Goal: Transaction & Acquisition: Complete application form

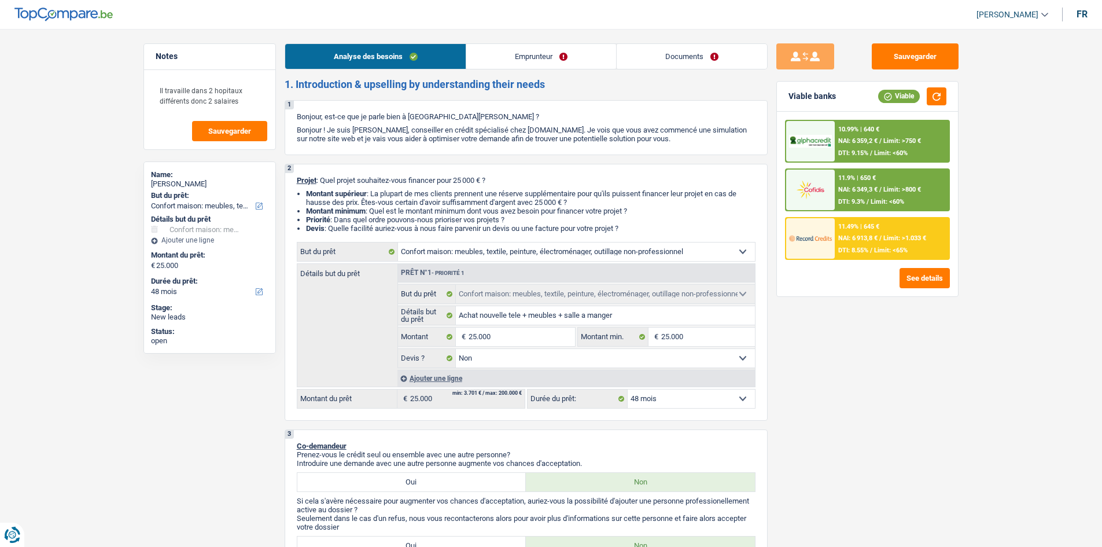
select select "household"
select select "48"
select select "household"
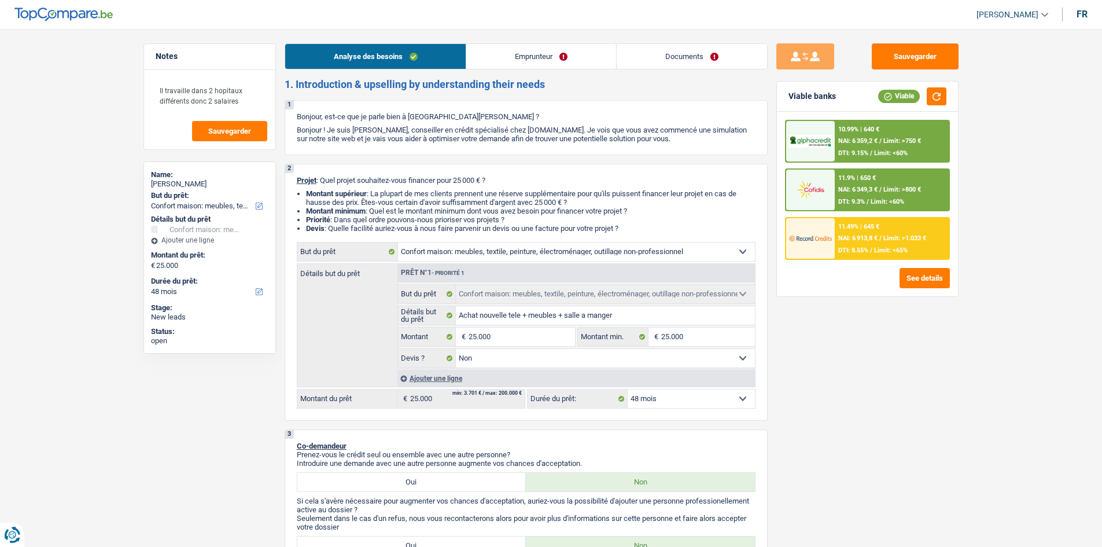
select select "false"
select select "48"
select select "publicEmployee"
select select "netSalary"
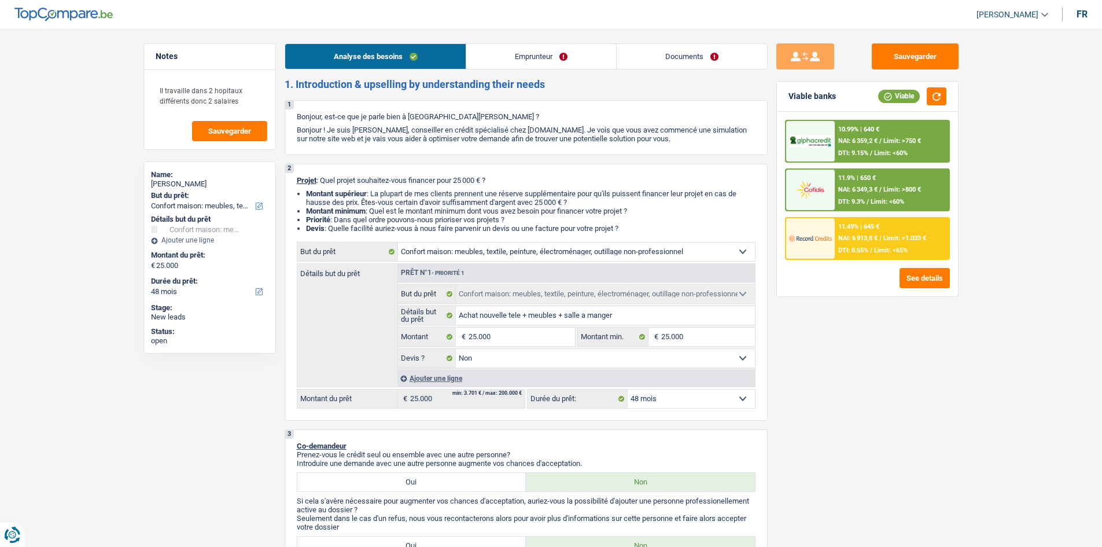
select select "ownerWithoutMortgage"
select select "cardOrCredit"
select select "household"
select select "false"
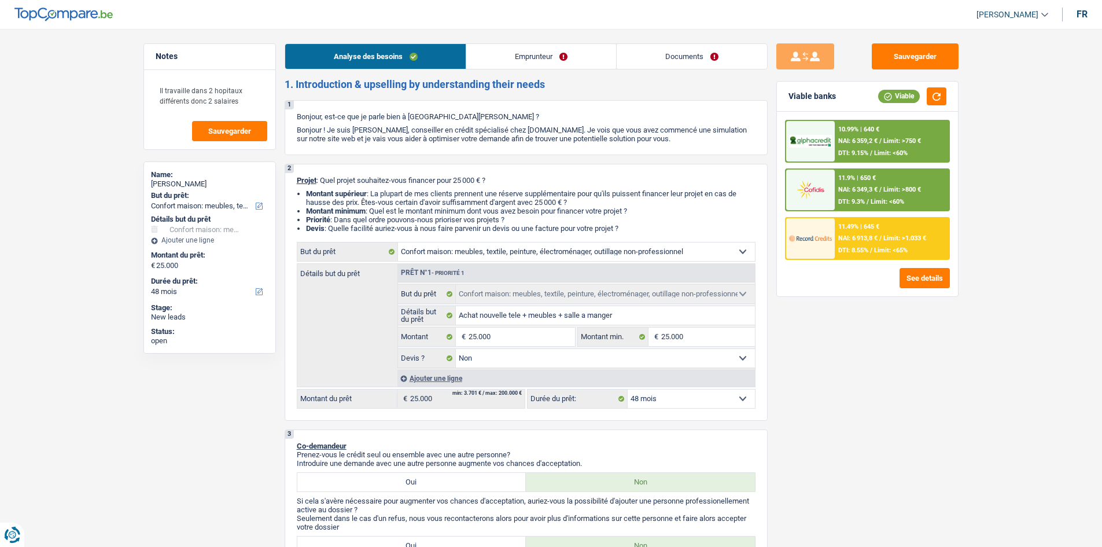
select select "48"
click at [898, 61] on button "Sauvegarder" at bounding box center [915, 56] width 87 height 26
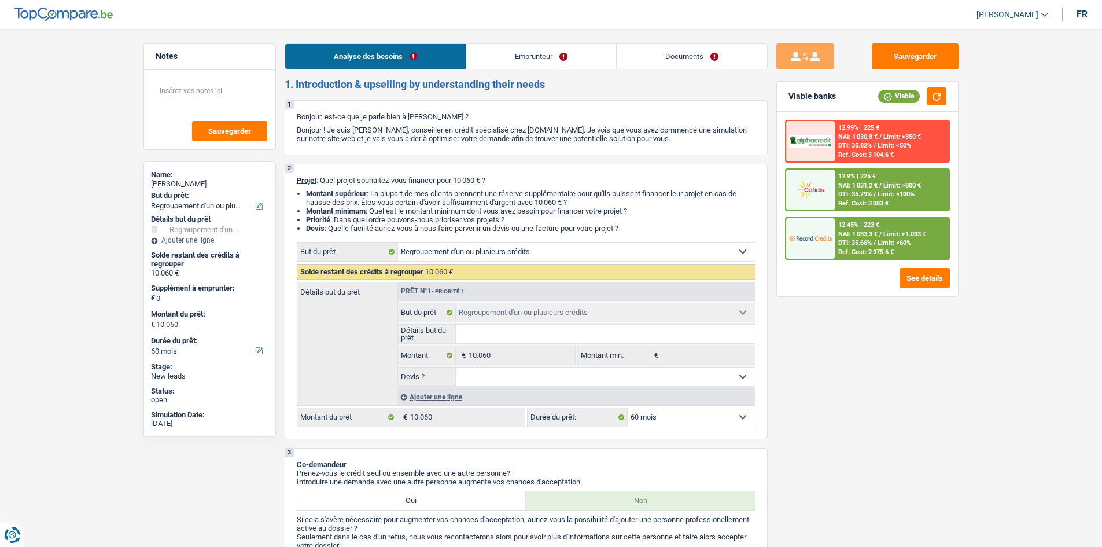
select select "refinancing"
select select "60"
select select "refinancing"
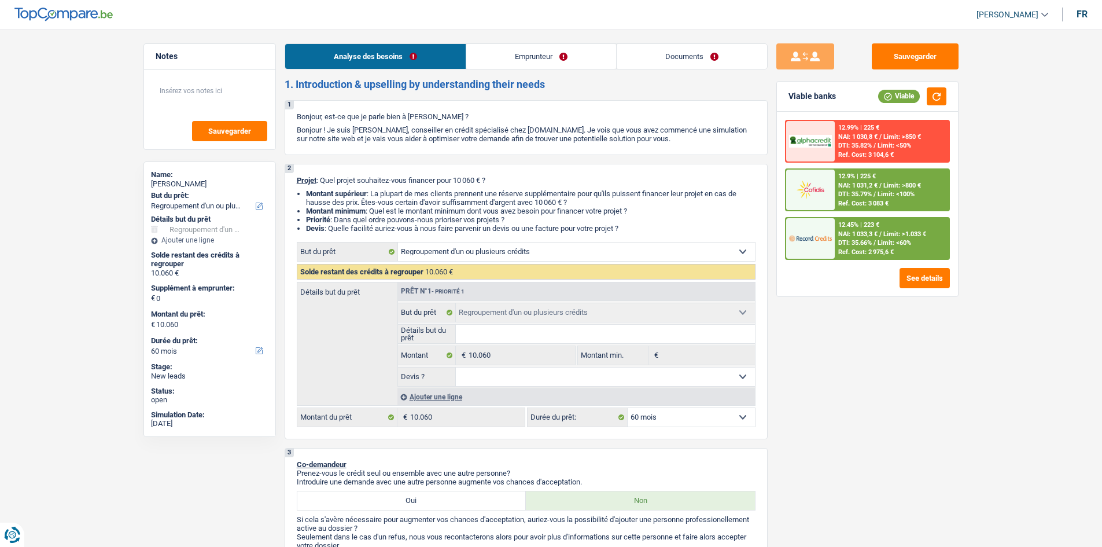
select select "60"
select select "mutuality"
select select "mutualityIndemnity"
select select "rents"
select select "cardOrCredit"
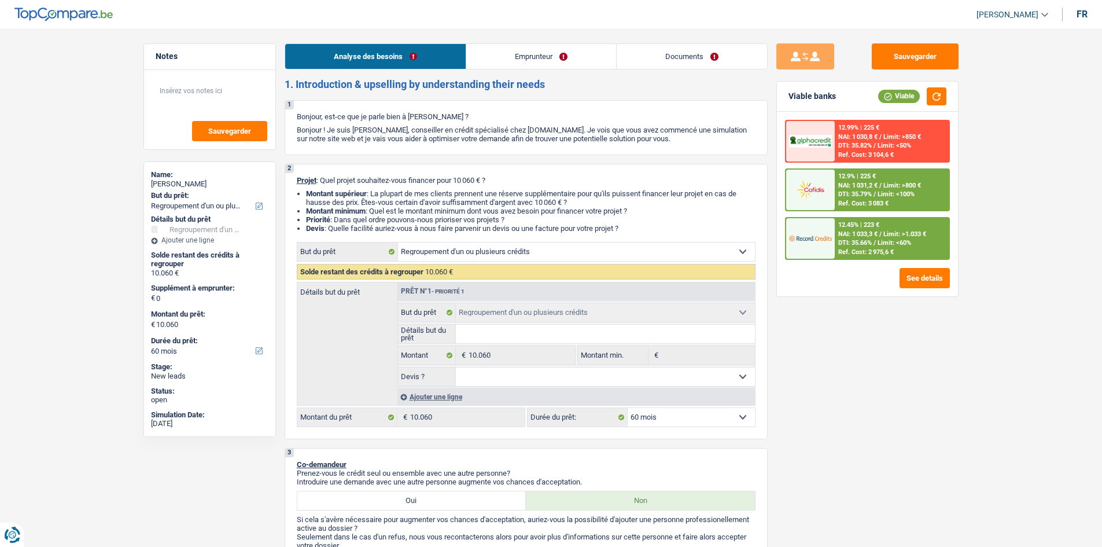
select select "personalLoan"
select select "other"
select select "60"
select select "refinancing"
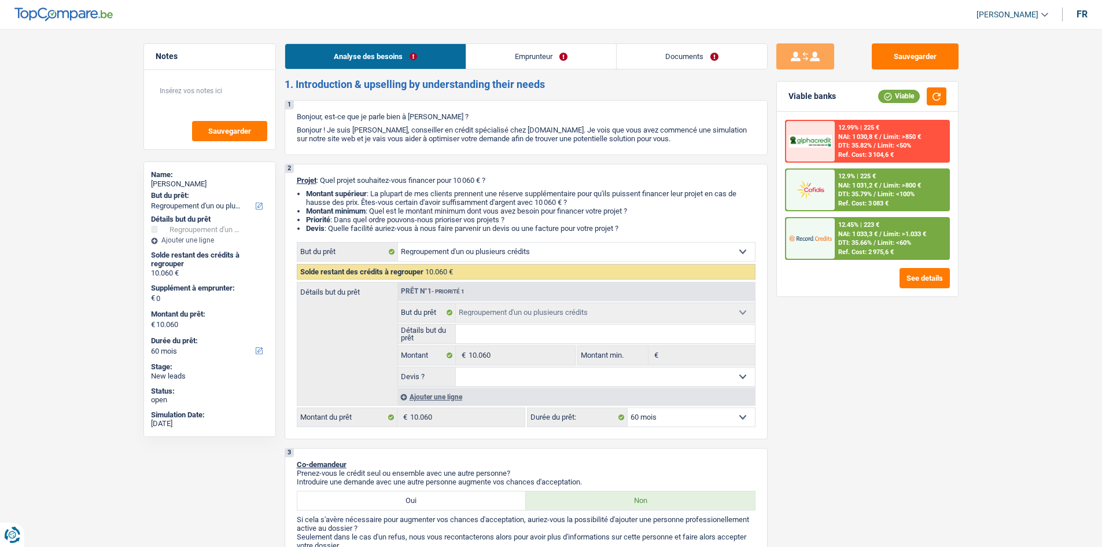
select select "60"
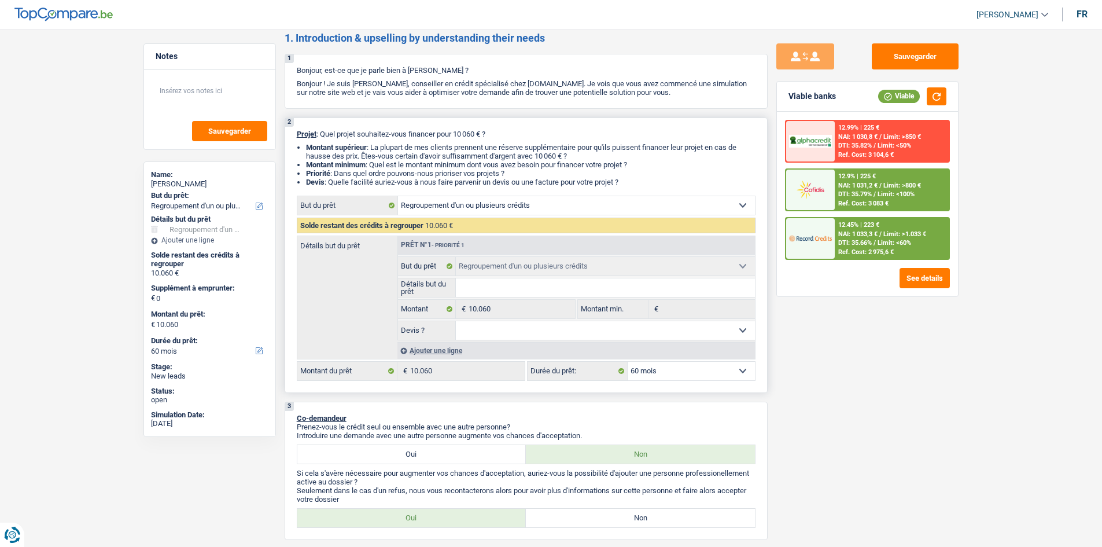
scroll to position [116, 0]
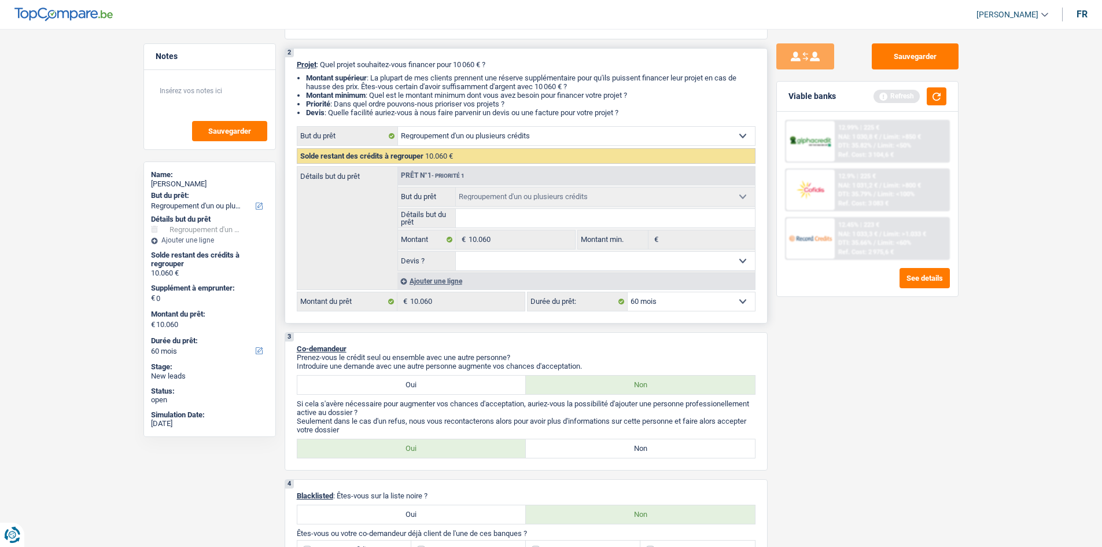
type input "R"
type input "Re"
type input "Reg"
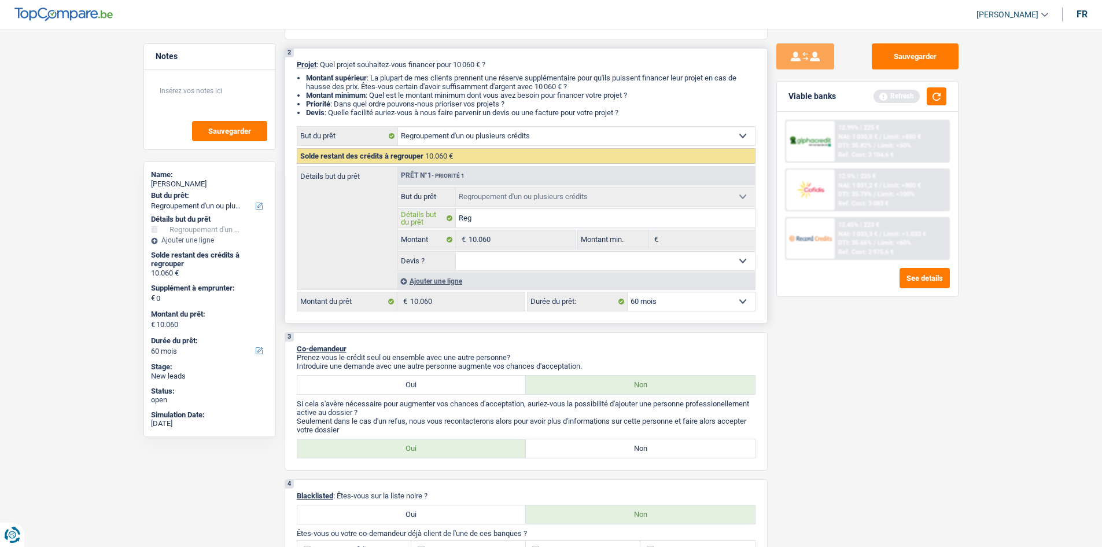
type input "Reg"
type input "Regr"
type input "Regro"
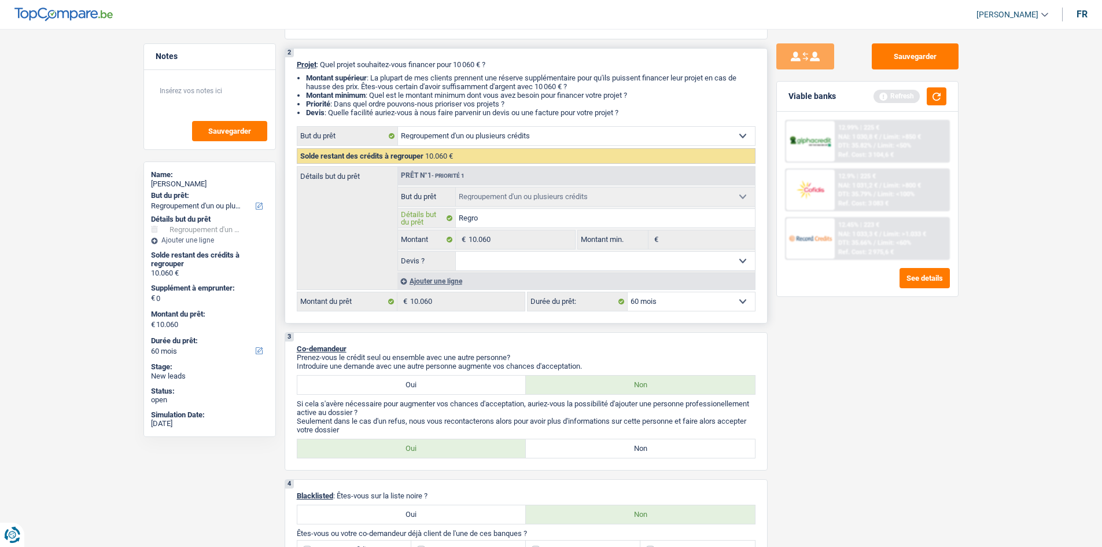
type input "Regrou"
type input "Regroup"
type input "Regroupe"
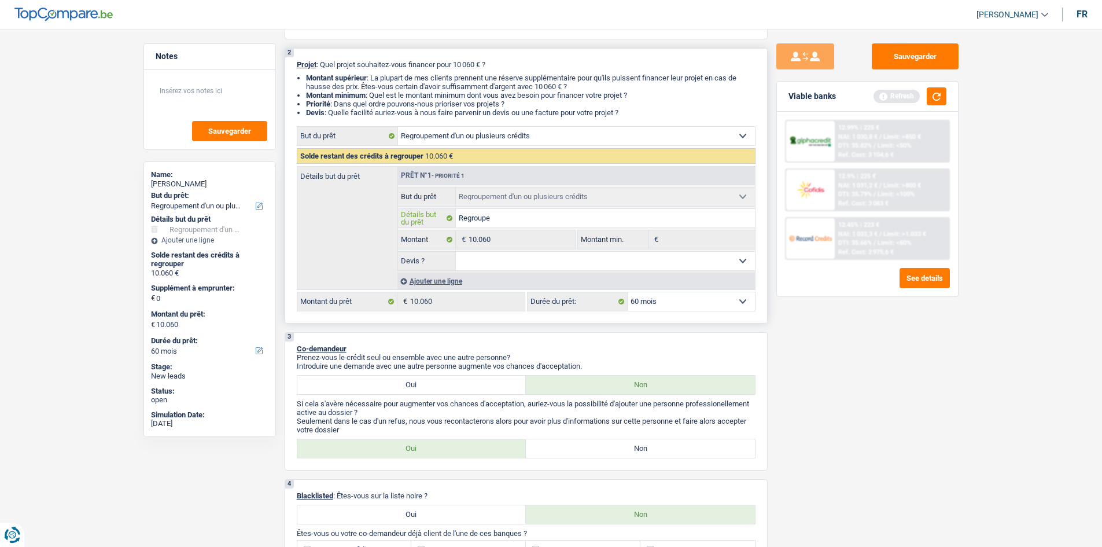
type input "Regroupe"
type input "Regrouper"
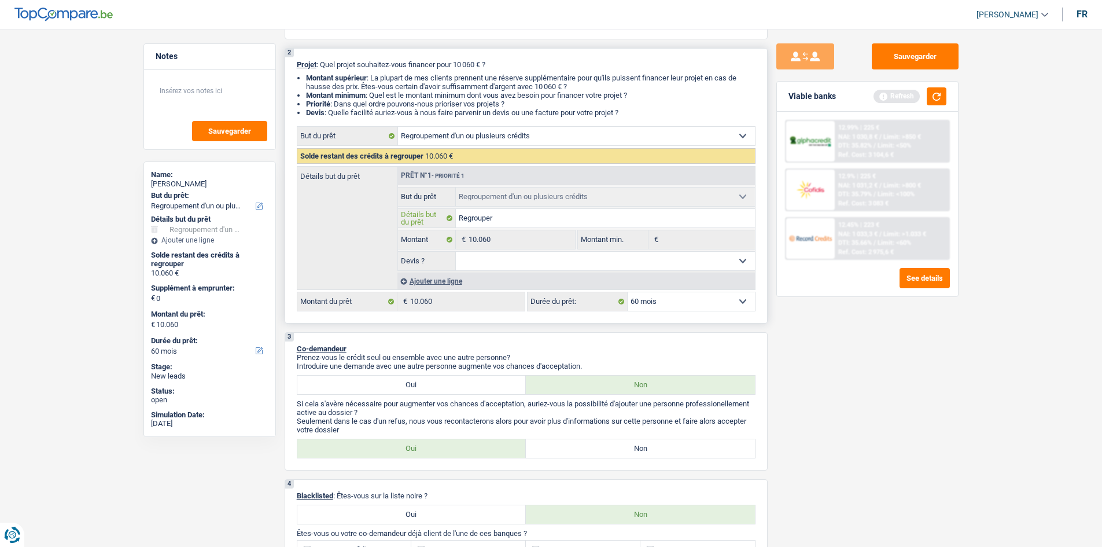
type input "Regrouper u"
type input "Regrouper un"
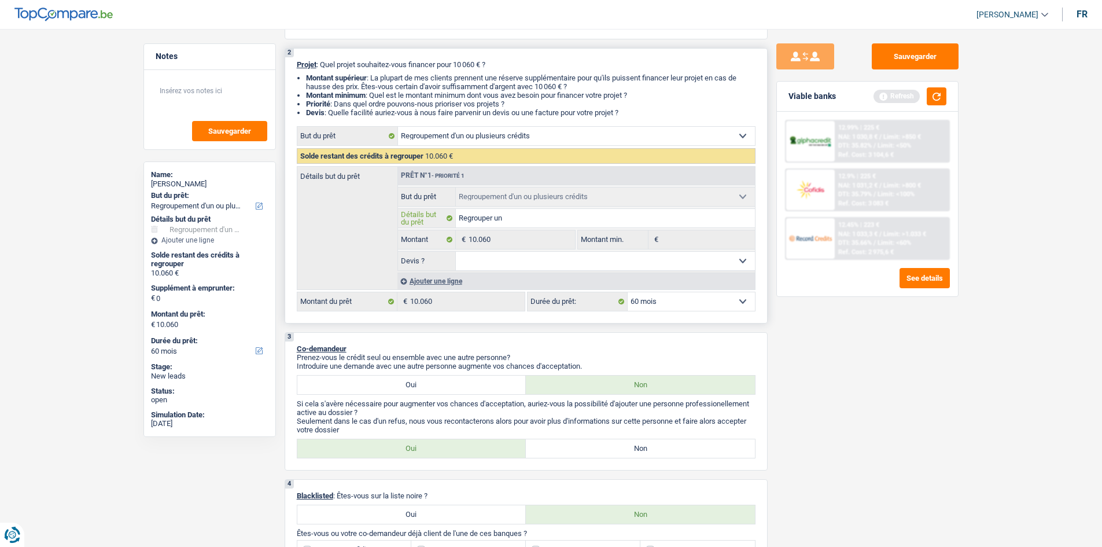
type input "Regrouper un"
type input "Regrouper un p"
type input "Regrouper un pr"
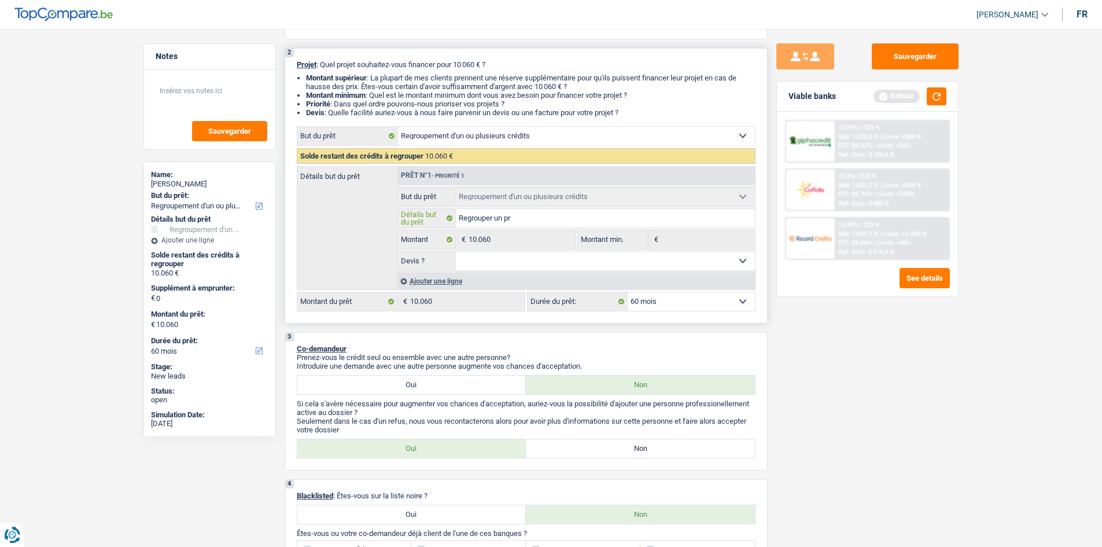
type input "Regrouper un pre"
type input "Regrouper un pret"
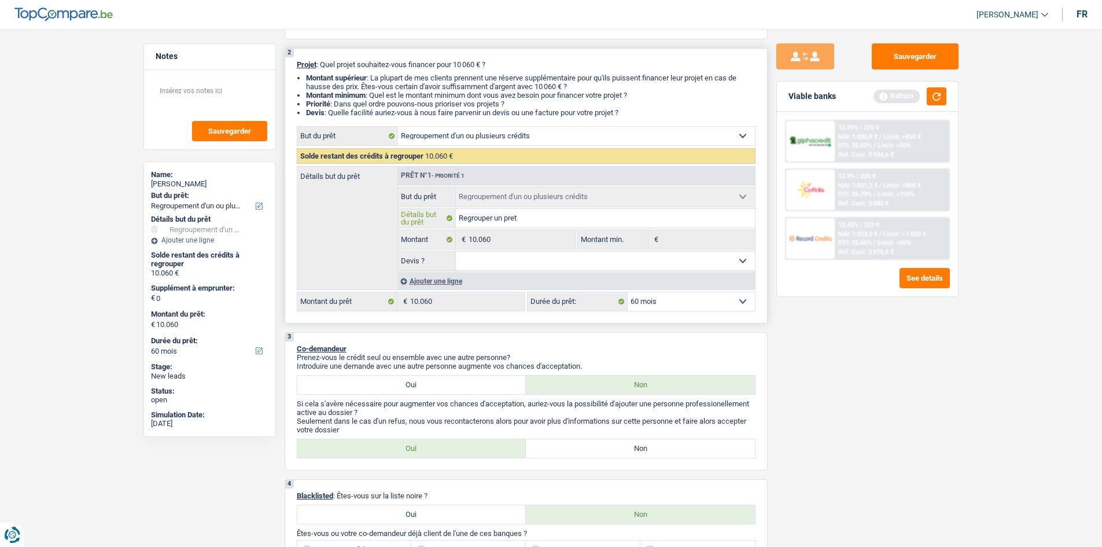
type input "Regrouper un pret"
type input "Regrouper un pret p"
type input "Regrouper un pret pr"
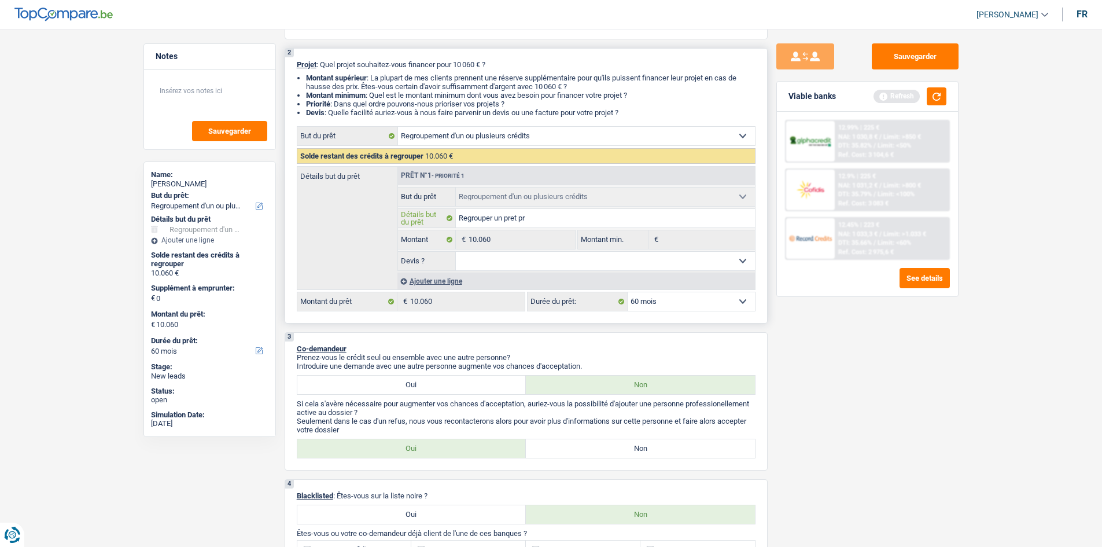
type input "Regrouper un pret pre"
type input "Regrouper un pret pres"
type input "Regrouper un pret preso"
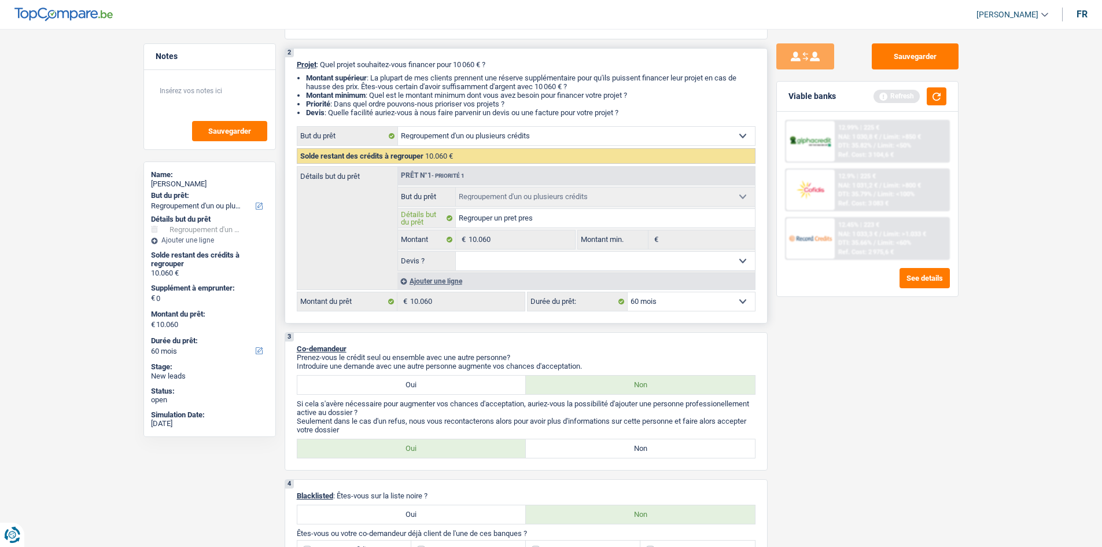
type input "Regrouper un pret preso"
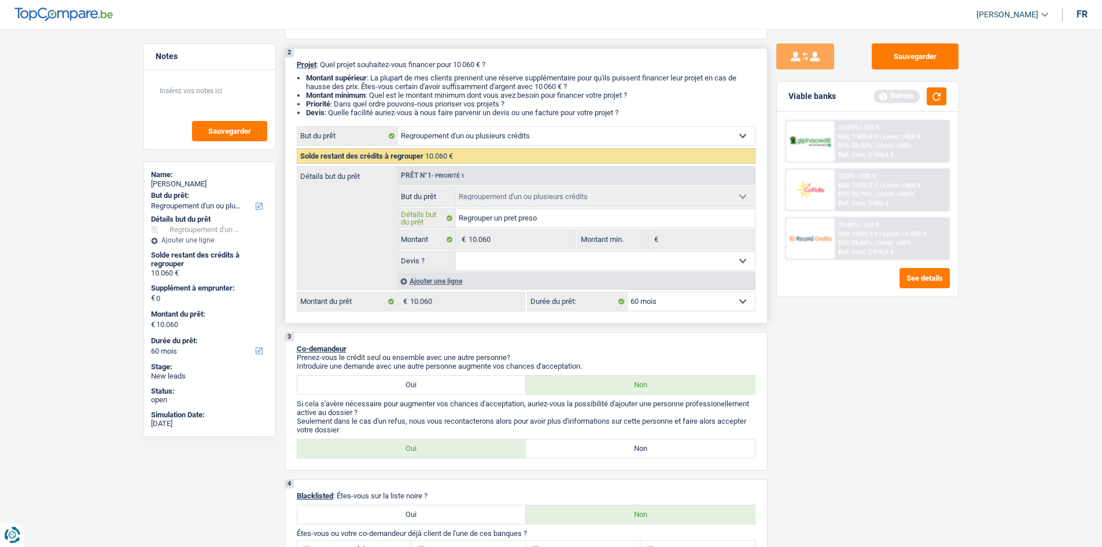
type input "Regrouper un pret pres"
type input "Regrouper un pret pre"
type input "Regrouper un pret pr"
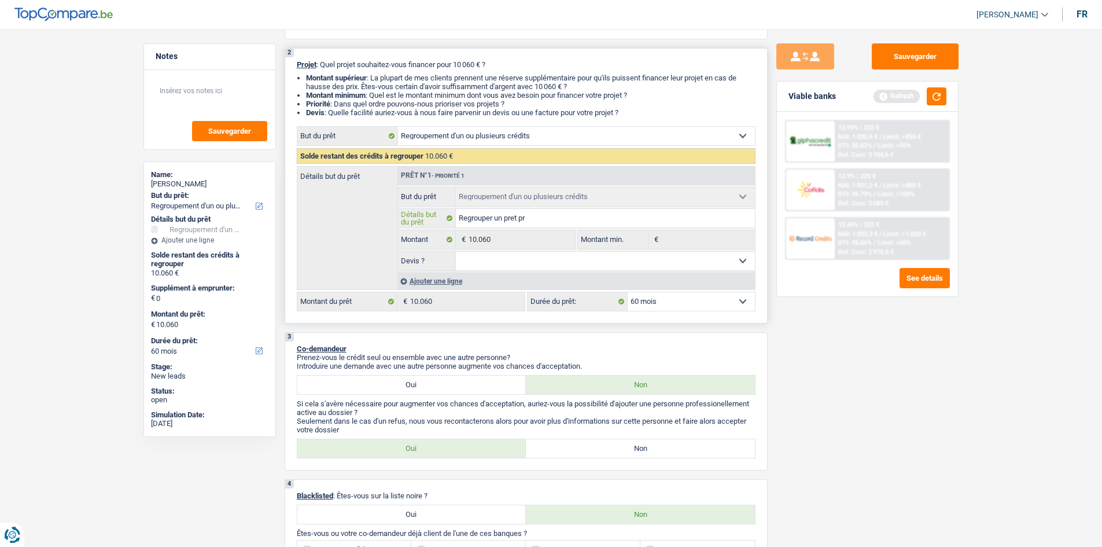
type input "Regrouper un pret pr"
type input "Regrouper un pret p"
type input "Regrouper un pret pe"
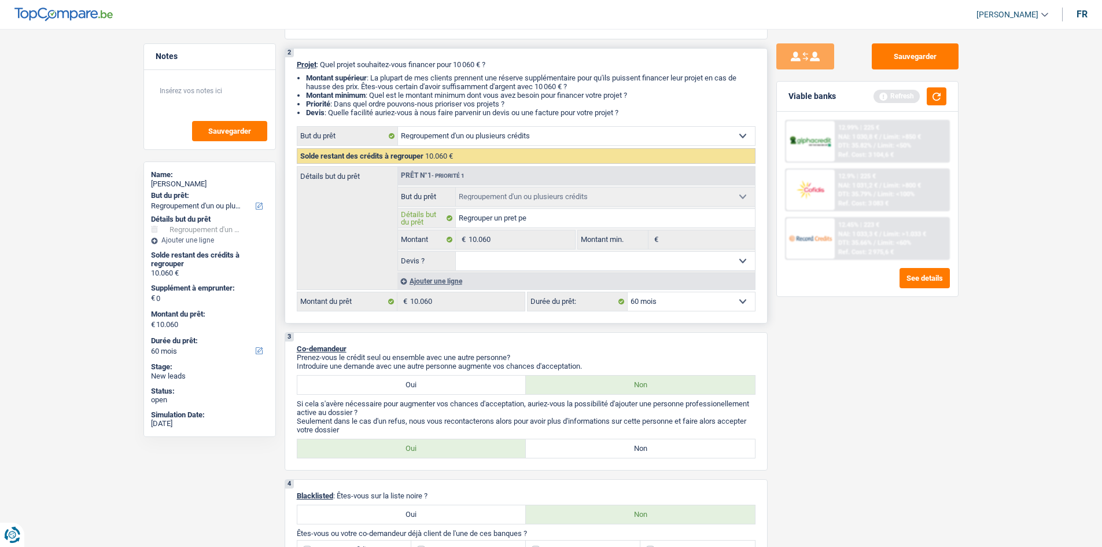
type input "Regrouper un pret per"
type input "Regrouper un pret pers"
type input "Regrouper un pret perso"
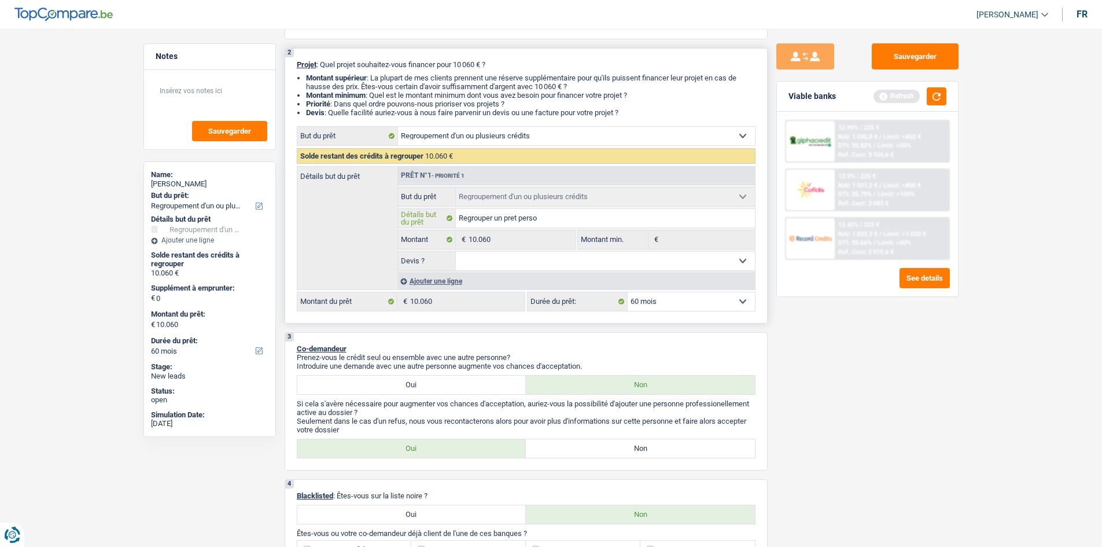
type input "Regrouper un pret perso"
type input "Regrouper un pret perso +"
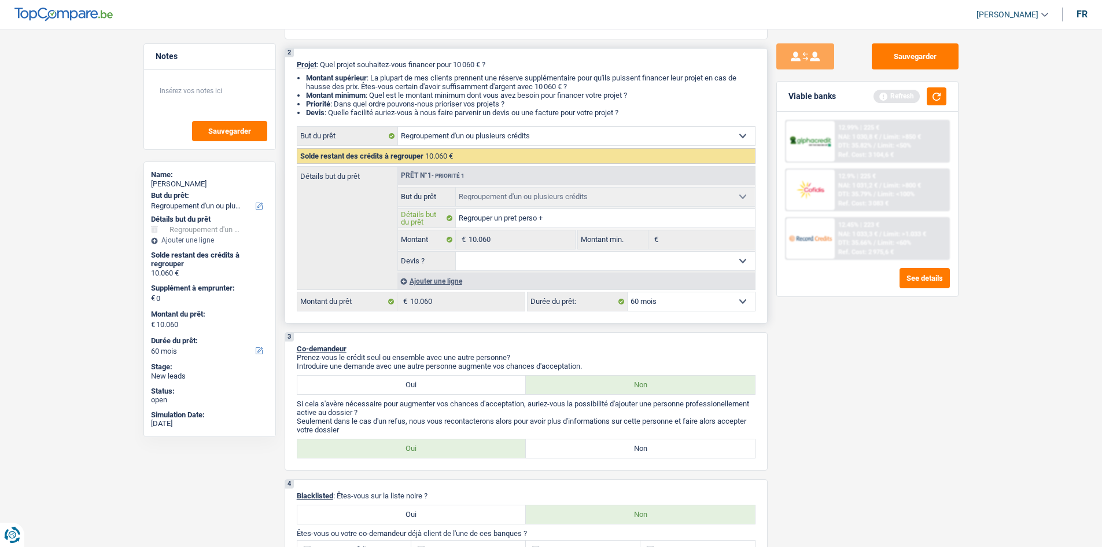
type input "Regrouper un pret perso +"
type input "Regrouper un pret perso + c"
type input "Regrouper un pret perso + ca"
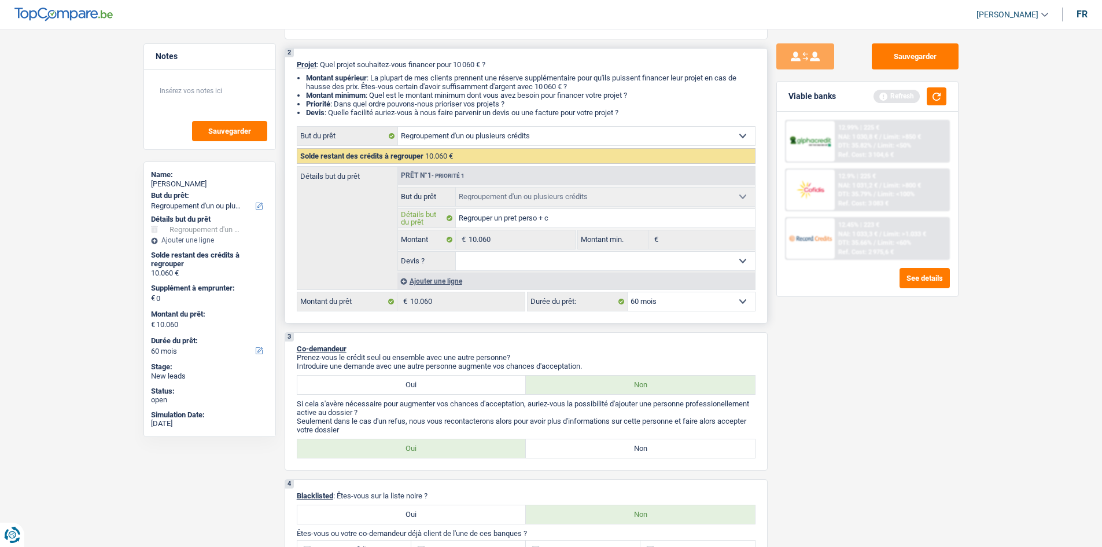
type input "Regrouper un pret perso + ca"
type input "Regrouper un pret perso + car"
type input "Regrouper un pret perso + carte"
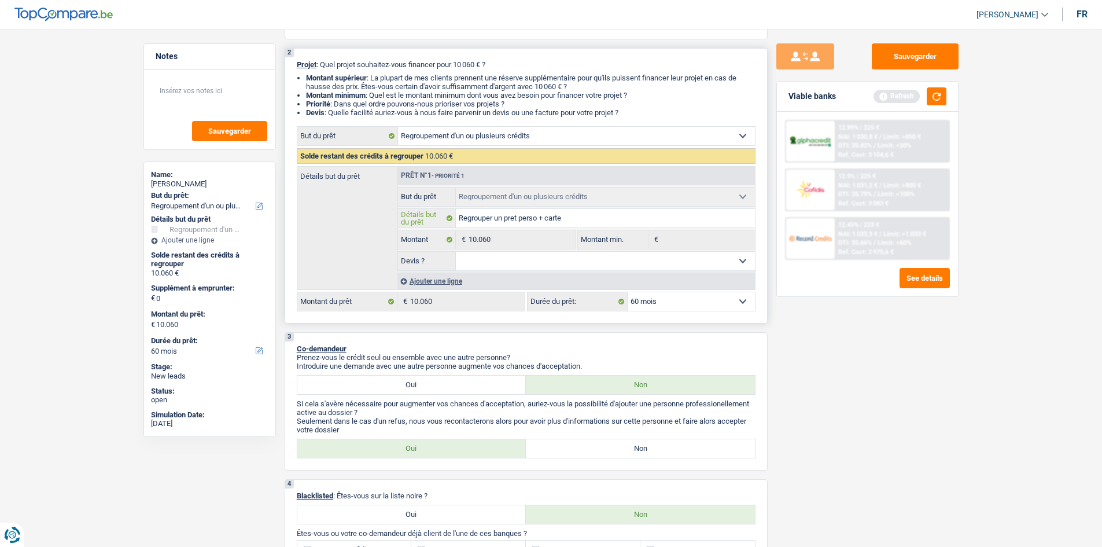
type input "Regrouper un pret perso + carte d"
type input "Regrouper un pret perso + carte de"
type input "Regrouper un pret perso + carte de c"
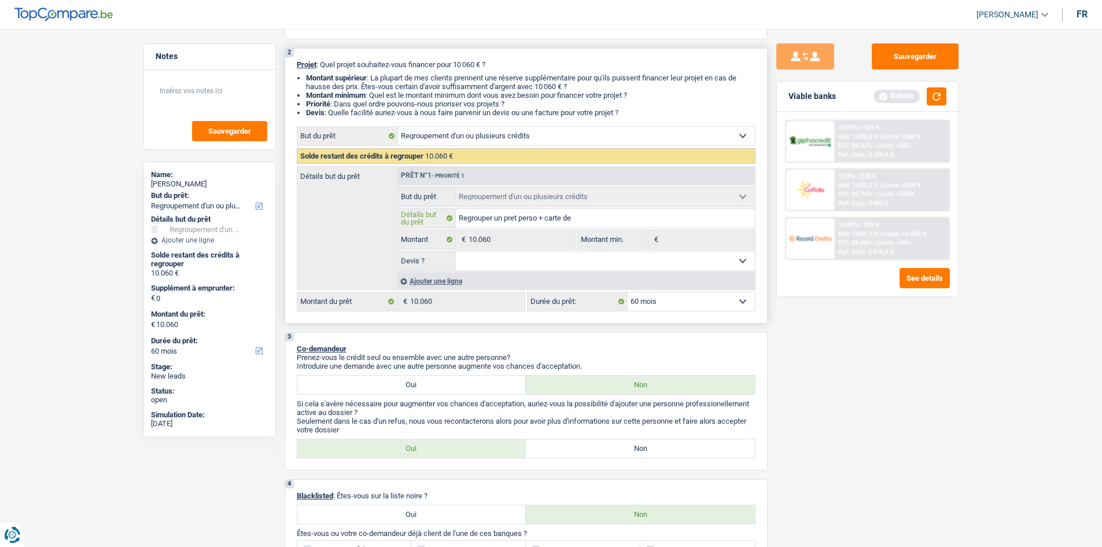
type input "Regrouper un pret perso + carte de c"
type input "Regrouper un pret perso + carte de cr"
type input "Regrouper un pret perso + carte de cré"
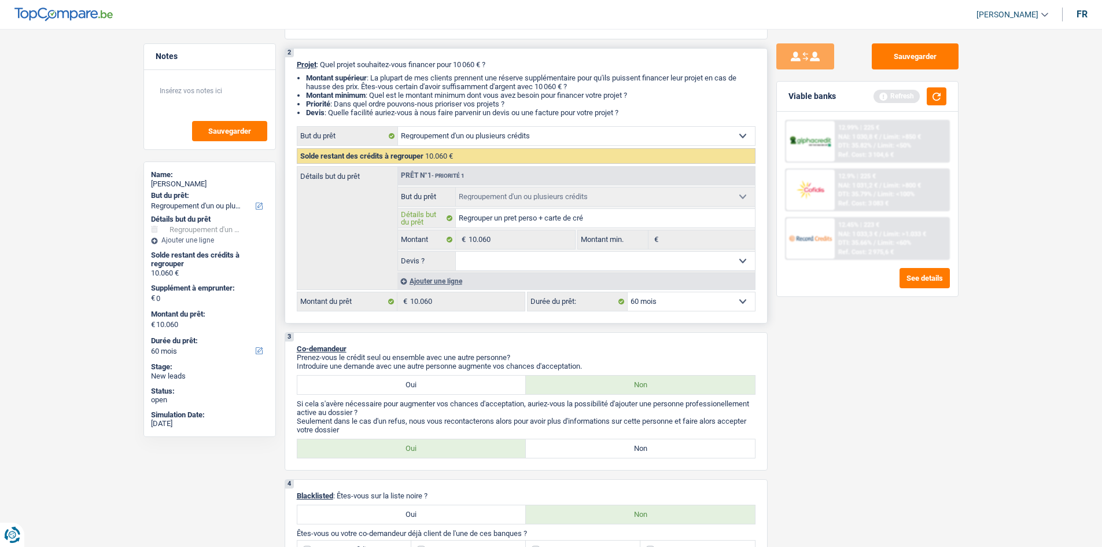
type input "Regrouper un pret perso + carte de créd"
type input "Regrouper un pret perso + carte de crédi"
type input "Regrouper un pret perso + carte de crédir"
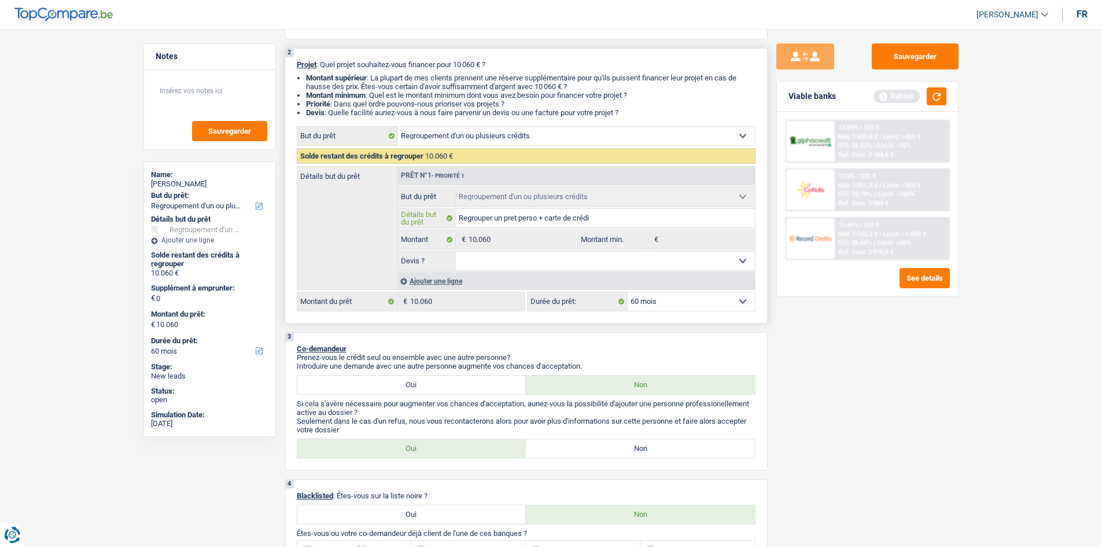
type input "Regrouper un pret perso + carte de crédir"
type input "Regrouper un pret perso + carte de crédi"
type input "Regrouper un pret perso + carte de crédit"
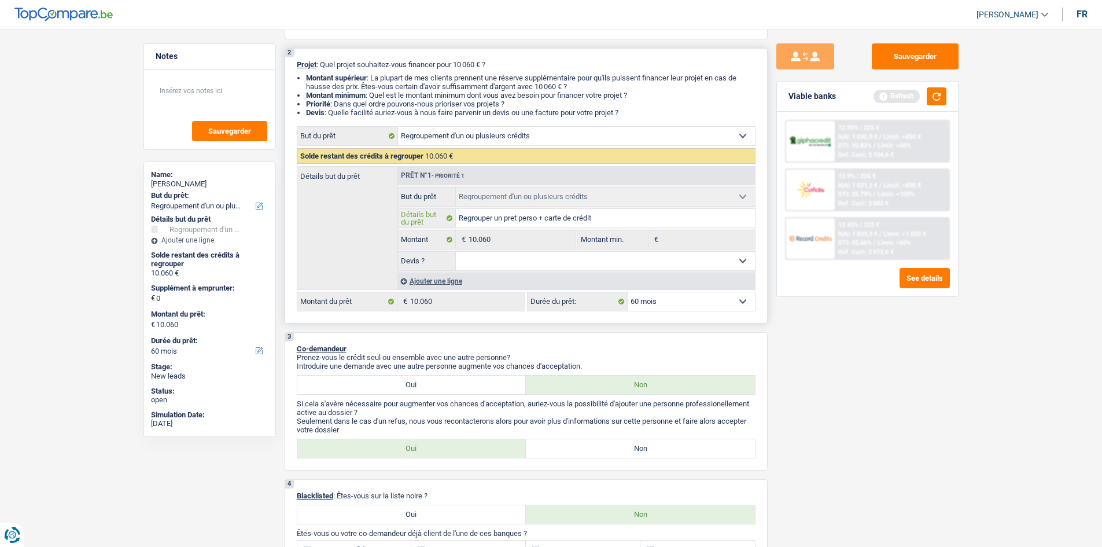
type input "Regrouper un pret perso + carte de crédit"
click at [656, 258] on select "Oui Non Non répondu Sélectionner une option" at bounding box center [605, 261] width 299 height 19
select select "false"
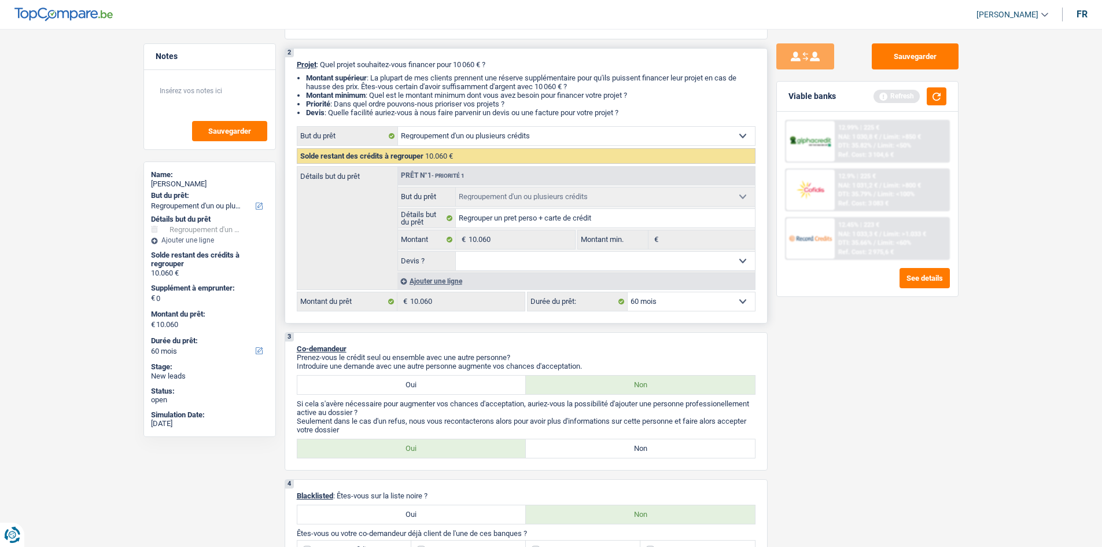
click at [456, 252] on select "Oui Non Non répondu Sélectionner une option" at bounding box center [605, 261] width 299 height 19
select select "false"
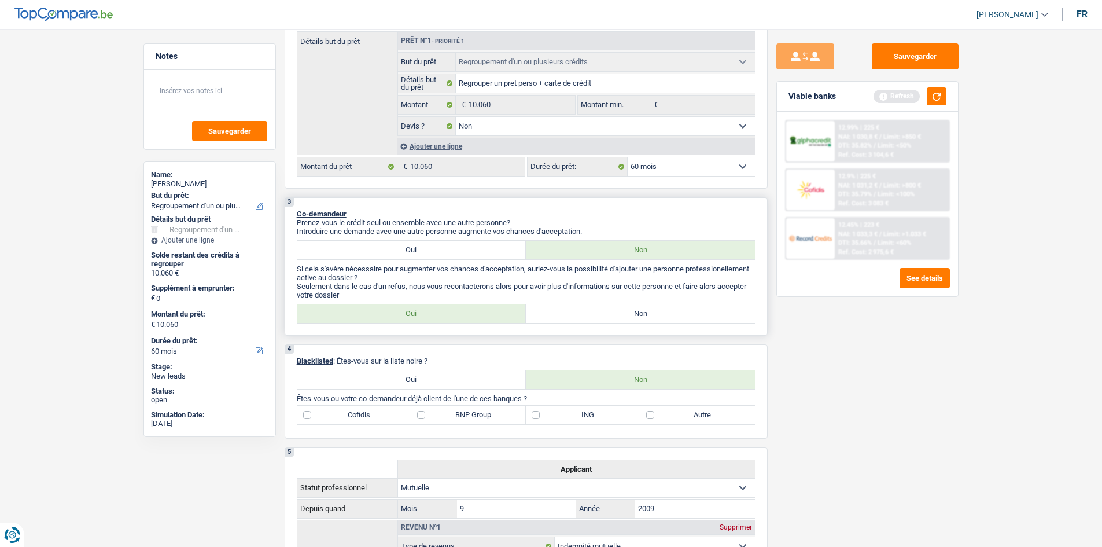
scroll to position [231, 0]
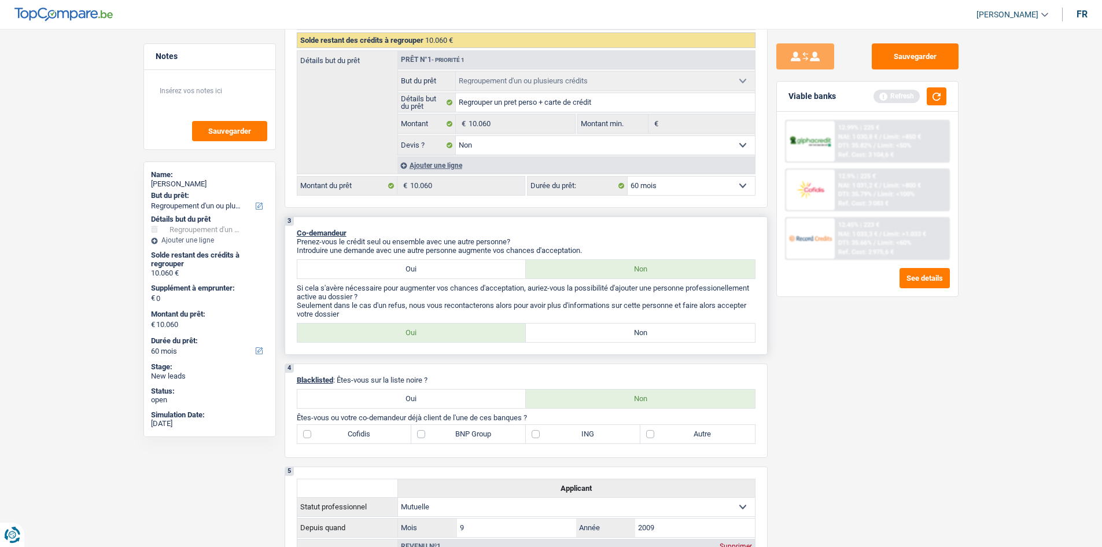
click at [617, 333] on label "Non" at bounding box center [640, 332] width 229 height 19
click at [617, 333] on input "Non" at bounding box center [640, 332] width 229 height 19
radio input "true"
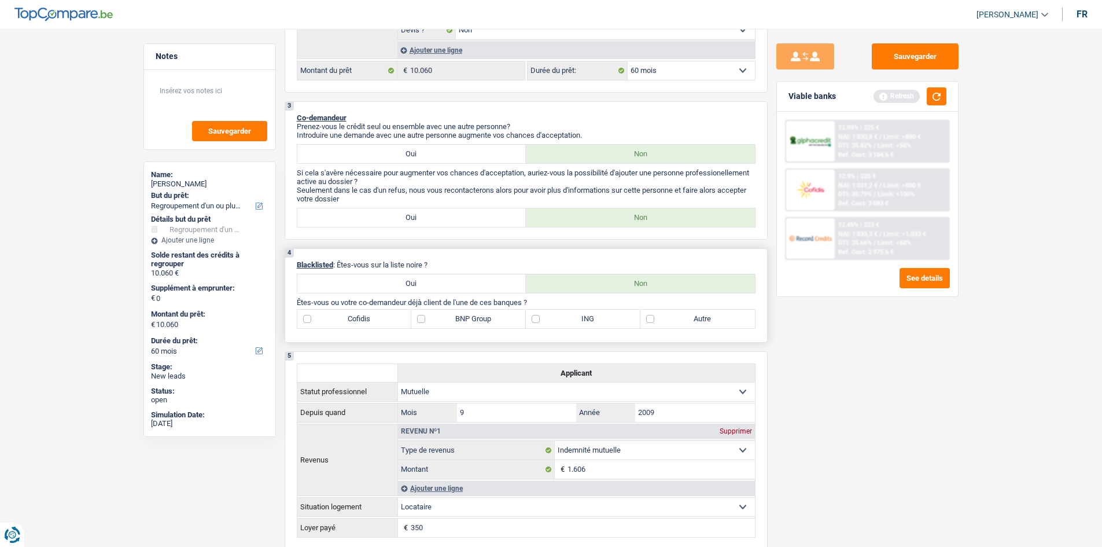
scroll to position [347, 0]
click at [425, 318] on label "BNP Group" at bounding box center [468, 318] width 115 height 19
click at [425, 318] on input "BNP Group" at bounding box center [468, 318] width 115 height 19
checkbox input "true"
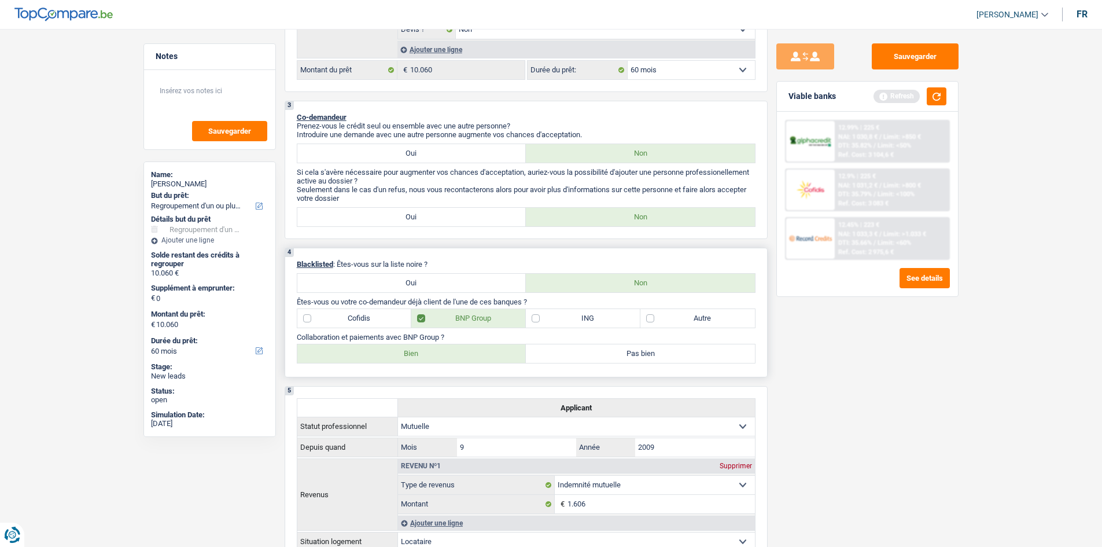
click at [476, 352] on label "Bien" at bounding box center [411, 353] width 229 height 19
click at [476, 352] on input "Bien" at bounding box center [411, 353] width 229 height 19
radio input "true"
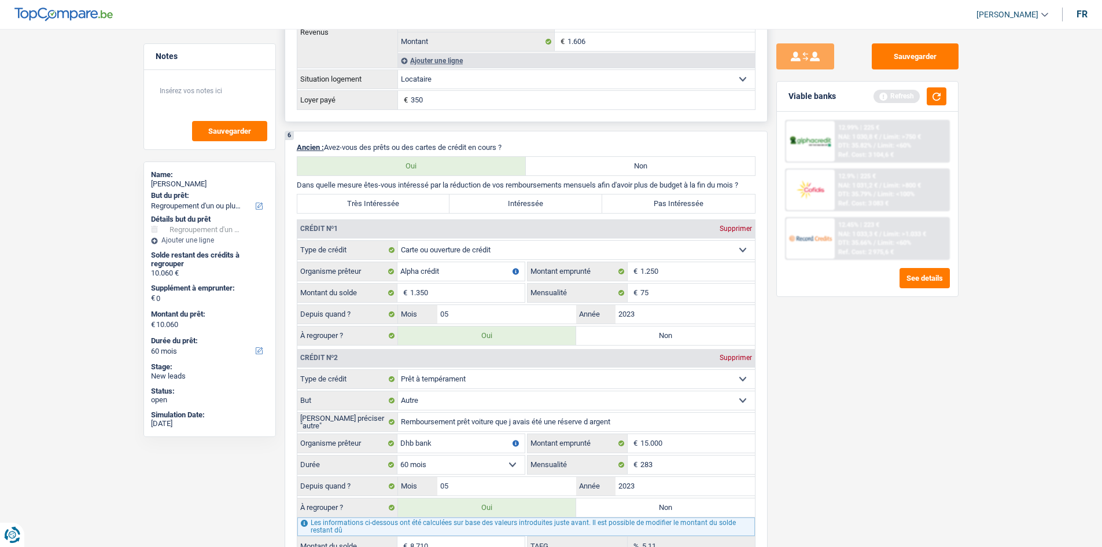
scroll to position [868, 0]
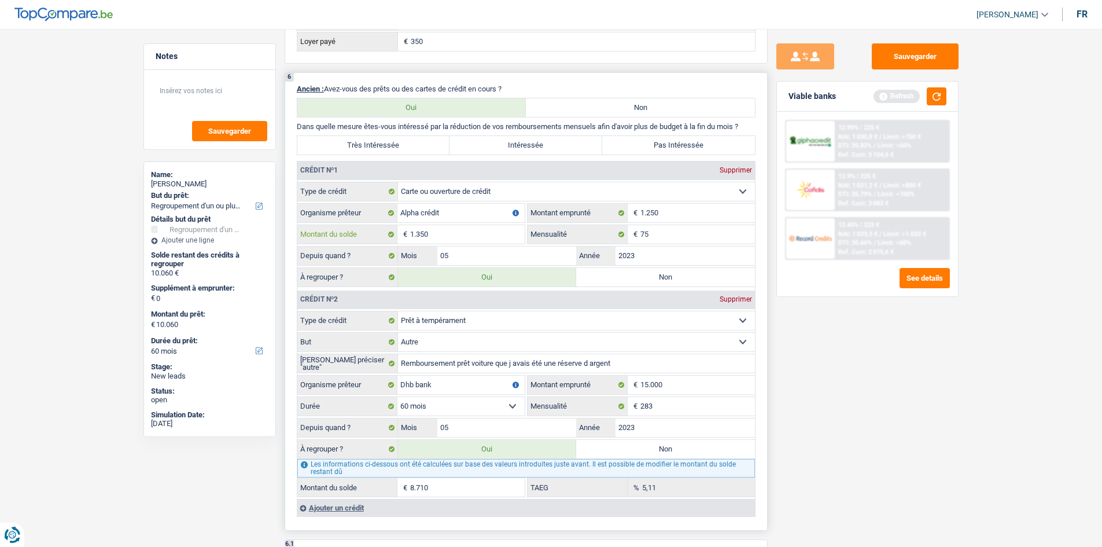
click at [421, 233] on input "1.350" at bounding box center [467, 234] width 115 height 19
type input "150"
type input "8.860"
select select "48"
type input "8.860"
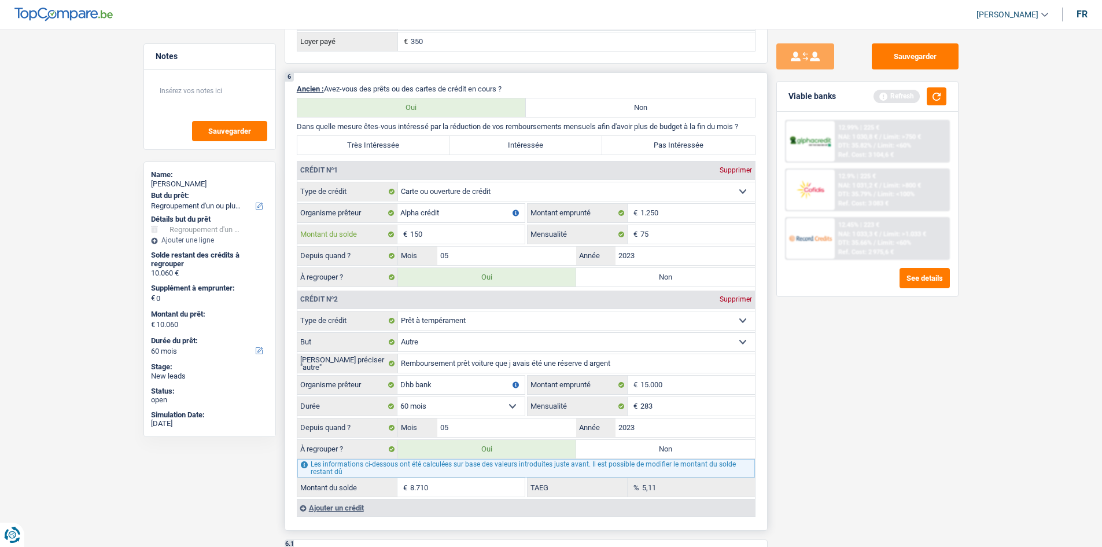
type input "8.860"
select select "48"
type input "8.860"
select select "48"
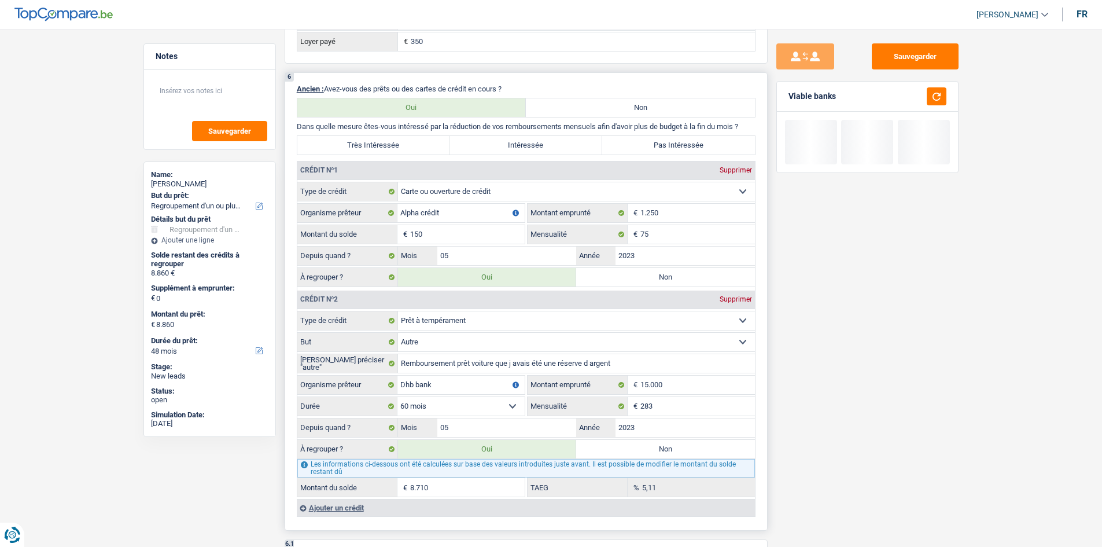
type input "1.250"
type input "9.960"
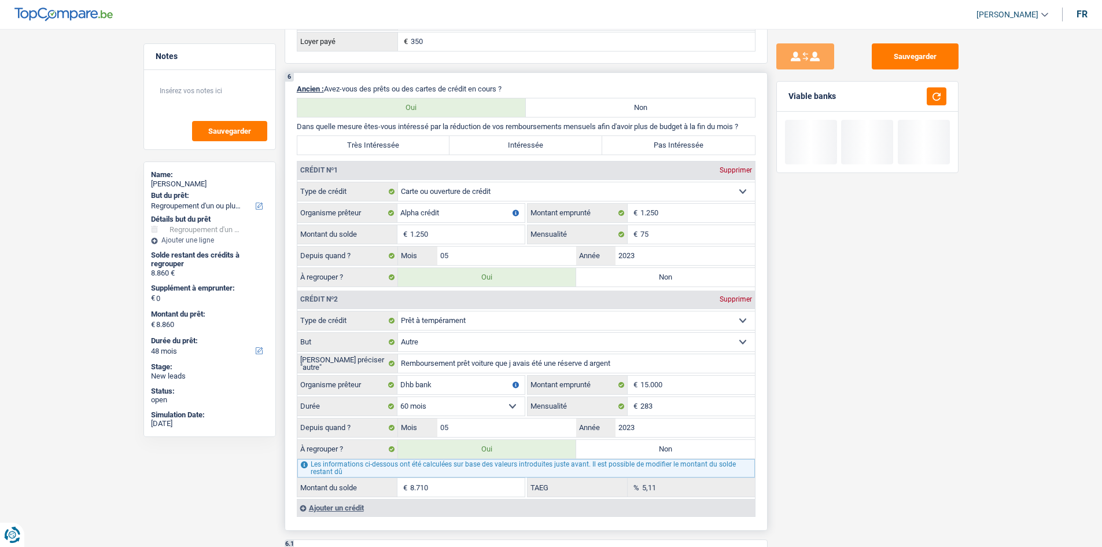
type input "9.960"
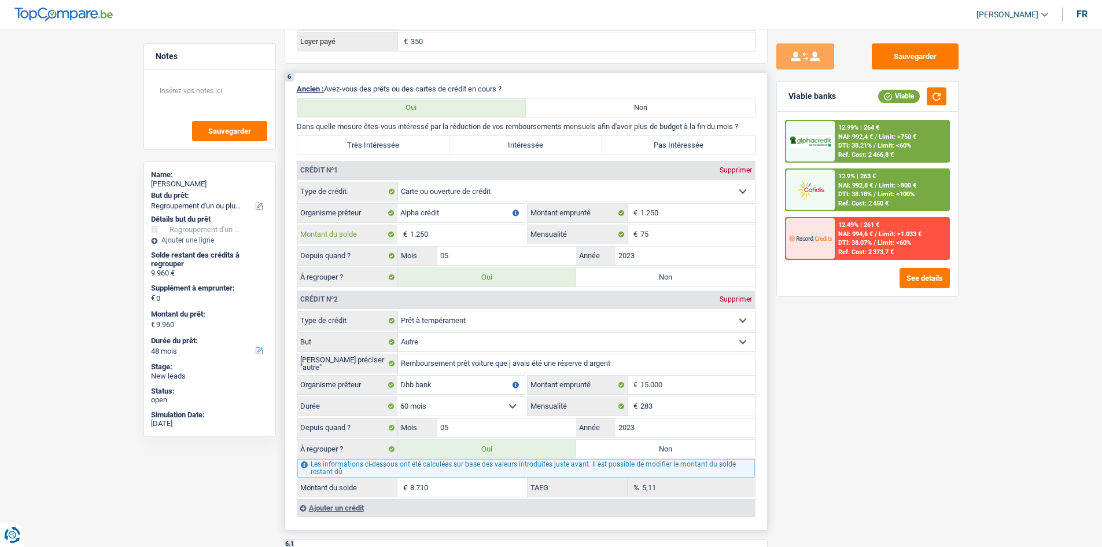
type input "1.250"
click at [488, 252] on input "05" at bounding box center [506, 255] width 139 height 19
click at [681, 253] on input "2023" at bounding box center [684, 255] width 139 height 19
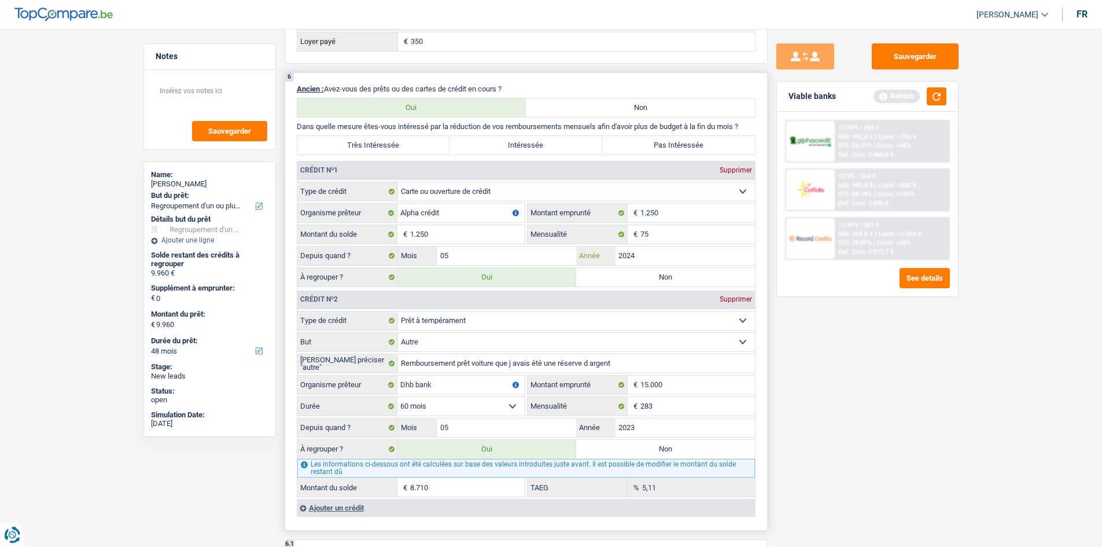
scroll to position [925, 0]
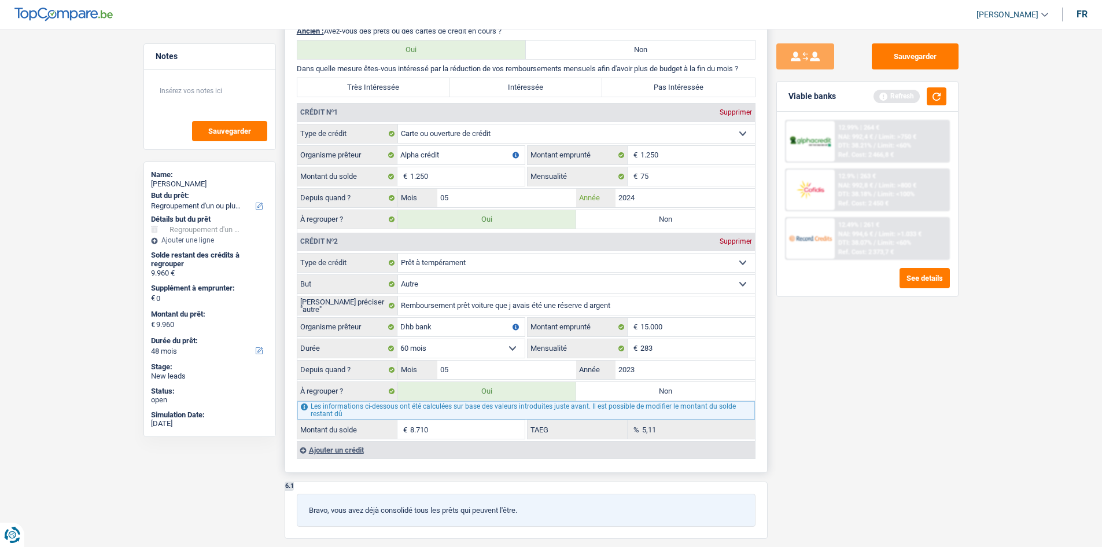
type input "2024"
click at [715, 282] on select "Confort maison: meubles, textile, peinture, électroménager, outillage non-profe…" at bounding box center [576, 284] width 357 height 19
click at [714, 282] on select "Confort maison: meubles, textile, peinture, électroménager, outillage non-profe…" at bounding box center [576, 284] width 357 height 19
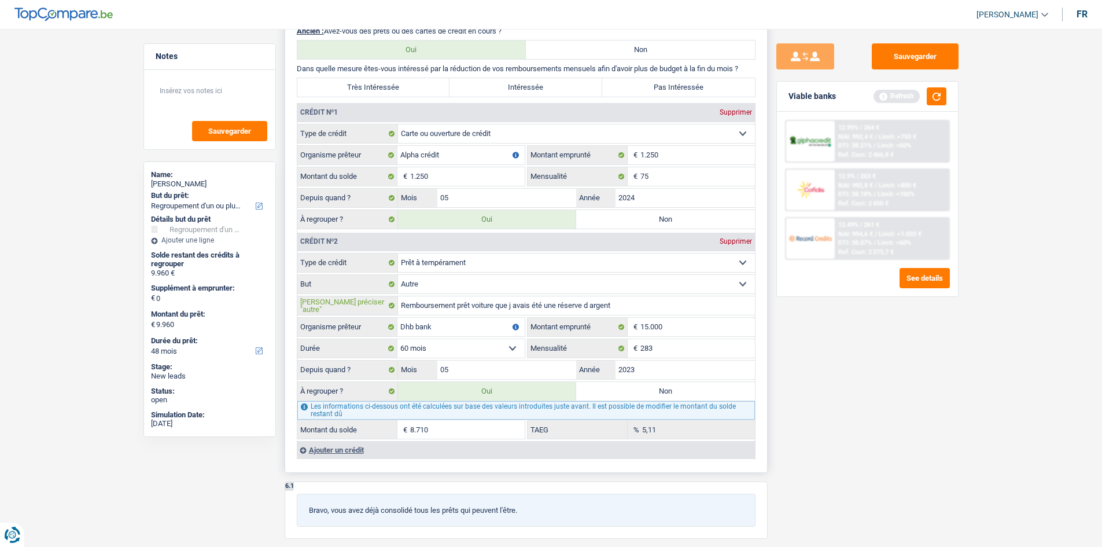
click at [619, 303] on input "Remboursement prêt voiture que j avais été une réserve d argent" at bounding box center [576, 305] width 357 height 19
type input "Remboursement prêt voiture + reserve"
click at [671, 343] on input "283" at bounding box center [697, 348] width 115 height 19
type input "282"
click at [646, 364] on input "2023" at bounding box center [684, 369] width 139 height 19
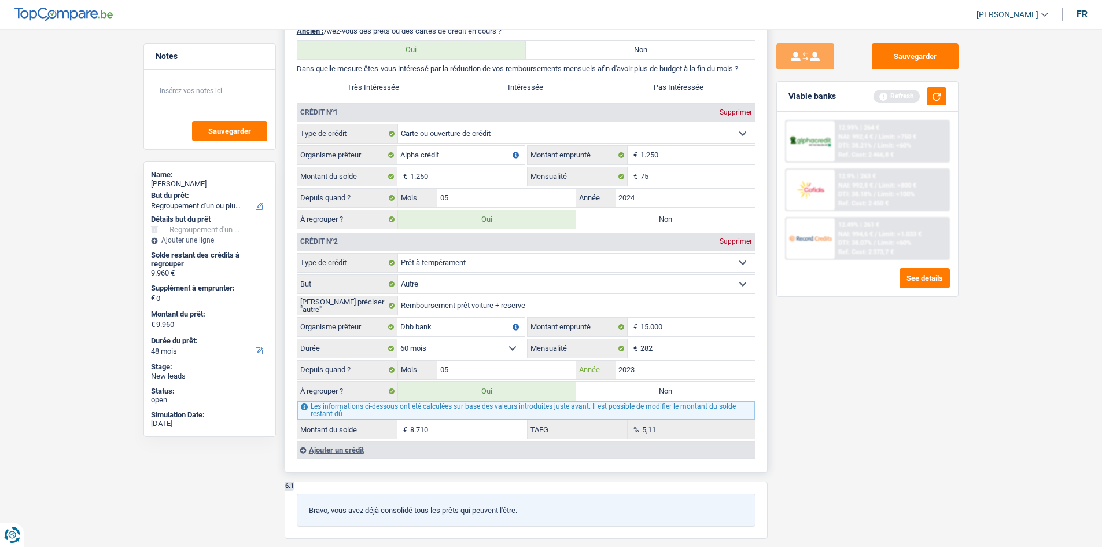
type input "9.947"
type input "8.697"
type input "4,95"
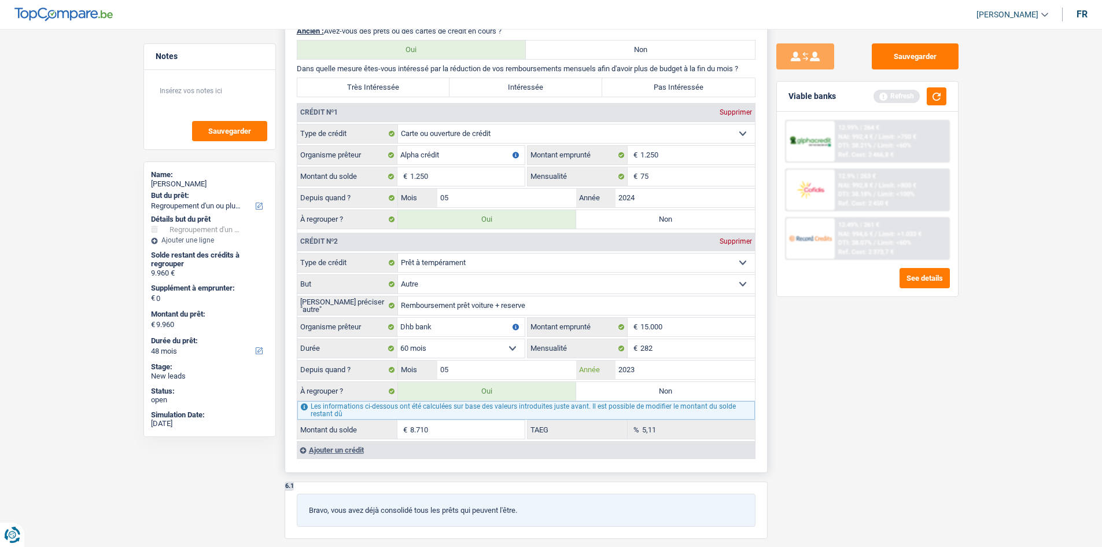
type input "9.947"
type input "2022"
click at [477, 364] on input "05" at bounding box center [506, 369] width 139 height 19
type input "6.917"
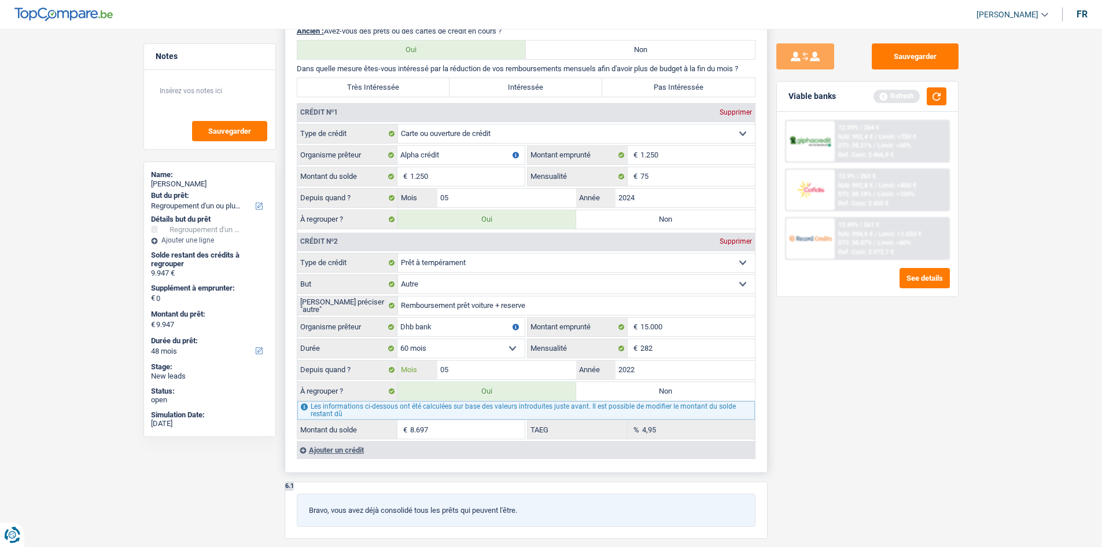
select select "42"
type input "6.917"
select select "42"
type input "5.667"
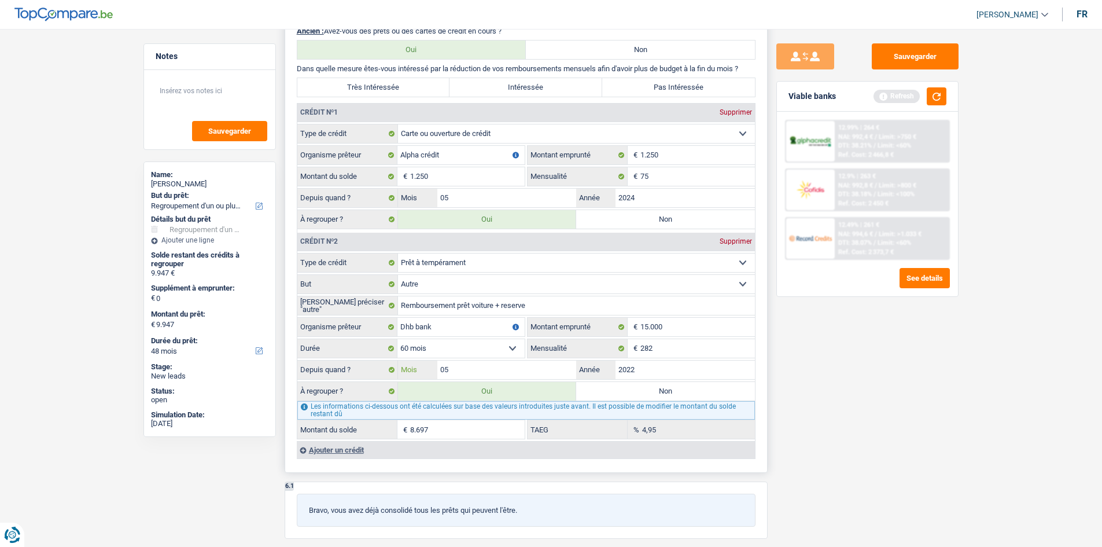
type input "6.917"
select select "42"
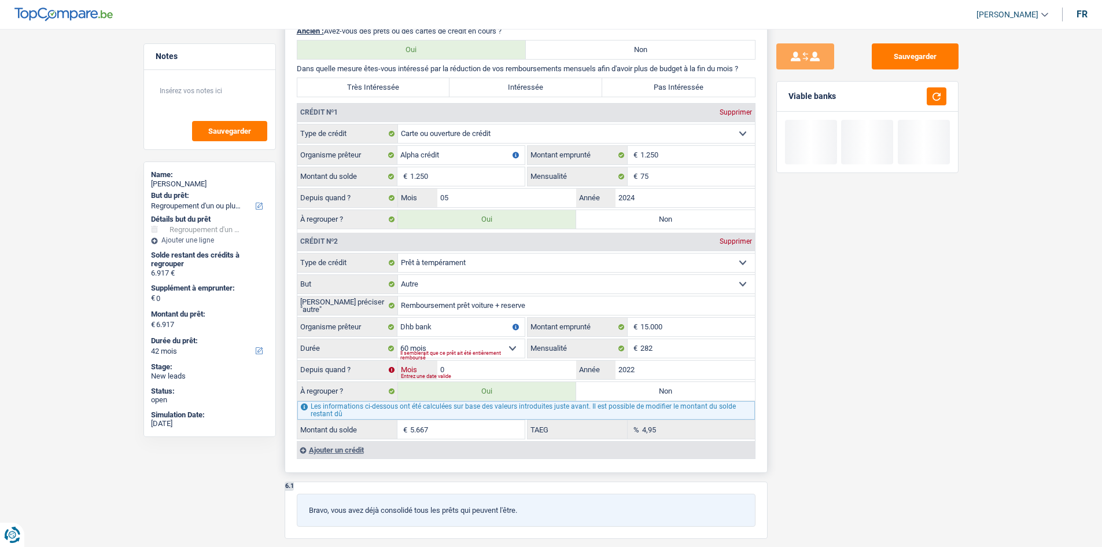
type input "08"
type input "7.689"
type input "6.439"
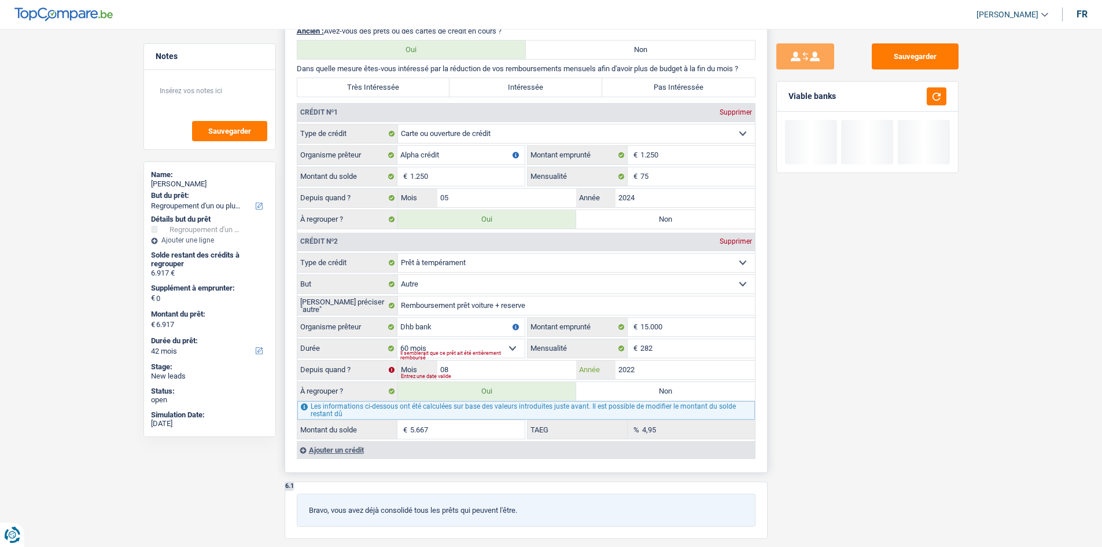
type input "7.689"
select select "48"
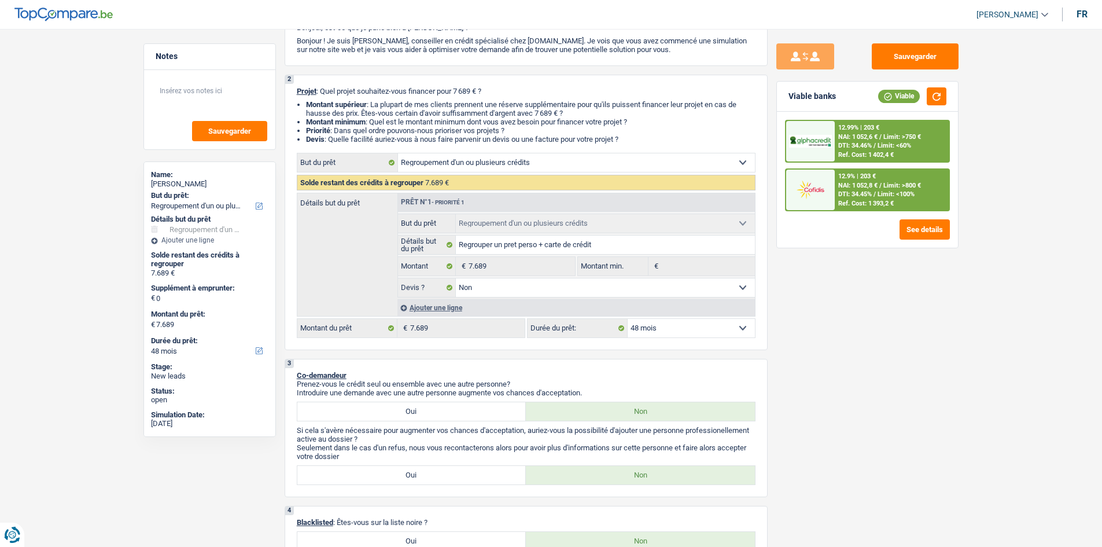
scroll to position [0, 0]
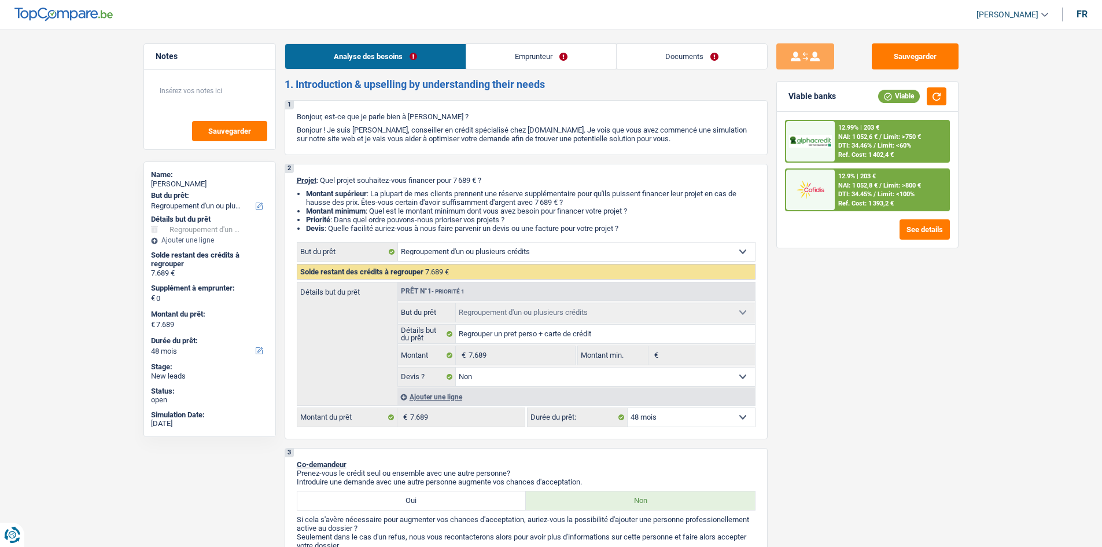
click at [528, 55] on link "Emprunteur" at bounding box center [541, 56] width 150 height 25
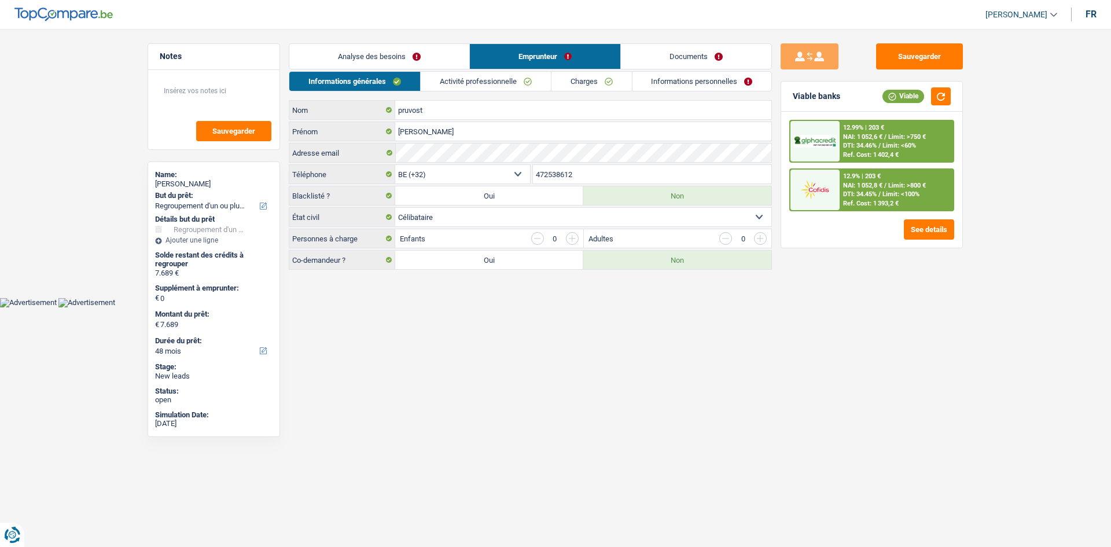
click at [602, 77] on link "Charges" at bounding box center [591, 81] width 80 height 19
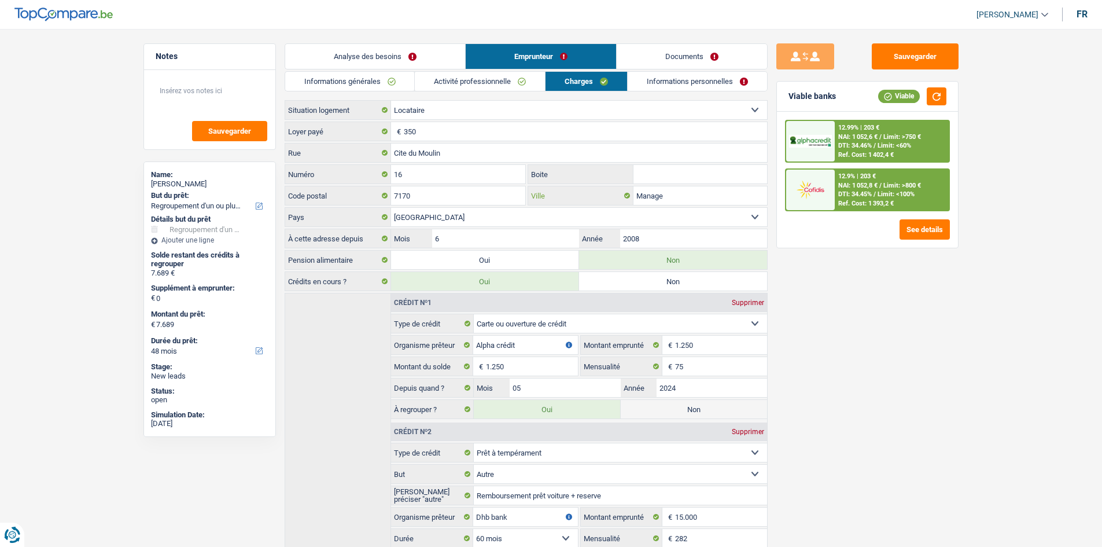
click at [681, 199] on input "Manage" at bounding box center [700, 195] width 134 height 19
click at [686, 83] on link "Informations personnelles" at bounding box center [697, 81] width 139 height 19
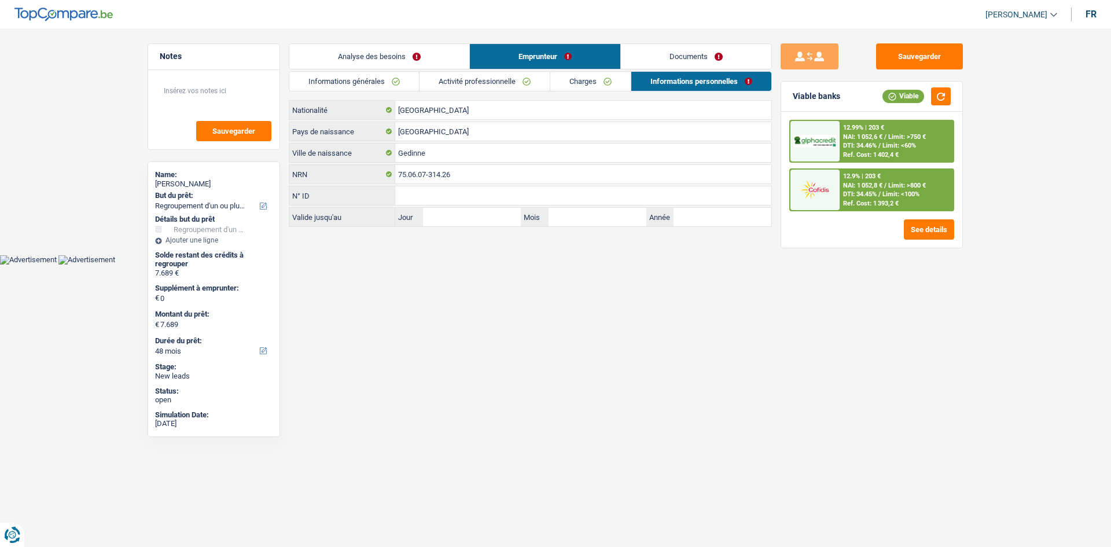
click at [595, 73] on link "Charges" at bounding box center [590, 81] width 80 height 19
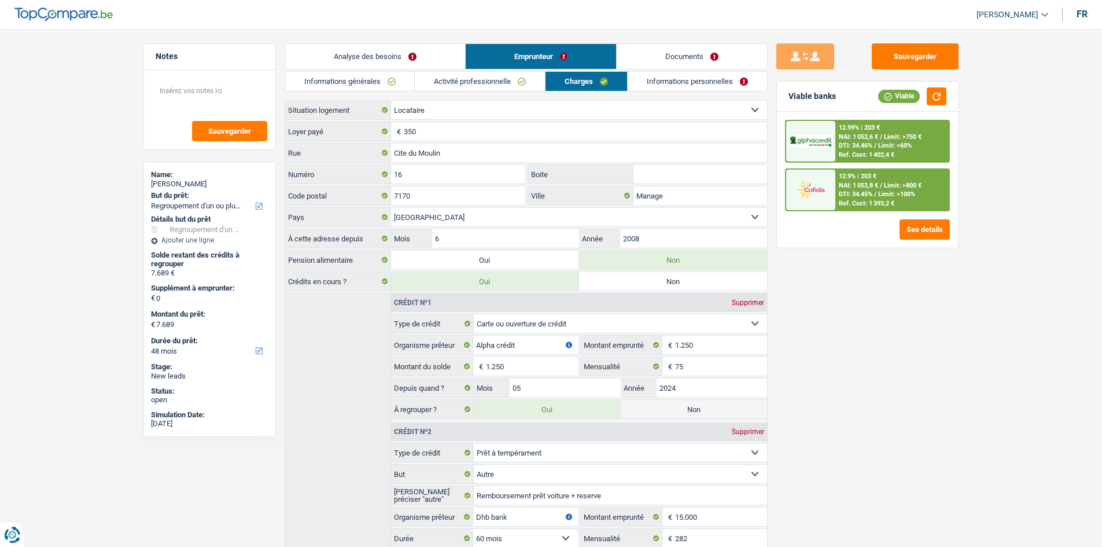
click at [480, 83] on link "Activité professionnelle" at bounding box center [480, 81] width 130 height 19
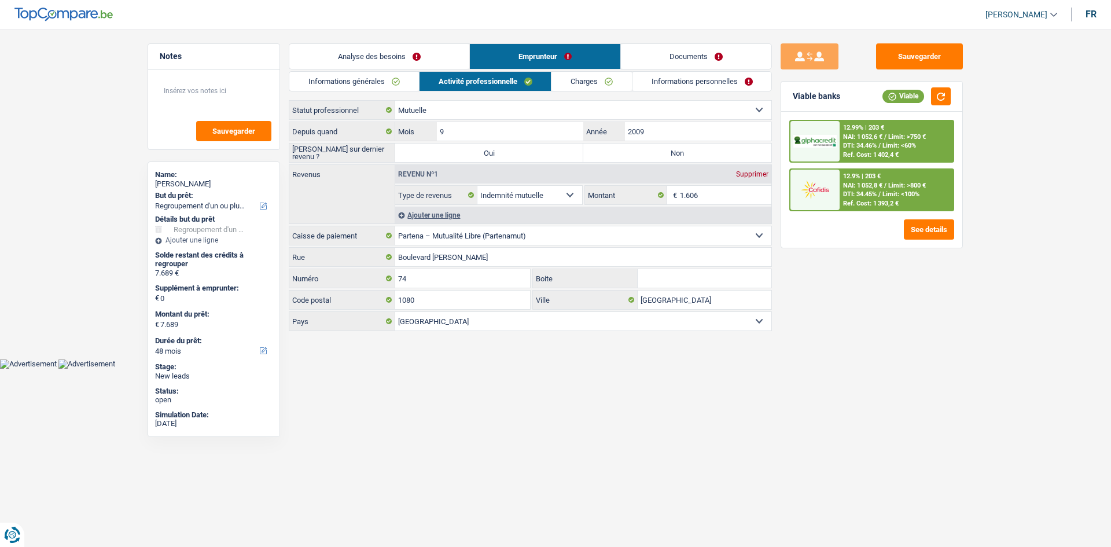
click at [662, 78] on link "Informations personnelles" at bounding box center [701, 81] width 139 height 19
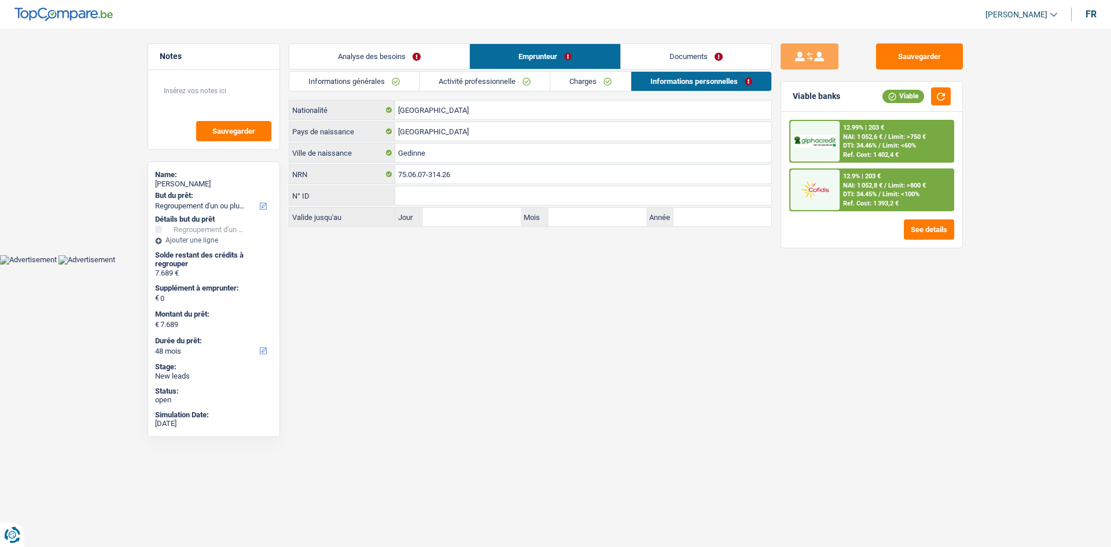
click at [506, 84] on link "Activité professionnelle" at bounding box center [484, 81] width 130 height 19
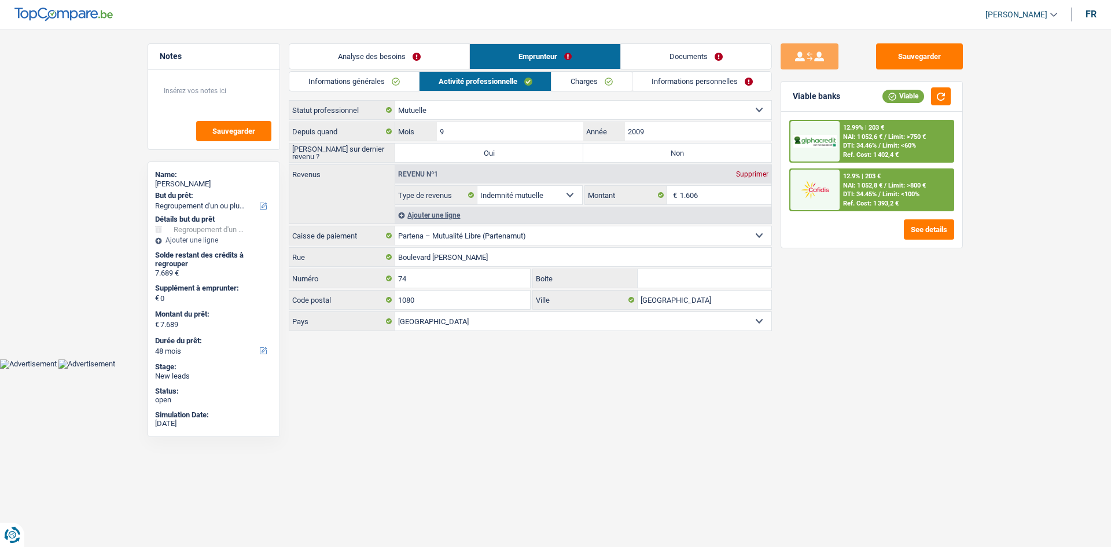
click at [610, 113] on select "Ouvrier Employé privé Employé public Invalide Indépendant Pensionné Chômeur Mut…" at bounding box center [583, 110] width 376 height 19
select select "invalid"
click at [395, 101] on select "Ouvrier Employé privé Employé public Invalide Indépendant Pensionné Chômeur Mut…" at bounding box center [583, 110] width 376 height 19
select select
select select "disabilityPension"
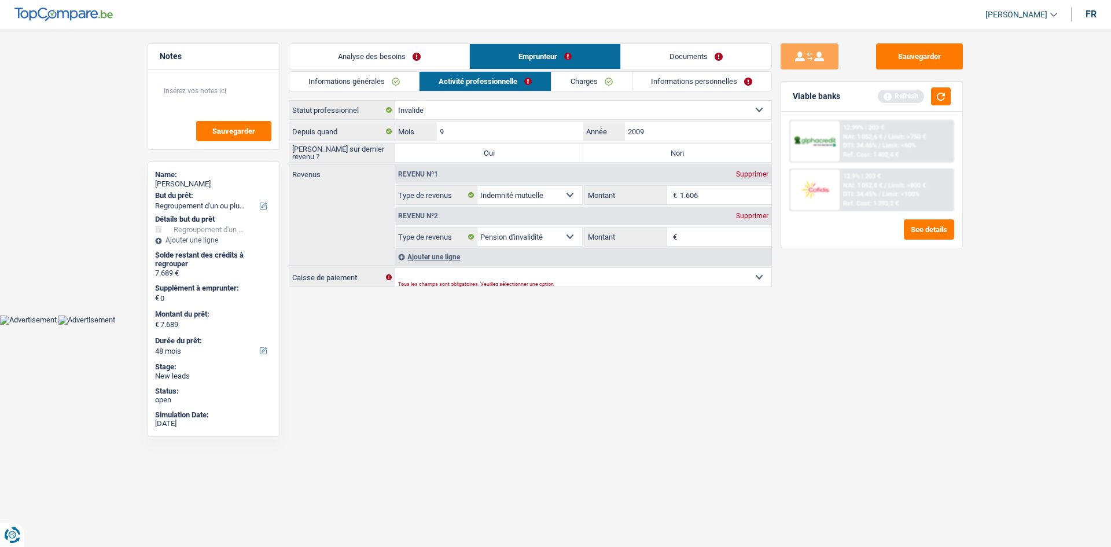
click at [637, 156] on label "Non" at bounding box center [677, 152] width 188 height 19
click at [637, 156] on input "Non" at bounding box center [677, 152] width 188 height 19
radio input "true"
click at [748, 213] on div "Supprimer" at bounding box center [752, 215] width 38 height 7
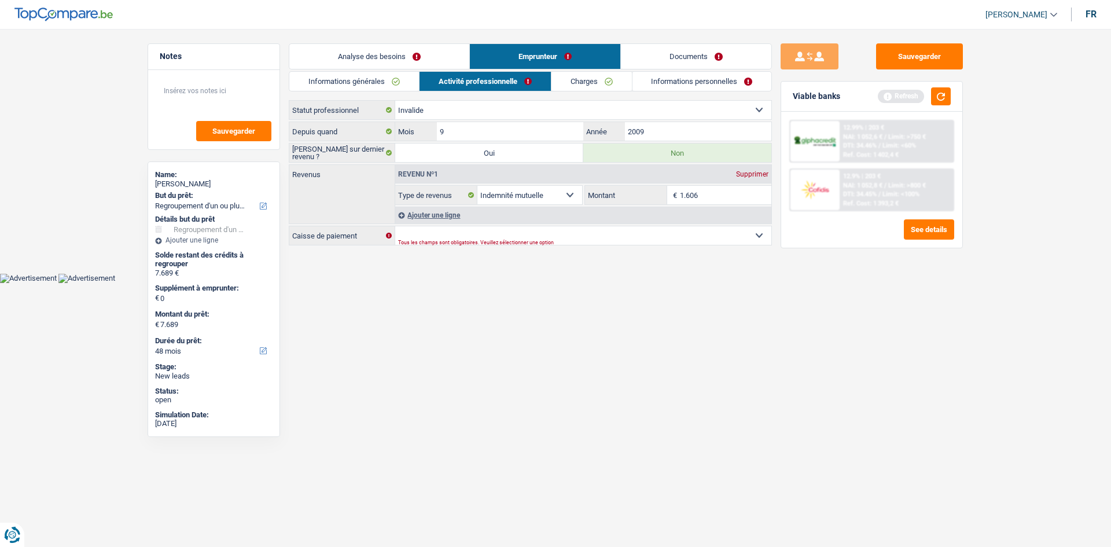
click at [713, 196] on input "1.606" at bounding box center [726, 195] width 92 height 19
type input "1.600"
click at [758, 230] on select "Mutualité Chrétienne Mutualité Socialiste (Solidaris) SPF Sécurité Sociale Unio…" at bounding box center [583, 235] width 376 height 19
select select "partenamut"
click at [395, 226] on select "Mutualité Chrétienne Mutualité Socialiste (Solidaris) SPF Sécurité Sociale Unio…" at bounding box center [583, 235] width 376 height 19
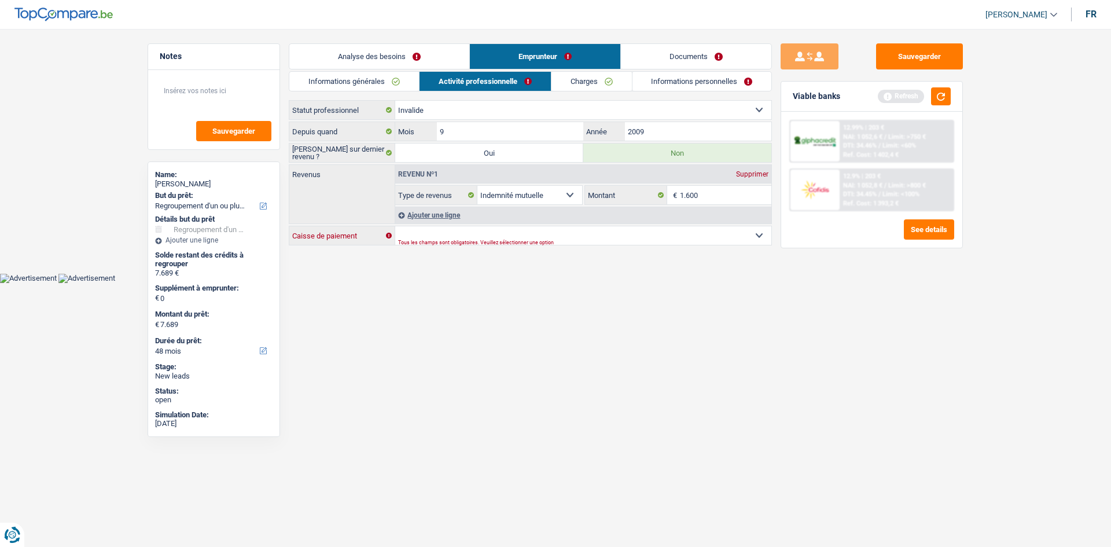
select select "BE"
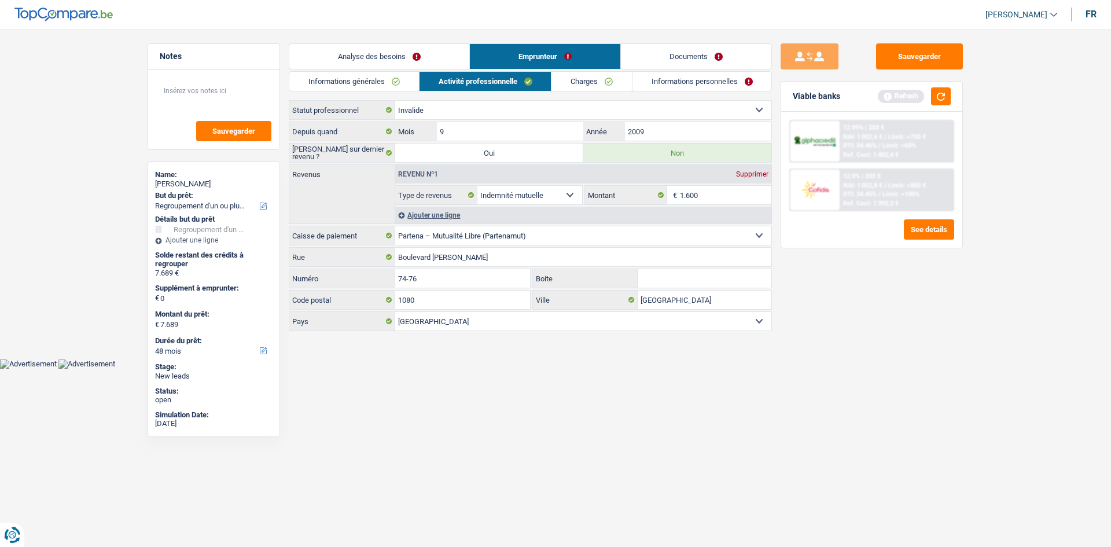
click at [687, 82] on link "Informations personnelles" at bounding box center [701, 81] width 139 height 19
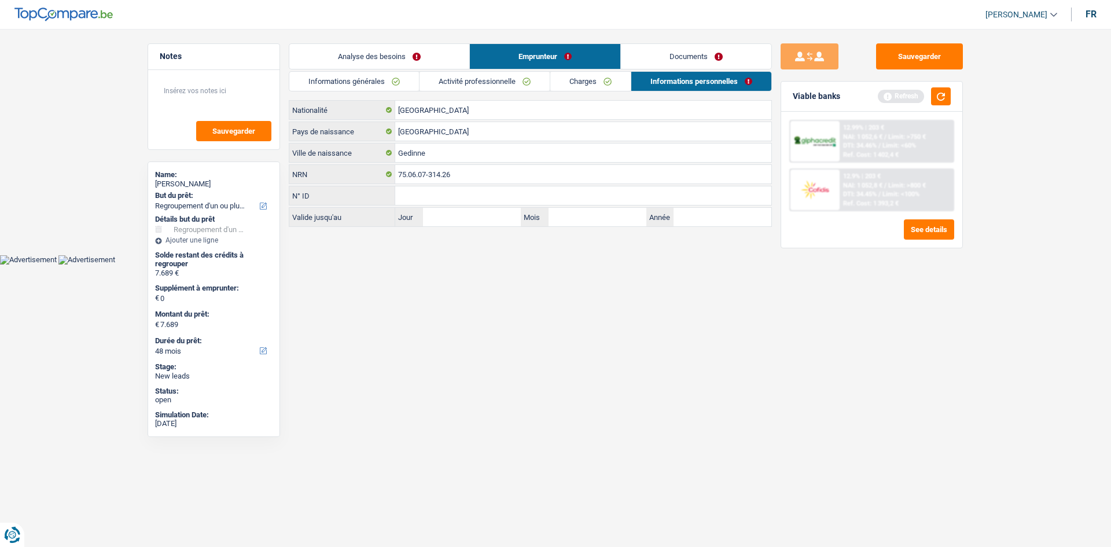
click at [673, 56] on link "Documents" at bounding box center [696, 56] width 150 height 25
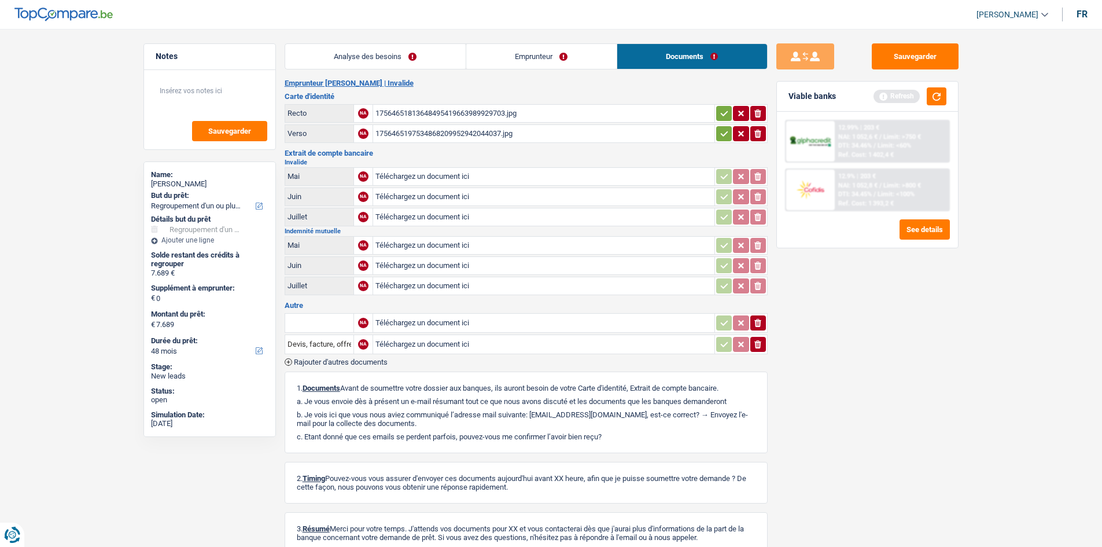
click at [412, 57] on link "Analyse des besoins" at bounding box center [375, 56] width 180 height 25
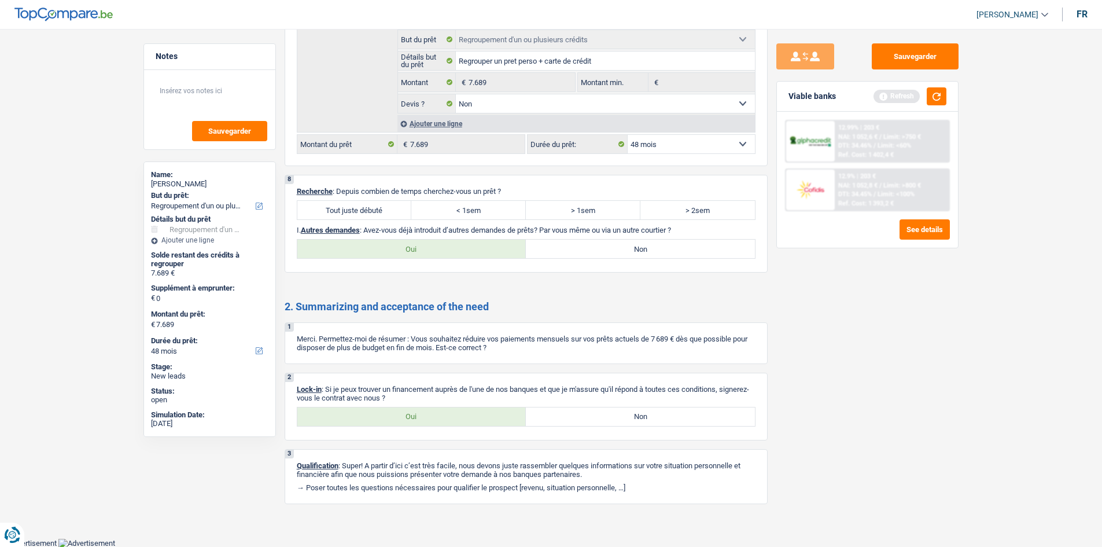
scroll to position [1561, 0]
click at [384, 214] on label "Tout juste débuté" at bounding box center [354, 209] width 115 height 19
click at [384, 214] on input "Tout juste débuté" at bounding box center [354, 209] width 115 height 19
radio input "true"
click at [635, 251] on label "Non" at bounding box center [640, 248] width 229 height 19
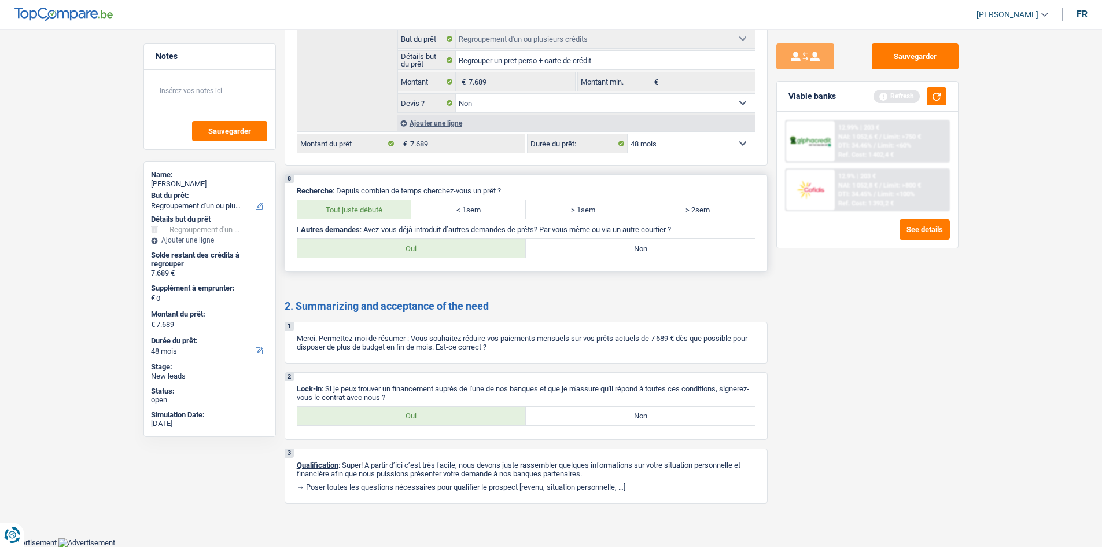
click at [635, 251] on input "Non" at bounding box center [640, 248] width 229 height 19
radio input "true"
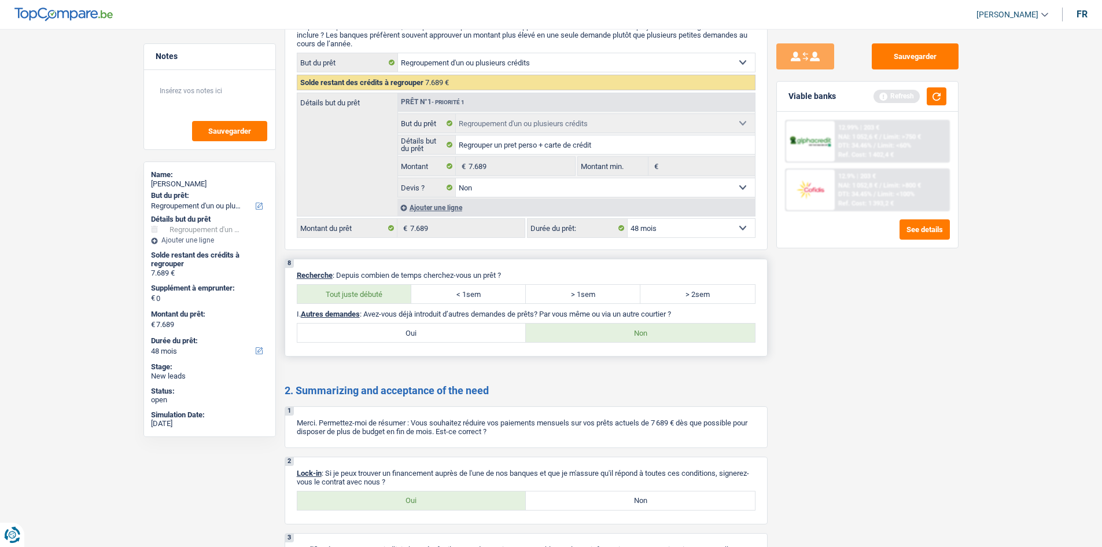
scroll to position [1387, 0]
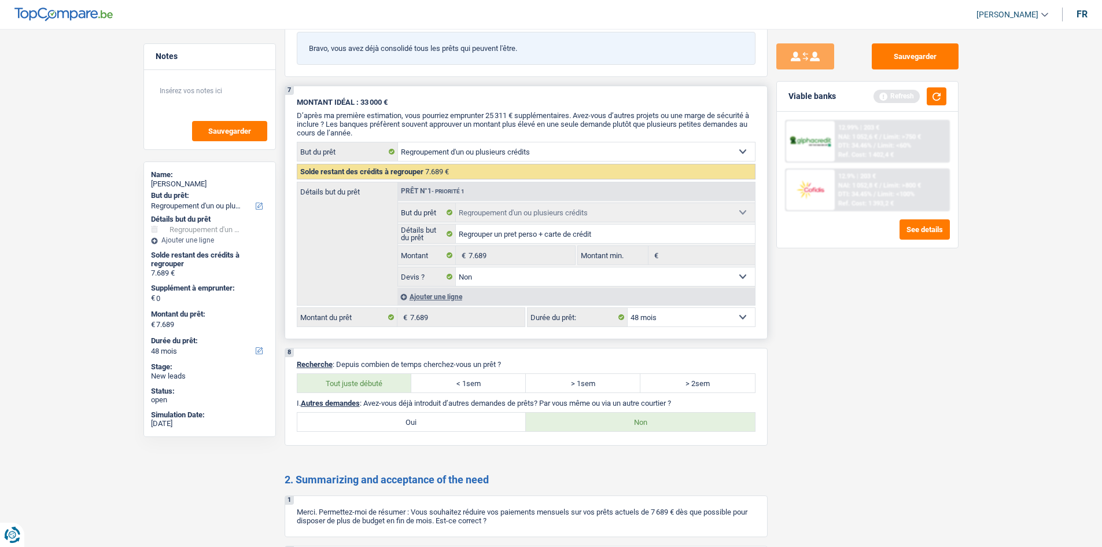
click at [746, 317] on select "12 mois 18 mois 24 mois 30 mois 36 mois 42 mois 48 mois Sélectionner une option" at bounding box center [691, 317] width 127 height 19
click at [746, 316] on select "12 mois 18 mois 24 mois 30 mois 36 mois 42 mois 48 mois Sélectionner une option" at bounding box center [691, 317] width 127 height 19
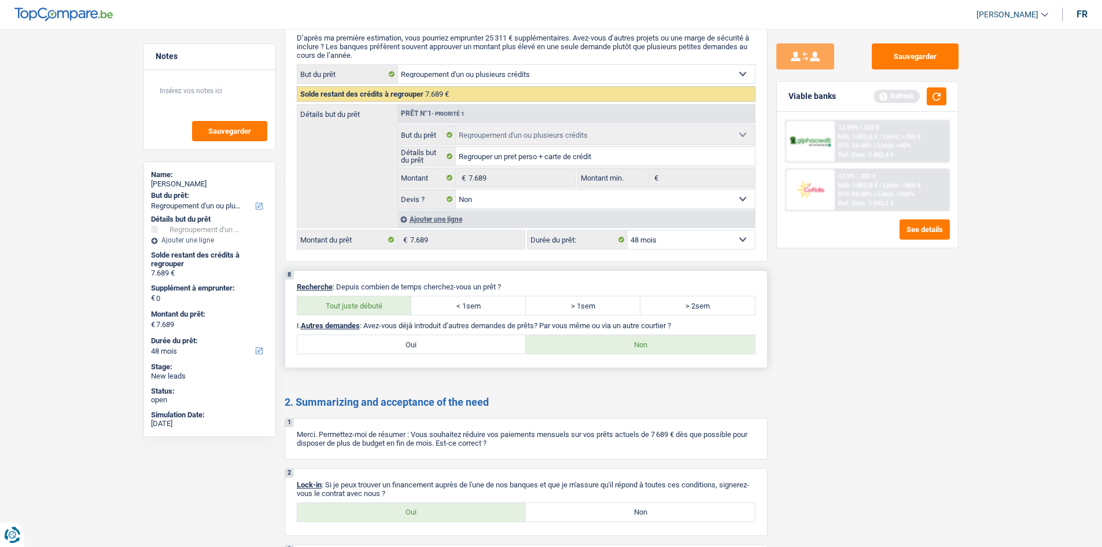
scroll to position [1561, 0]
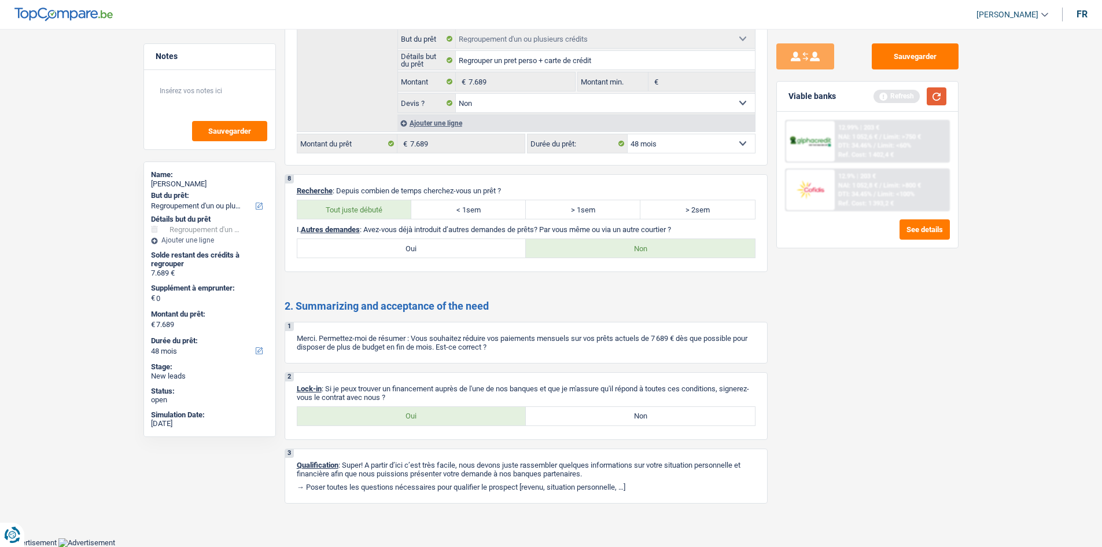
click at [936, 98] on button "button" at bounding box center [937, 96] width 20 height 18
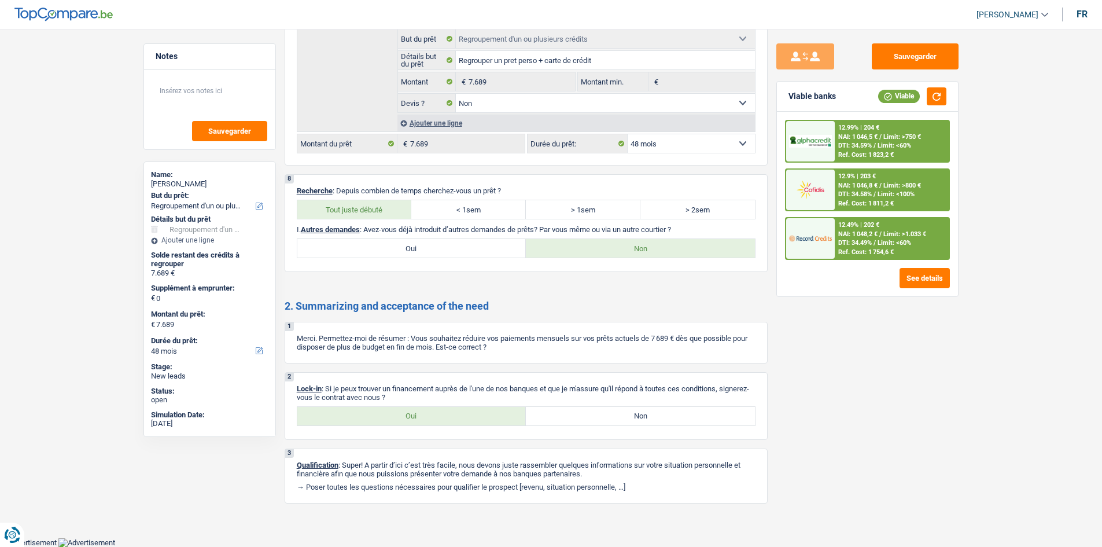
click at [868, 145] on span "DTI: 34.59%" at bounding box center [855, 146] width 34 height 8
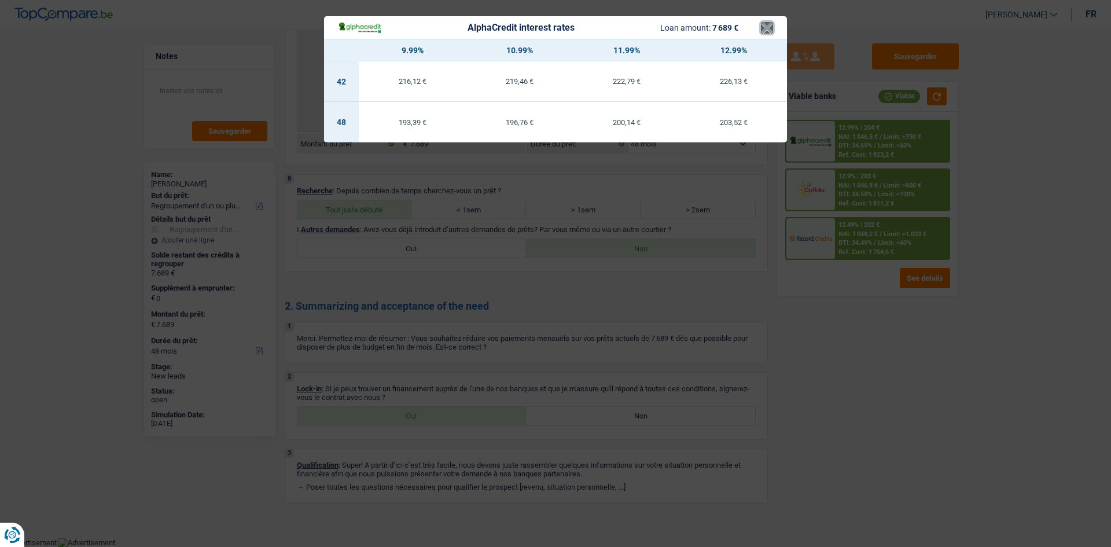
click at [768, 30] on button "×" at bounding box center [767, 28] width 12 height 12
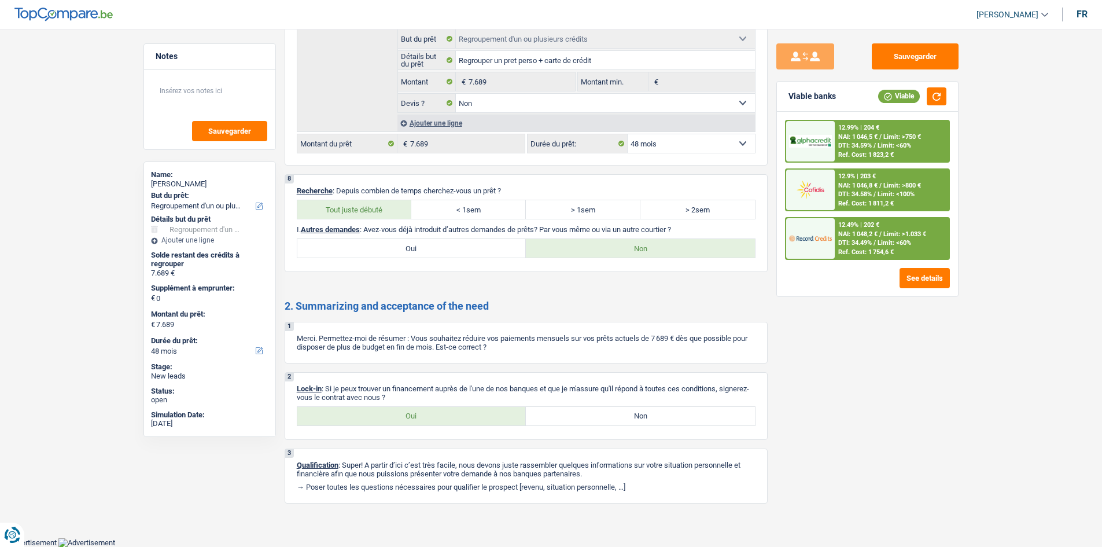
click at [882, 188] on span "/" at bounding box center [880, 186] width 2 height 8
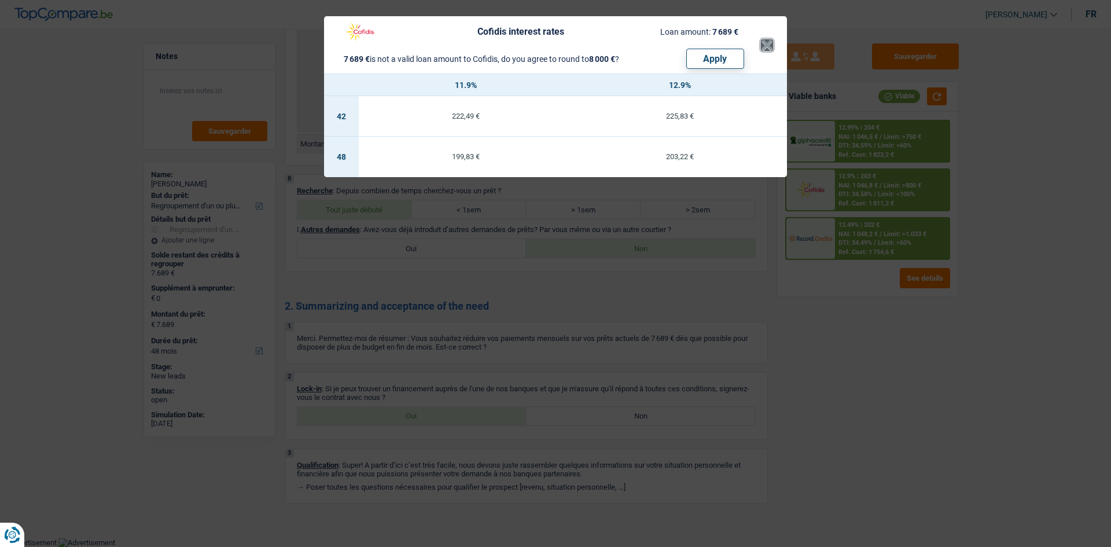
click at [766, 39] on button "×" at bounding box center [767, 45] width 12 height 12
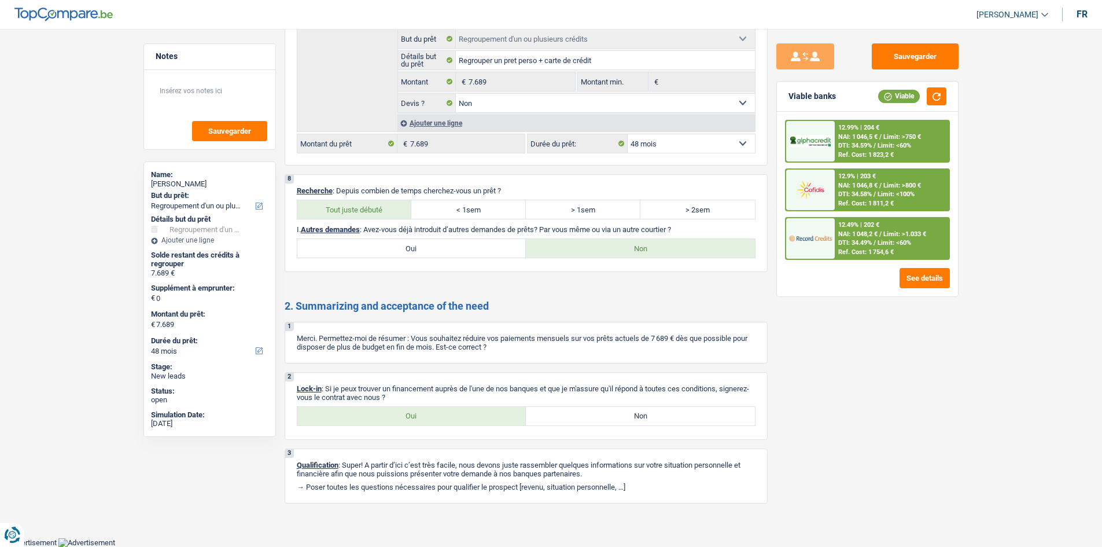
click at [846, 222] on div "12.49% | 202 €" at bounding box center [858, 225] width 41 height 8
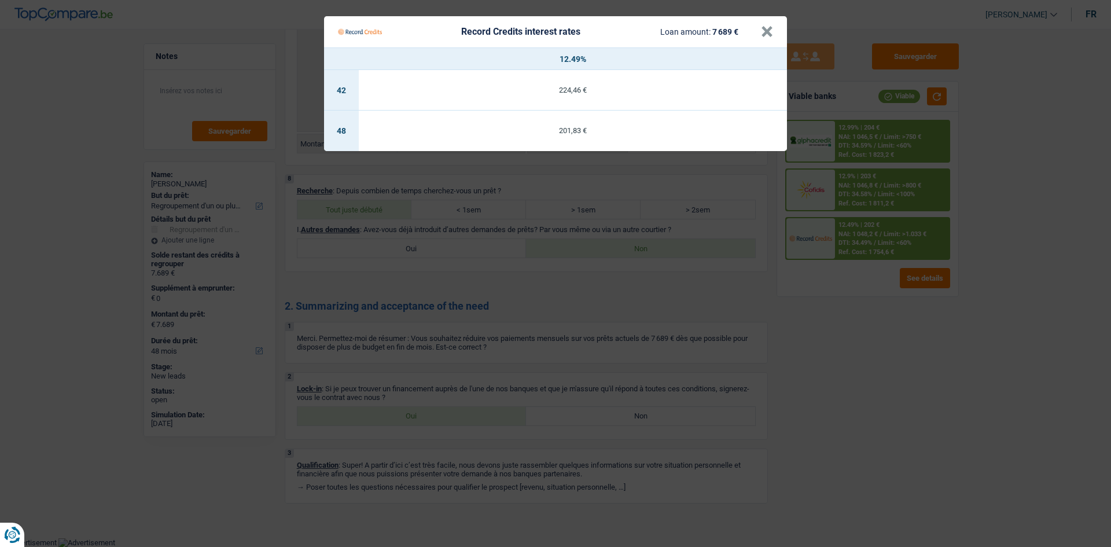
click at [773, 31] on Credits___BV_modal_header_ "Record Credits interest rates Loan amount: 7 689 € ×" at bounding box center [555, 31] width 463 height 31
click at [771, 36] on button "×" at bounding box center [767, 32] width 12 height 12
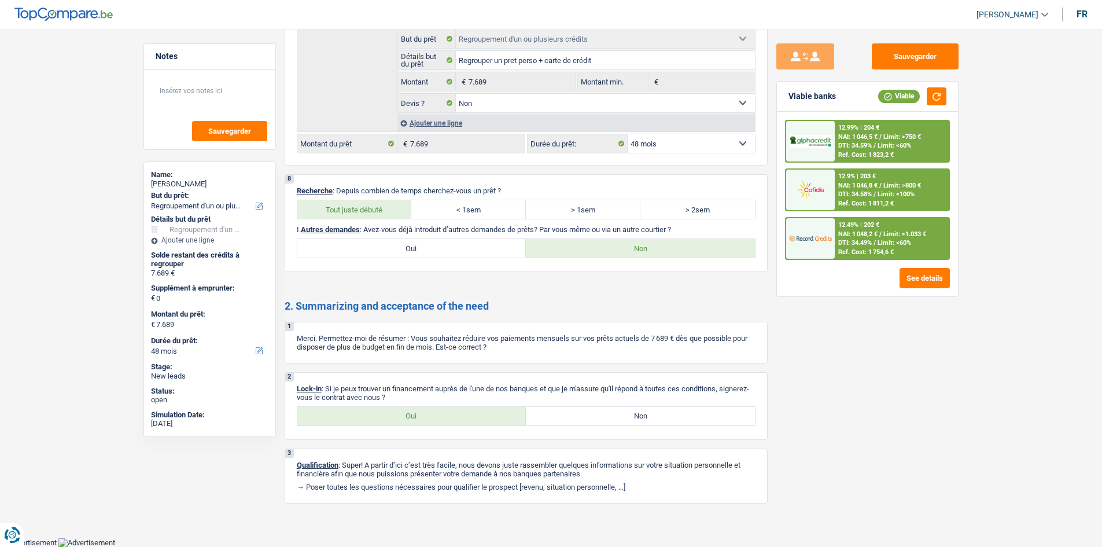
click at [855, 143] on span "DTI: 34.59%" at bounding box center [855, 146] width 34 height 8
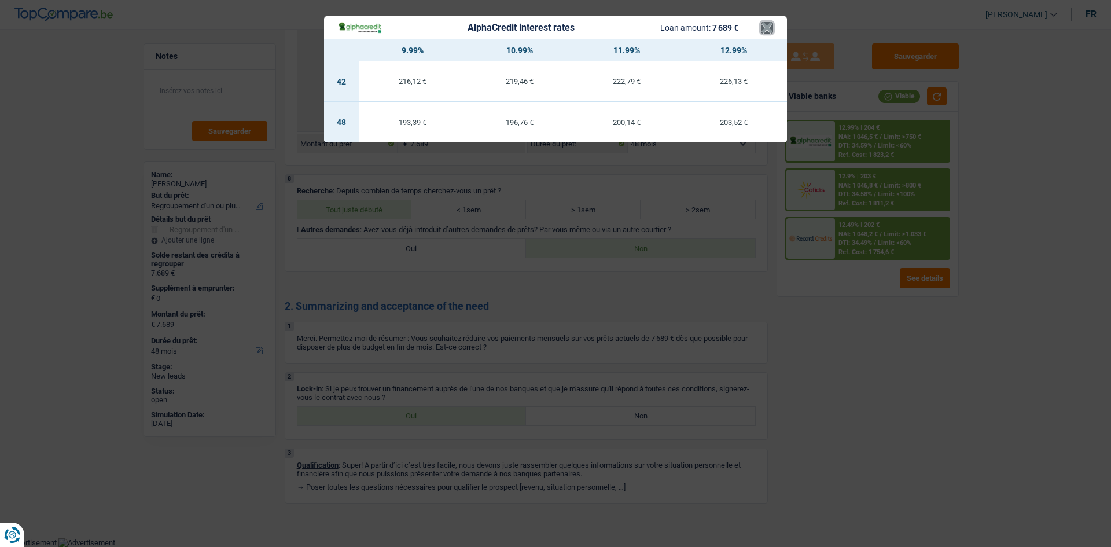
click at [769, 32] on button "×" at bounding box center [767, 28] width 12 height 12
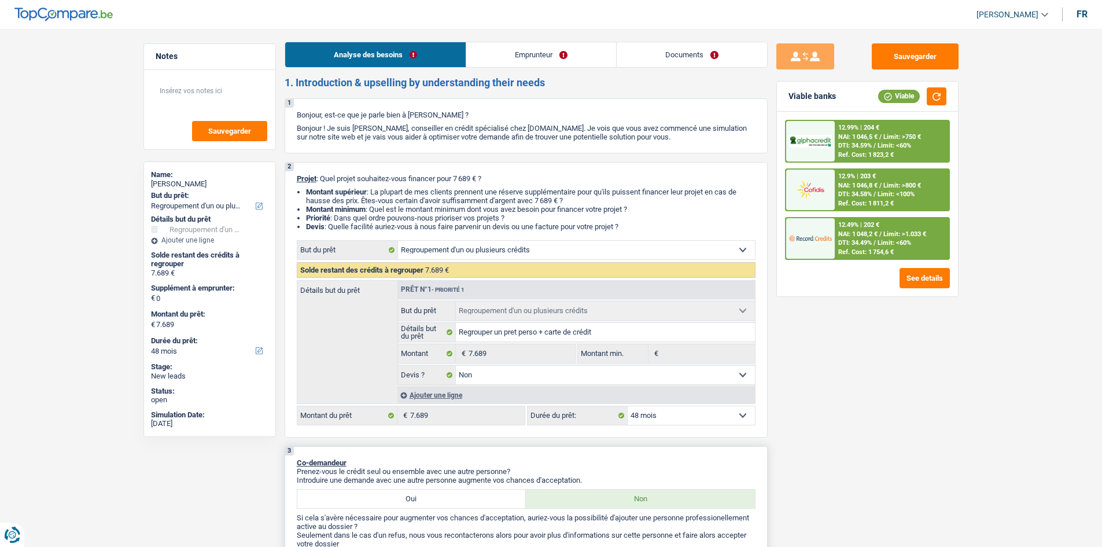
scroll to position [0, 0]
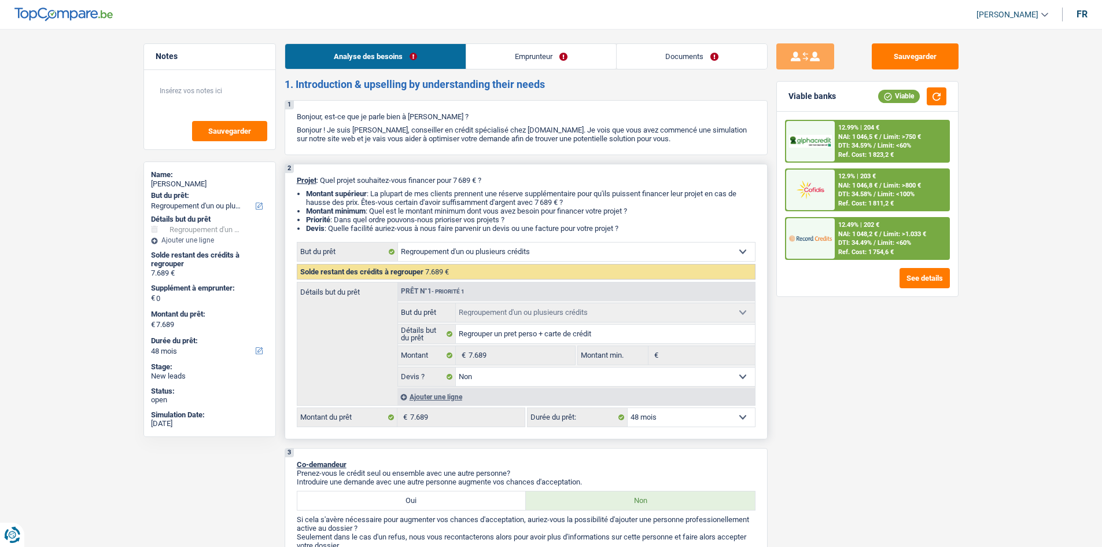
click at [743, 250] on select "Confort maison: meubles, textile, peinture, électroménager, outillage non-profe…" at bounding box center [576, 251] width 357 height 19
select select "household"
click at [398, 242] on select "Confort maison: meubles, textile, peinture, électroménager, outillage non-profe…" at bounding box center [576, 251] width 357 height 19
select select "household"
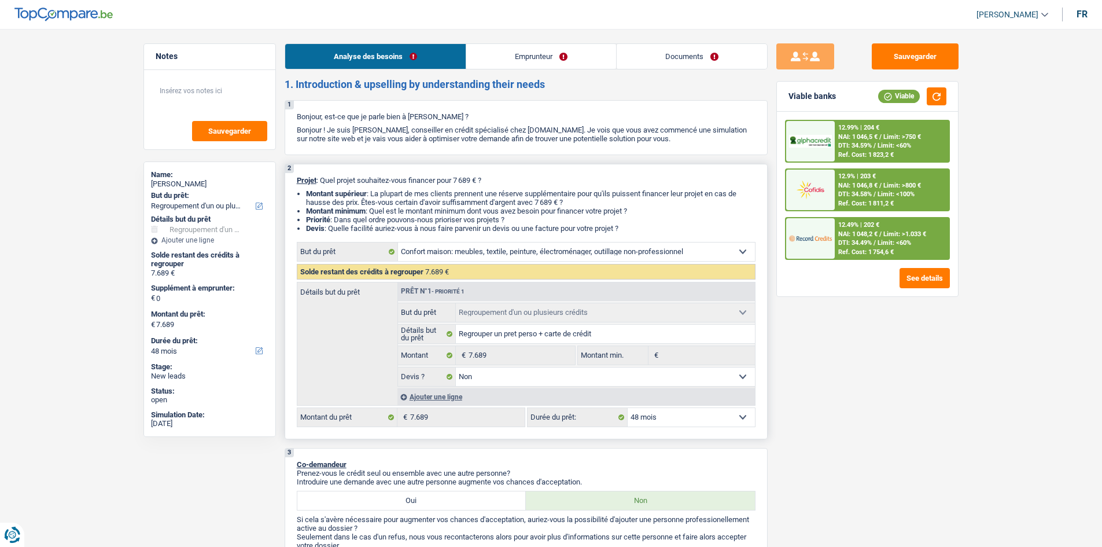
select select "household"
select select
radio input "false"
radio input "true"
radio input "false"
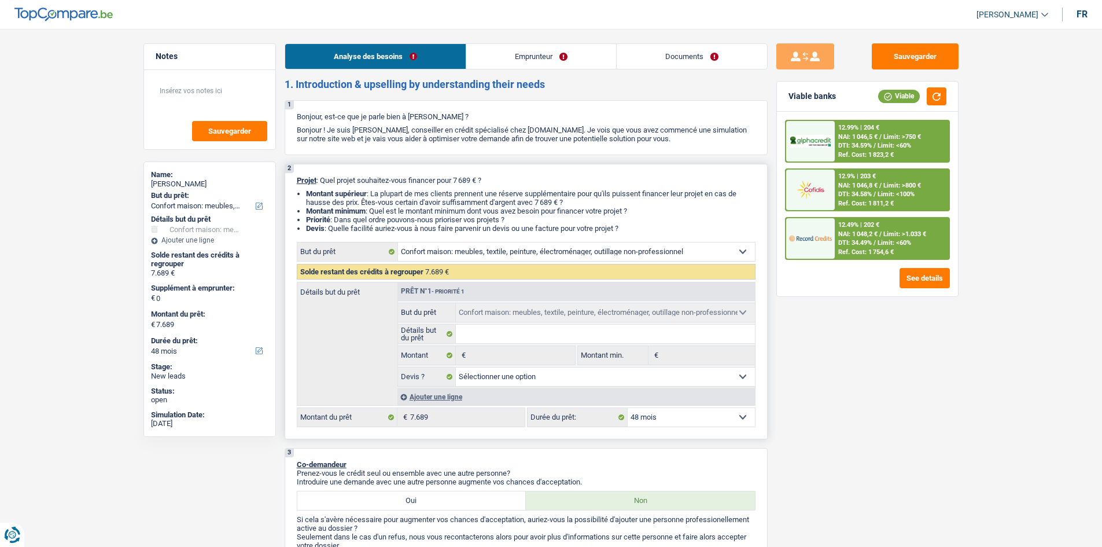
radio input "true"
select select "household"
select select
select select "refinancing"
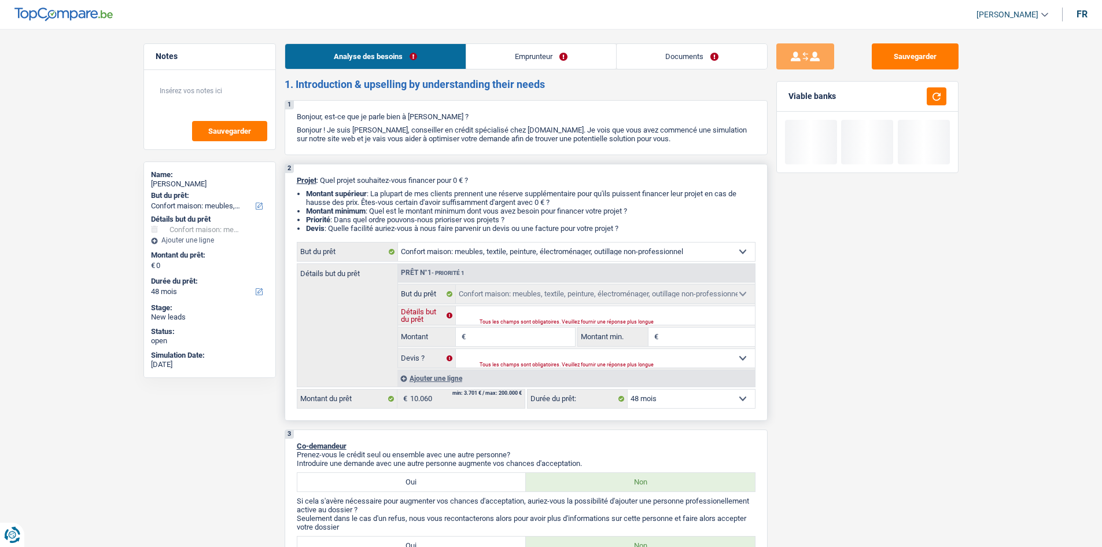
click at [519, 314] on input "Détails but du prêt" at bounding box center [605, 315] width 299 height 19
click at [936, 98] on button "button" at bounding box center [937, 96] width 20 height 18
click at [497, 334] on input "Montant" at bounding box center [522, 336] width 106 height 19
type input "1"
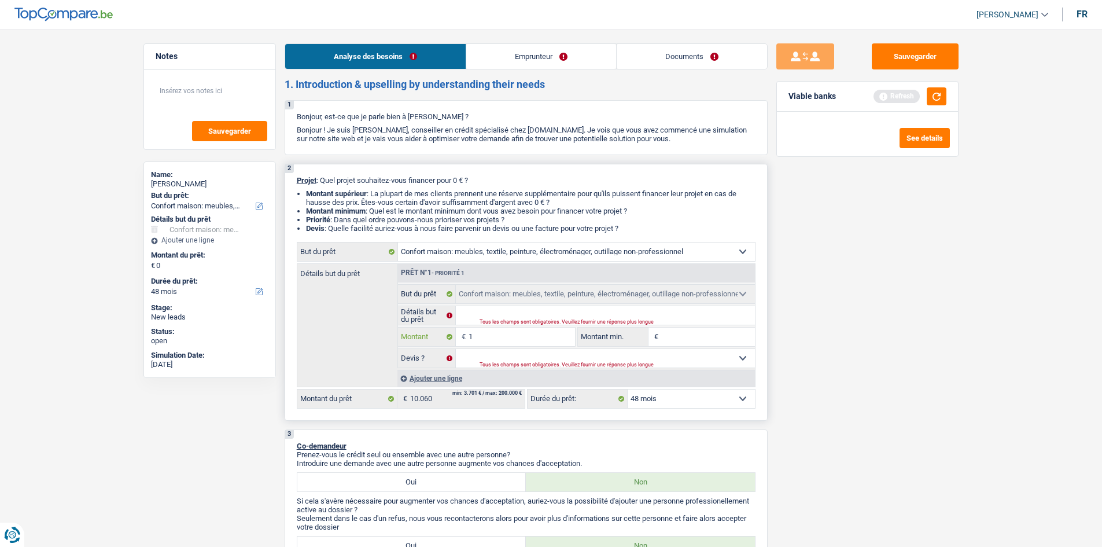
type input "10"
click at [718, 342] on input "Montant min." at bounding box center [708, 336] width 94 height 19
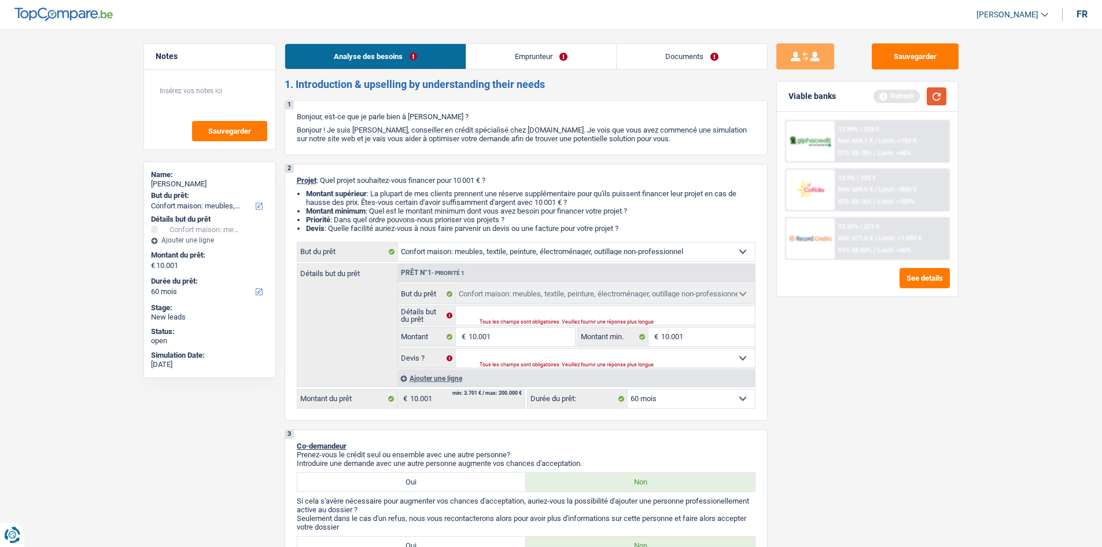
click at [932, 99] on button "button" at bounding box center [937, 96] width 20 height 18
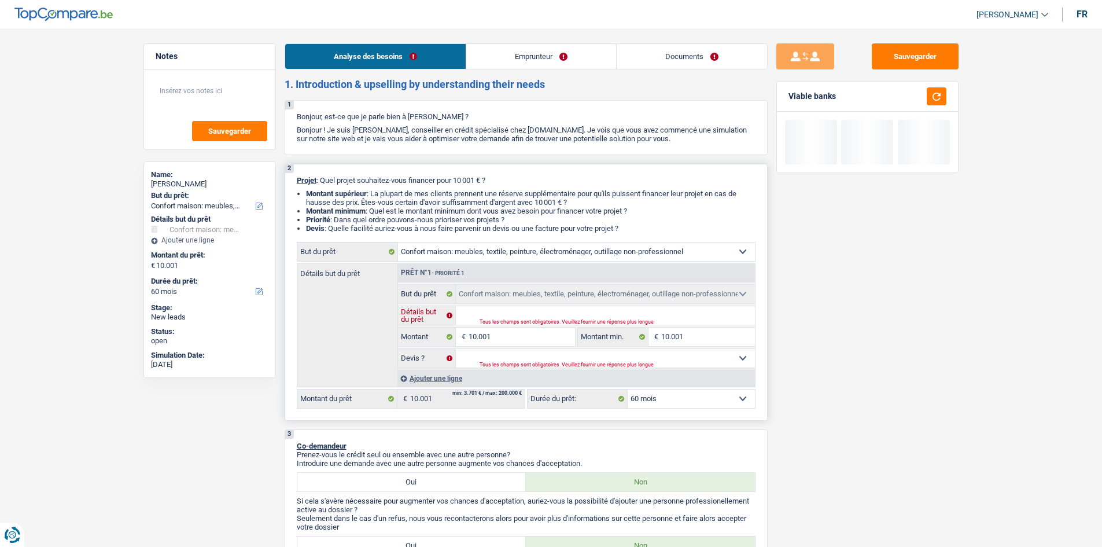
click at [521, 313] on input "Détails but du prêt" at bounding box center [605, 315] width 299 height 19
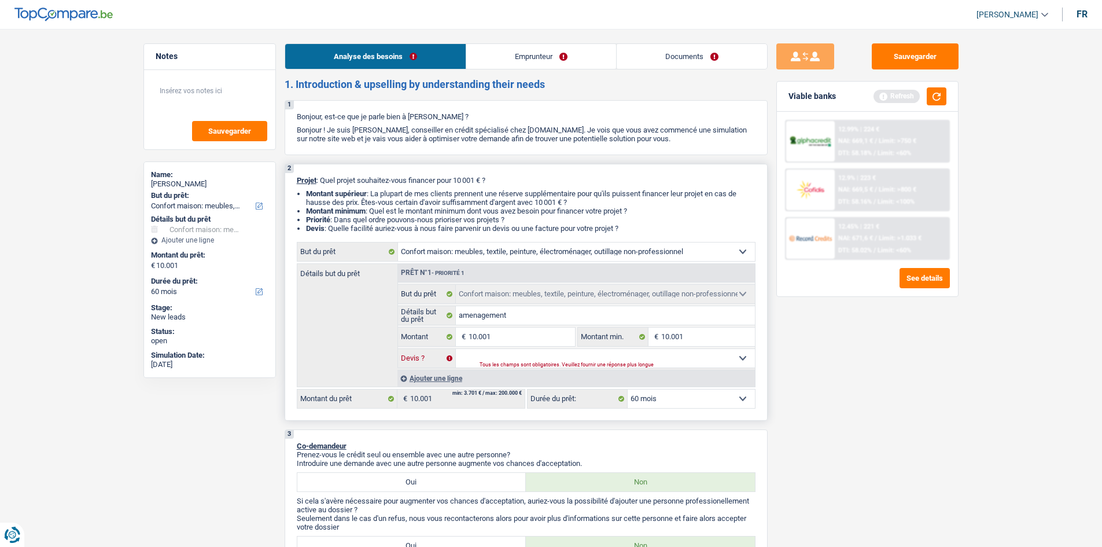
click at [507, 360] on select "Oui Non Non répondu Sélectionner une option" at bounding box center [605, 358] width 299 height 19
click at [456, 349] on select "Oui Non Non répondu Sélectionner une option" at bounding box center [605, 358] width 299 height 19
click at [684, 397] on select "12 mois 18 mois 24 mois 30 mois 36 mois 42 mois 48 mois 60 mois Sélectionner un…" at bounding box center [691, 398] width 127 height 19
click at [628, 389] on select "12 mois 18 mois 24 mois 30 mois 36 mois 42 mois 48 mois 60 mois Sélectionner un…" at bounding box center [691, 398] width 127 height 19
click at [933, 102] on button "button" at bounding box center [937, 96] width 20 height 18
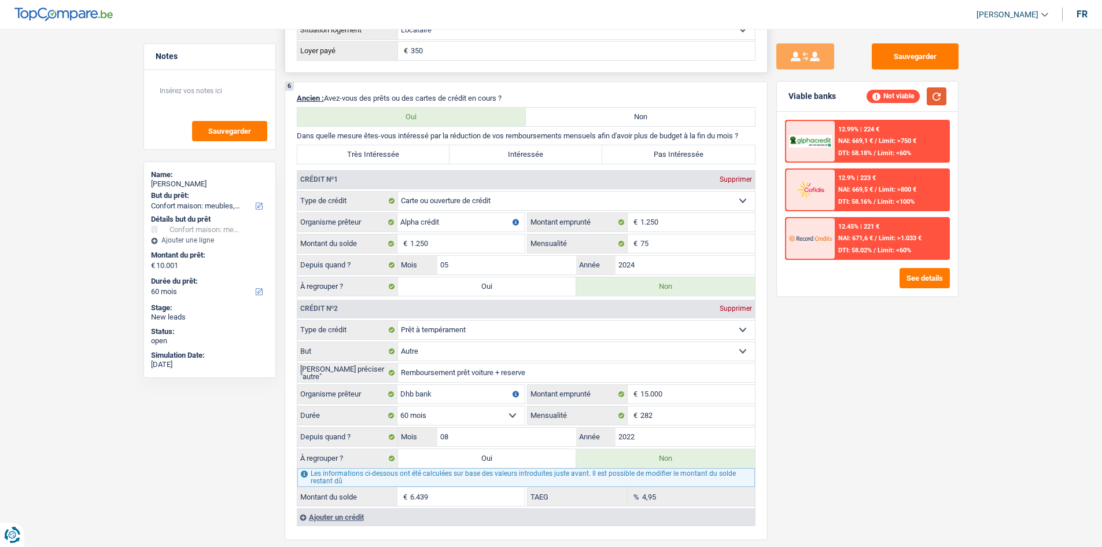
scroll to position [868, 0]
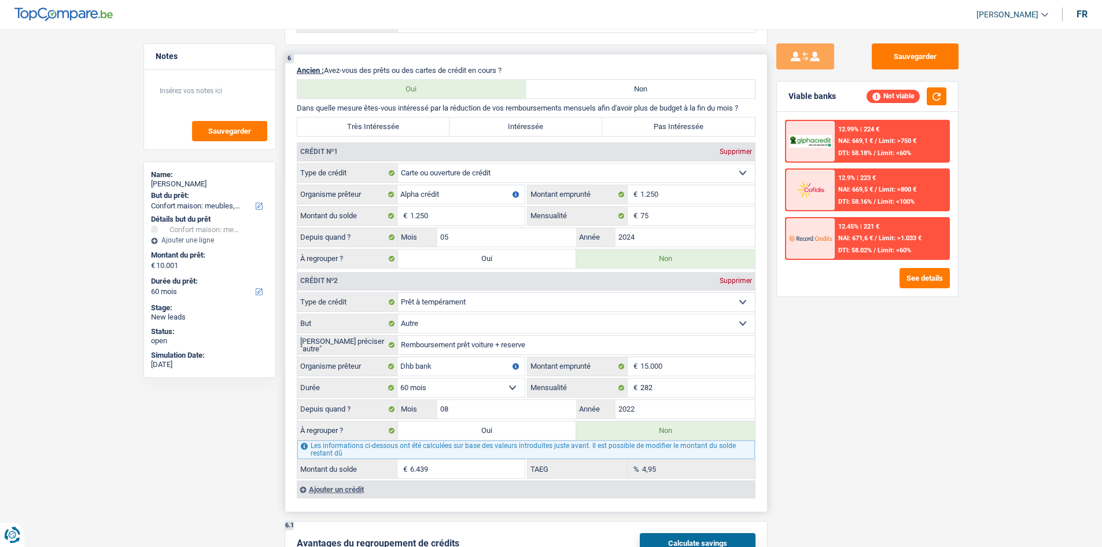
drag, startPoint x: 495, startPoint y: 433, endPoint x: 480, endPoint y: 271, distance: 162.7
click at [496, 433] on label "Oui" at bounding box center [487, 430] width 179 height 19
click at [496, 433] on input "Oui" at bounding box center [487, 430] width 179 height 19
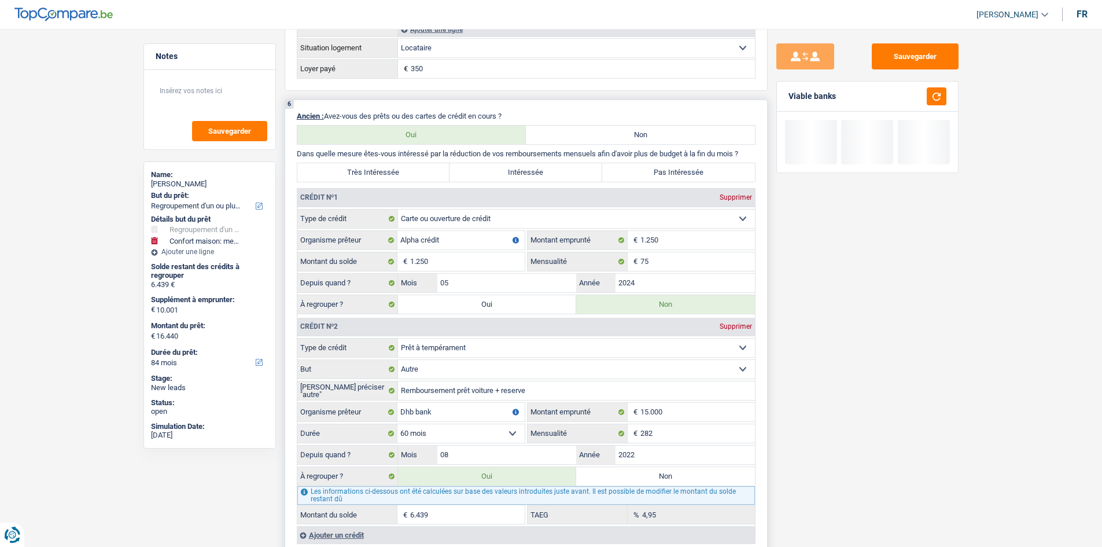
scroll to position [1041, 0]
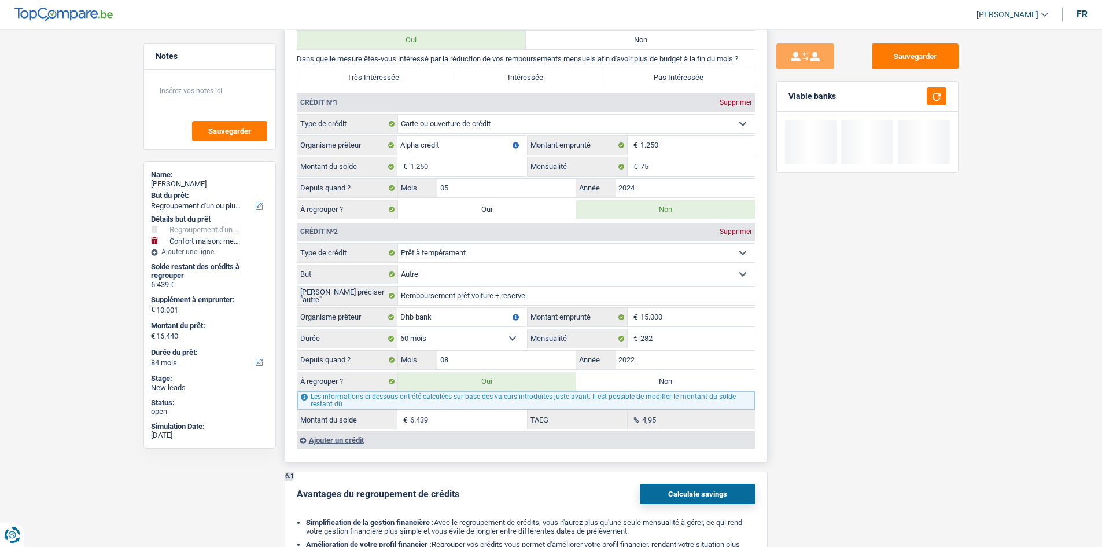
click at [492, 210] on label "Oui" at bounding box center [487, 209] width 179 height 19
click at [492, 210] on input "Oui" at bounding box center [487, 209] width 179 height 19
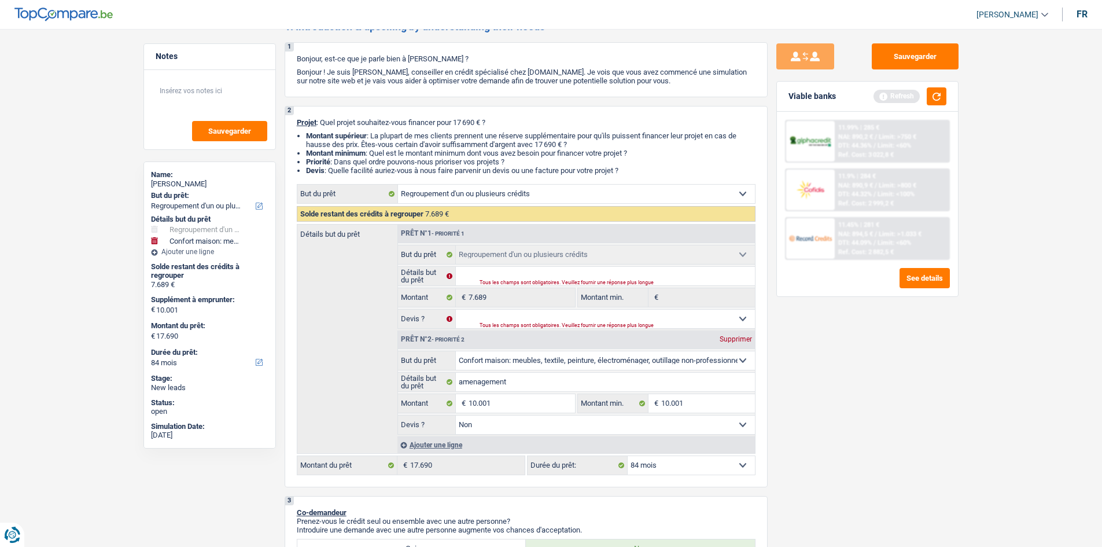
scroll to position [0, 0]
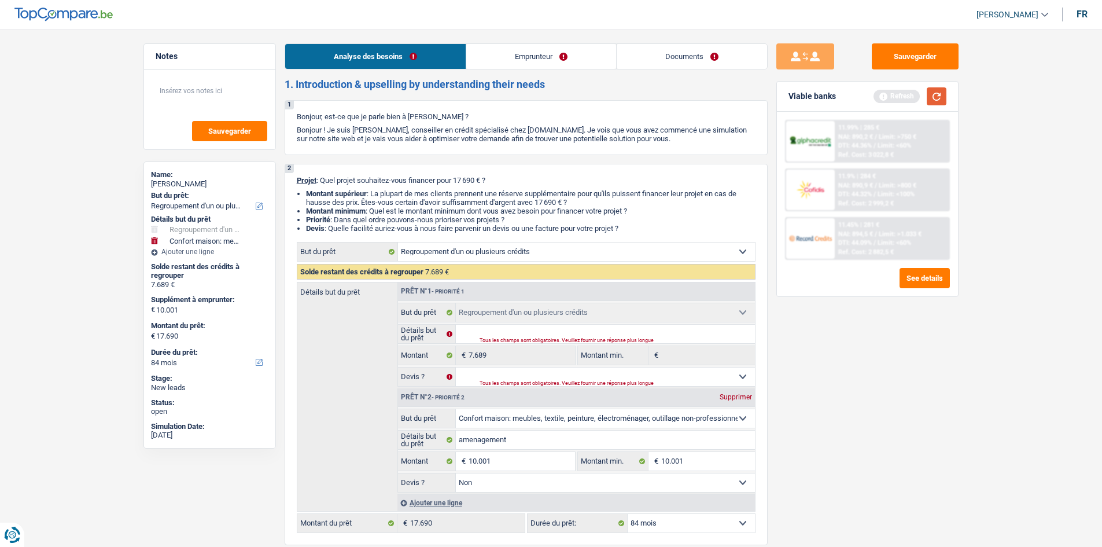
click at [929, 98] on button "button" at bounding box center [937, 96] width 20 height 18
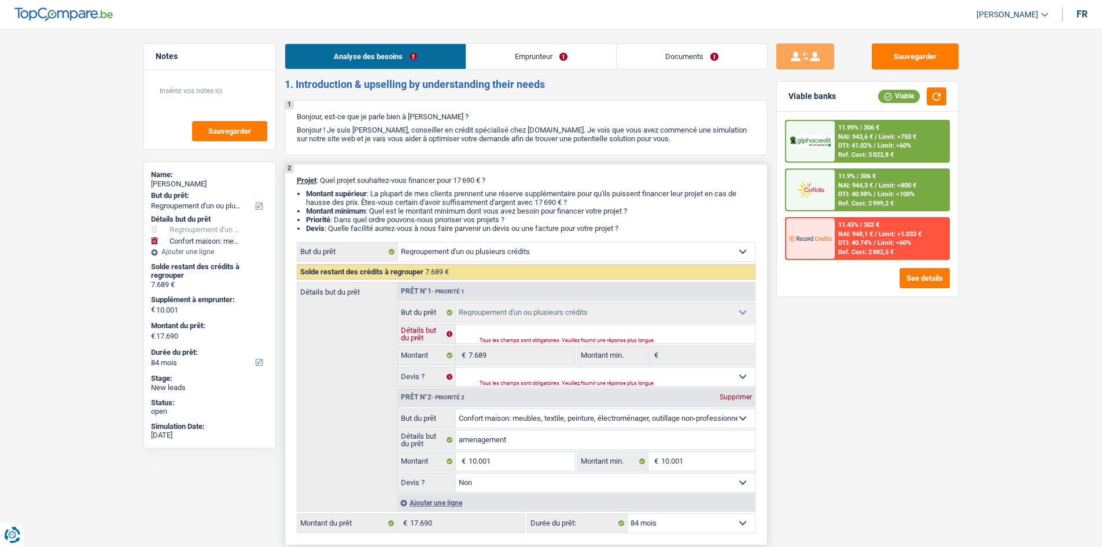
click at [585, 336] on input "Détails but du prêt" at bounding box center [605, 334] width 299 height 19
click at [510, 455] on input "10.001" at bounding box center [522, 461] width 106 height 19
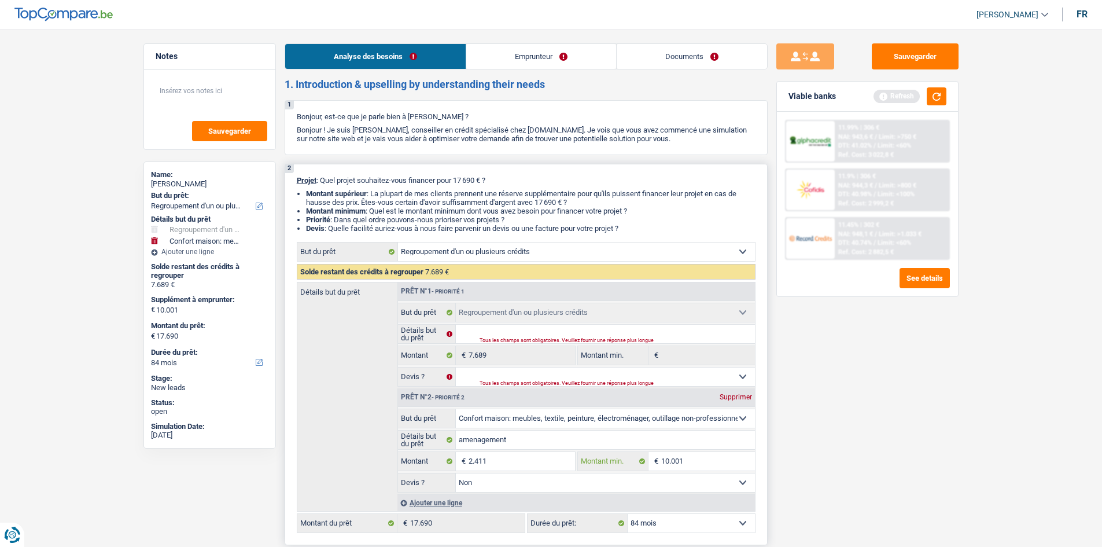
click at [691, 459] on input "10.001" at bounding box center [708, 461] width 94 height 19
click at [842, 427] on div "Sauvegarder Viable banks Refresh 12.99% | 226 € NAI: 1 023,9 € / Limit: >750 € …" at bounding box center [868, 284] width 200 height 482
click at [508, 334] on input "Détails but du prêt" at bounding box center [605, 334] width 299 height 19
click at [528, 373] on select "Oui Non Non répondu Sélectionner une option" at bounding box center [605, 376] width 299 height 19
click at [456, 367] on select "Oui Non Non répondu Sélectionner une option" at bounding box center [605, 376] width 299 height 19
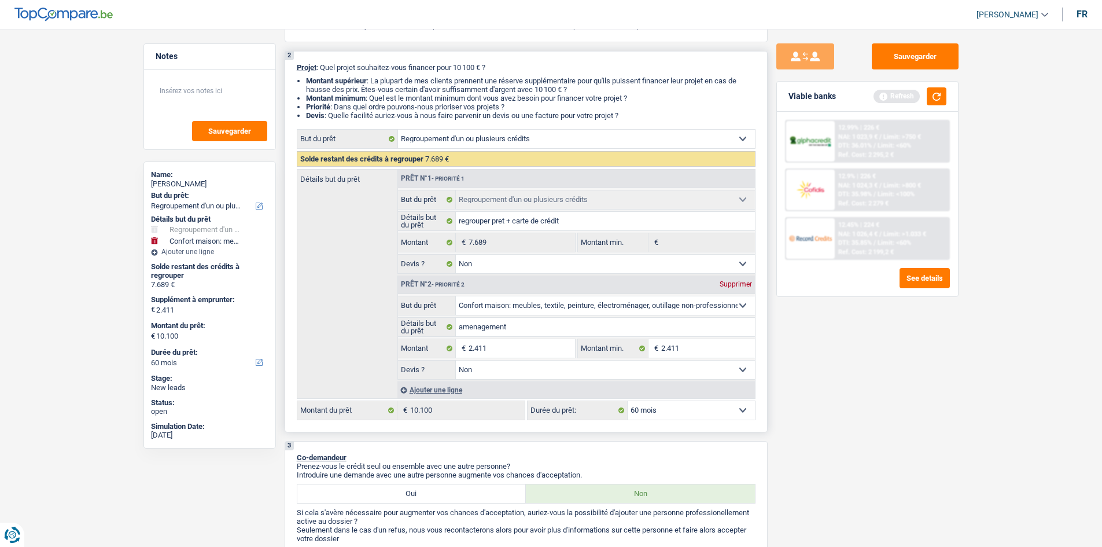
scroll to position [116, 0]
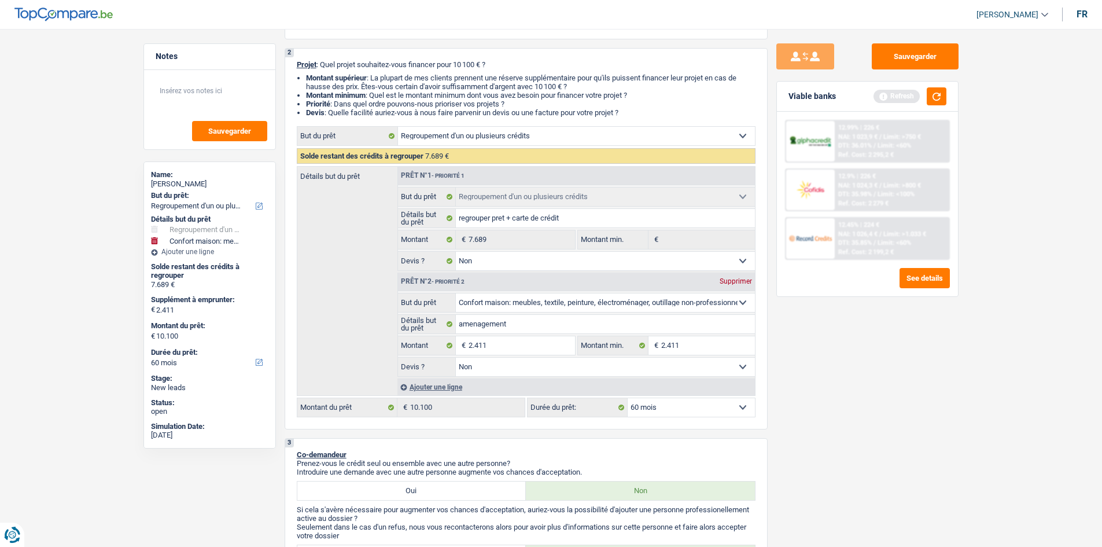
click at [939, 105] on div "Viable banks Refresh" at bounding box center [867, 97] width 181 height 30
click at [938, 98] on button "button" at bounding box center [937, 96] width 20 height 18
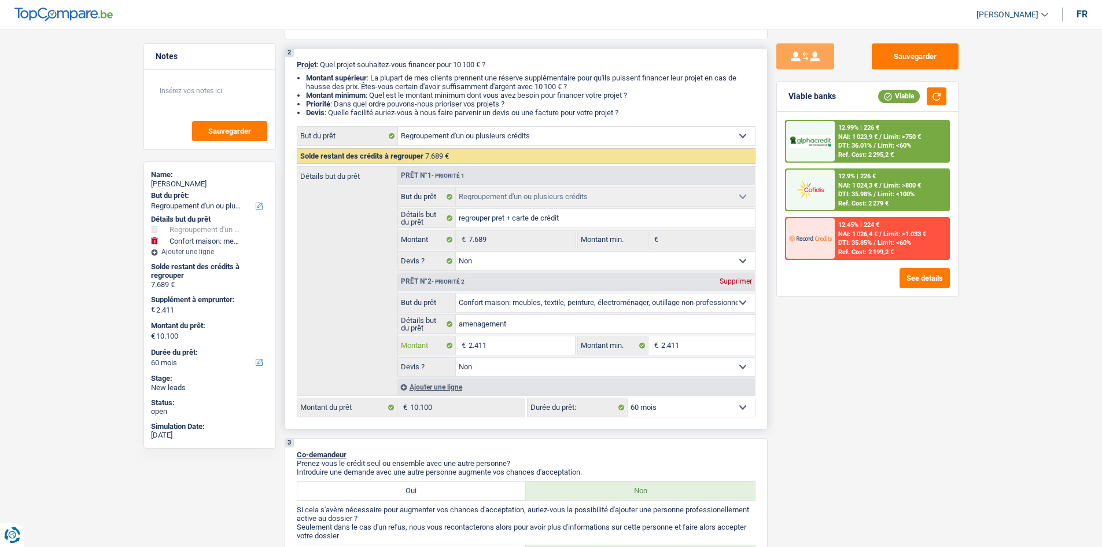
click at [479, 345] on input "2.411" at bounding box center [522, 345] width 106 height 19
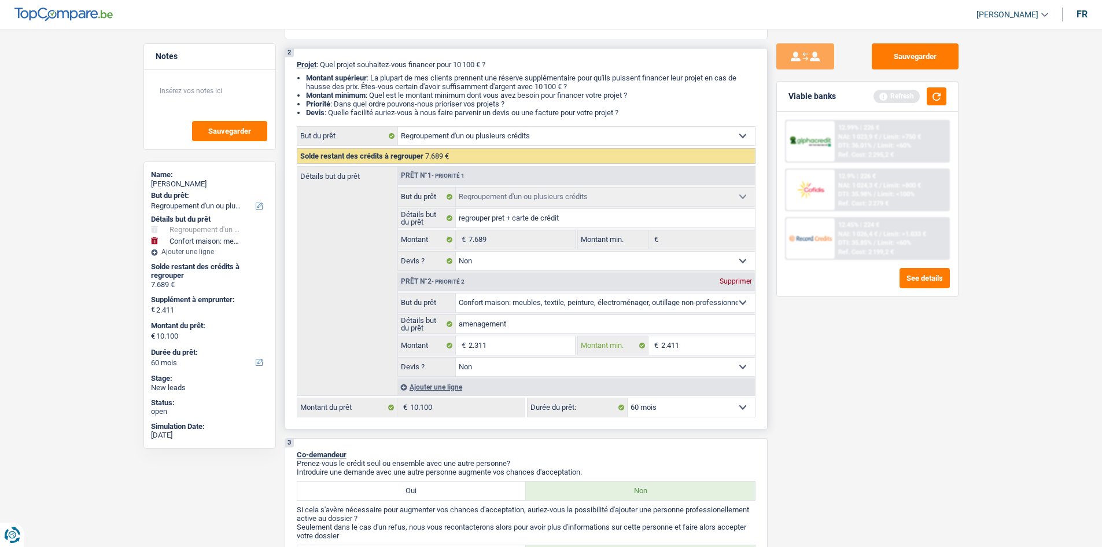
click at [672, 344] on input "2.411" at bounding box center [708, 345] width 94 height 19
click at [502, 350] on input "2.311" at bounding box center [522, 345] width 106 height 19
click at [697, 343] on input "2.311" at bounding box center [708, 345] width 94 height 19
click at [935, 99] on button "button" at bounding box center [937, 96] width 20 height 18
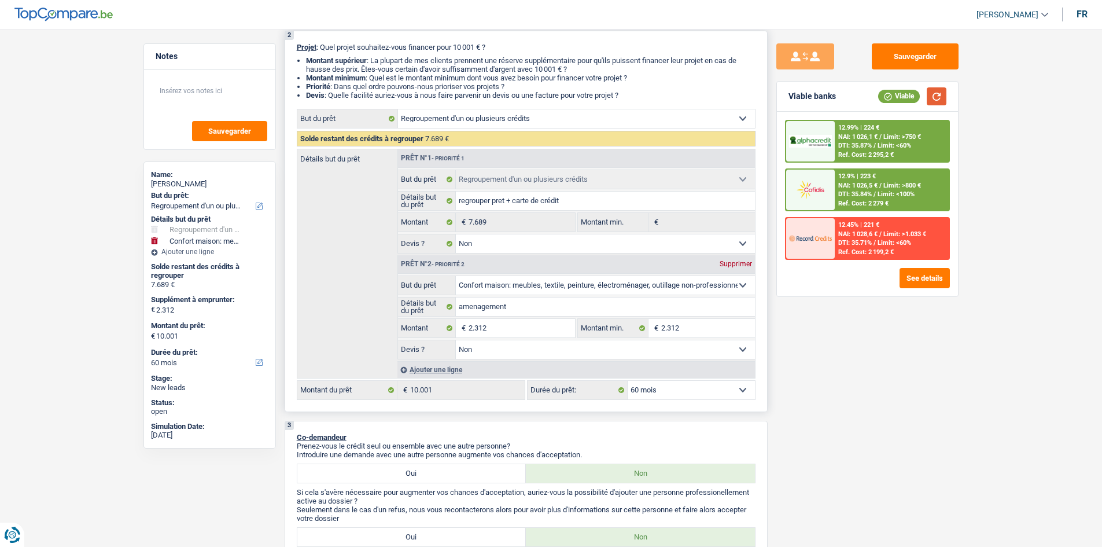
scroll to position [95, 0]
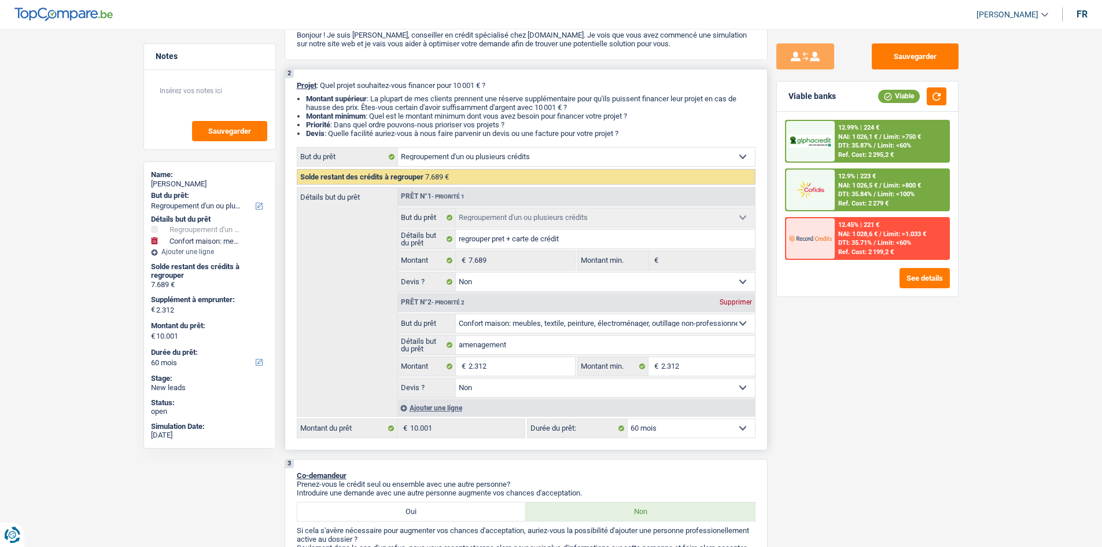
click at [739, 298] on div "Supprimer" at bounding box center [736, 301] width 38 height 7
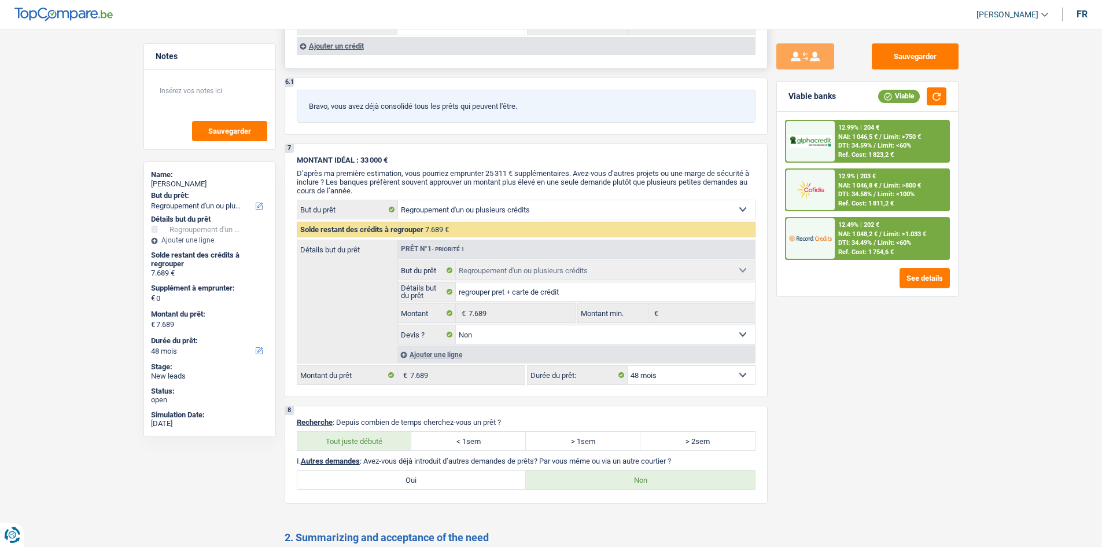
scroll to position [1561, 0]
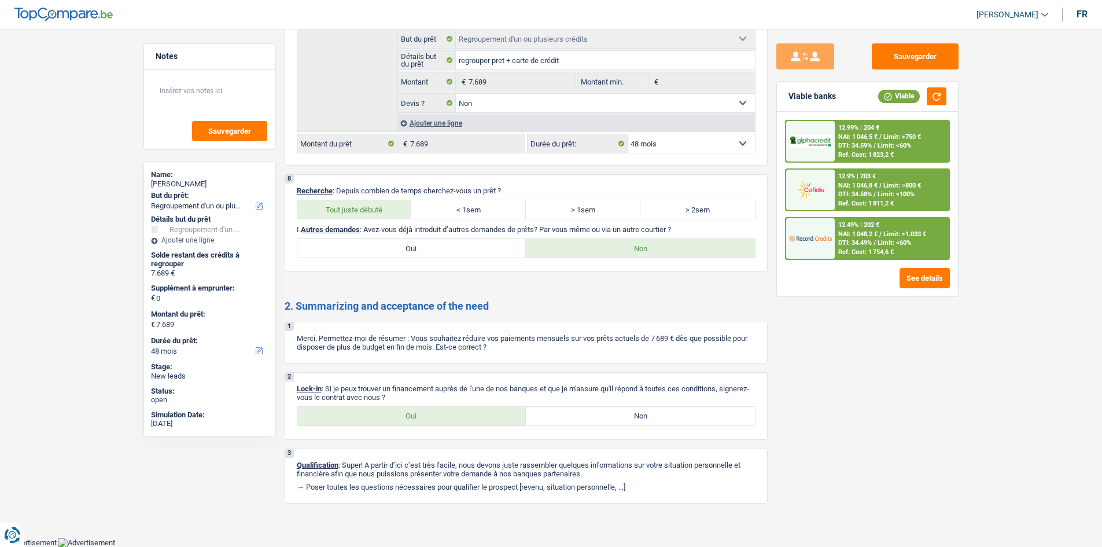
click at [872, 241] on span "DTI: 34.49%" at bounding box center [855, 243] width 34 height 8
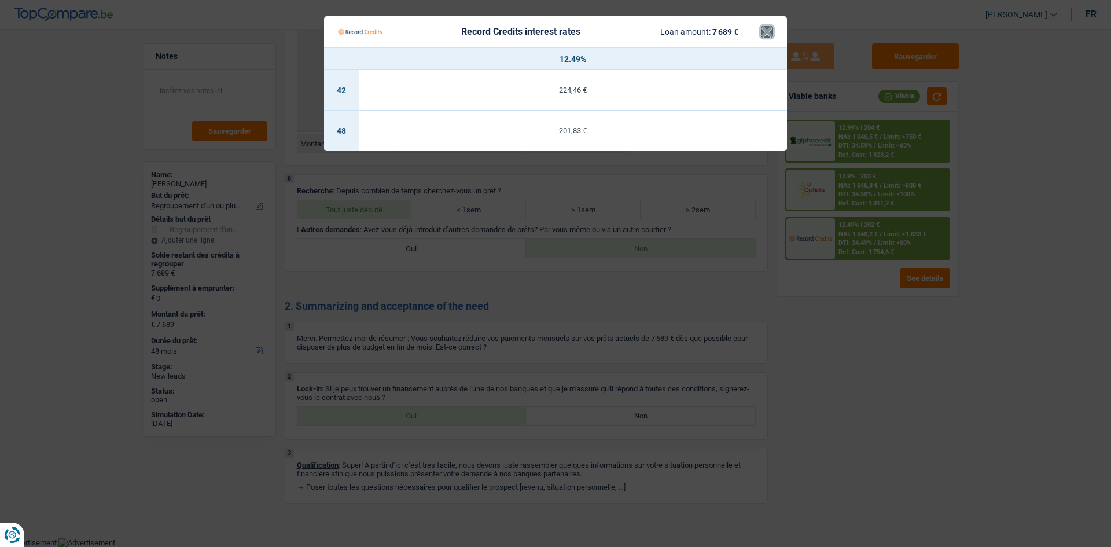
click at [768, 27] on button "×" at bounding box center [767, 32] width 12 height 12
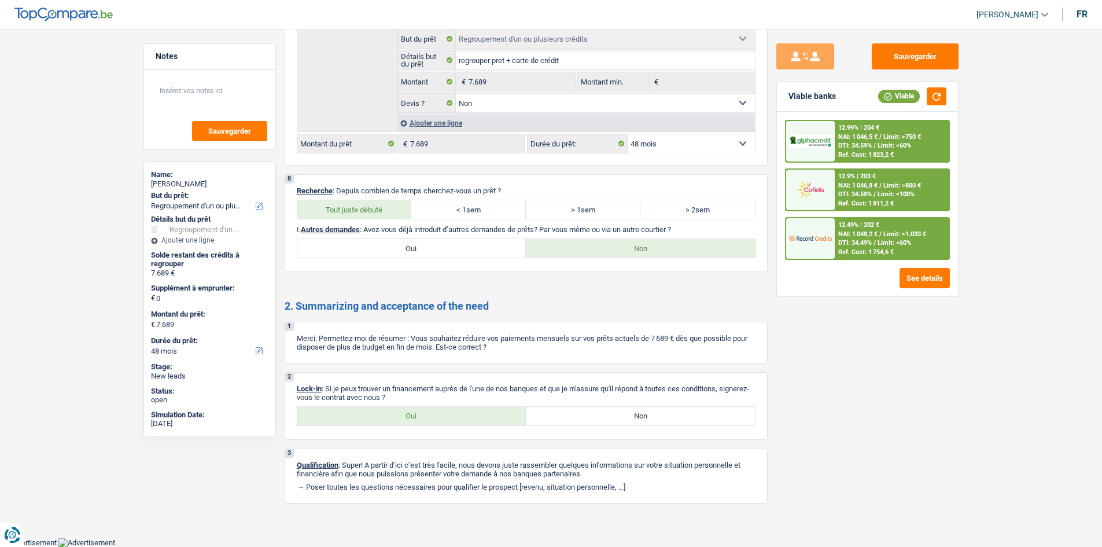
click at [885, 149] on span "Limit: <60%" at bounding box center [894, 146] width 34 height 8
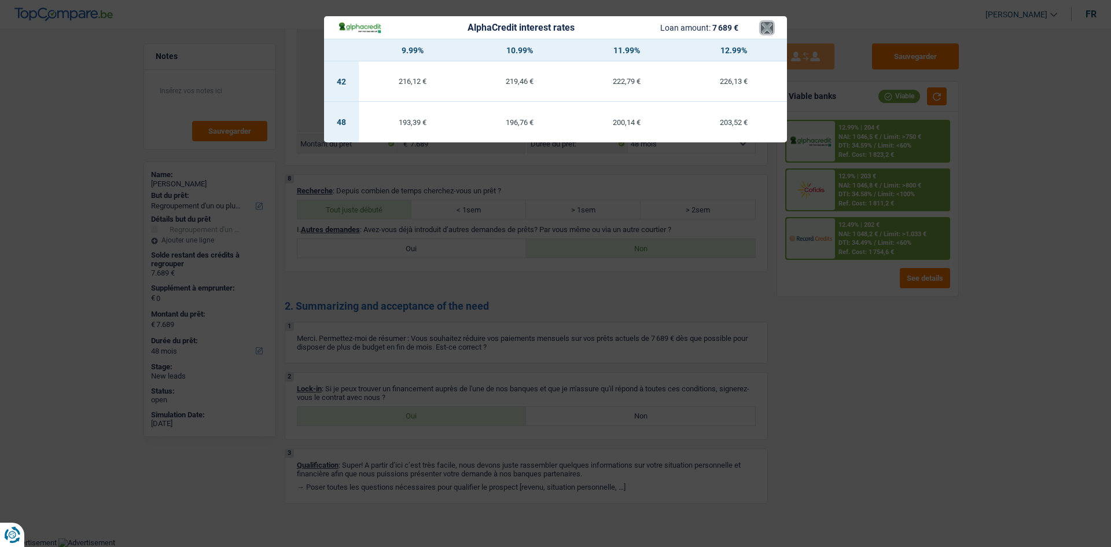
click at [761, 28] on button "×" at bounding box center [767, 28] width 12 height 12
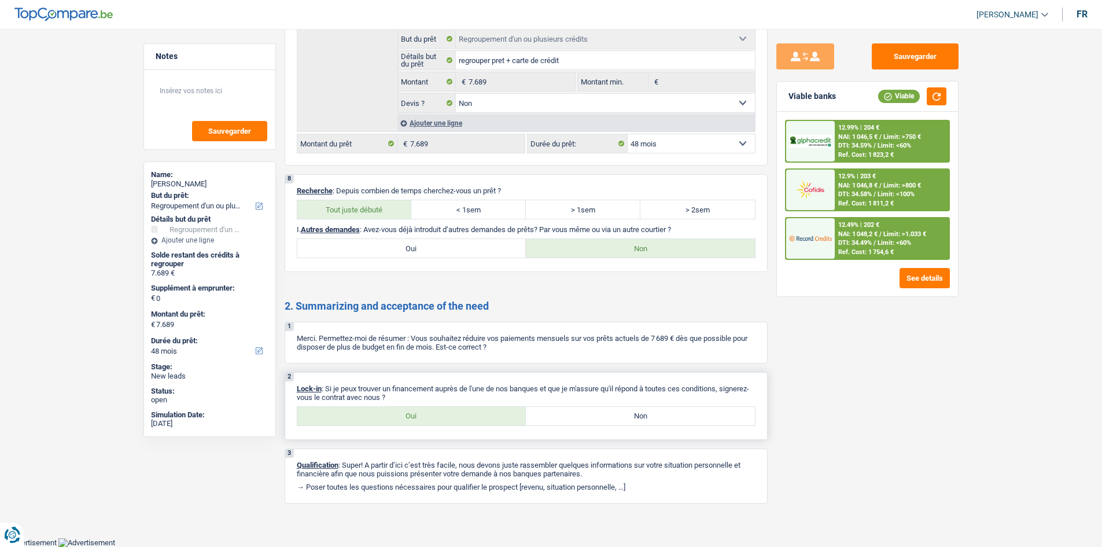
click at [410, 418] on label "Oui" at bounding box center [411, 416] width 229 height 19
click at [410, 418] on input "Oui" at bounding box center [411, 416] width 229 height 19
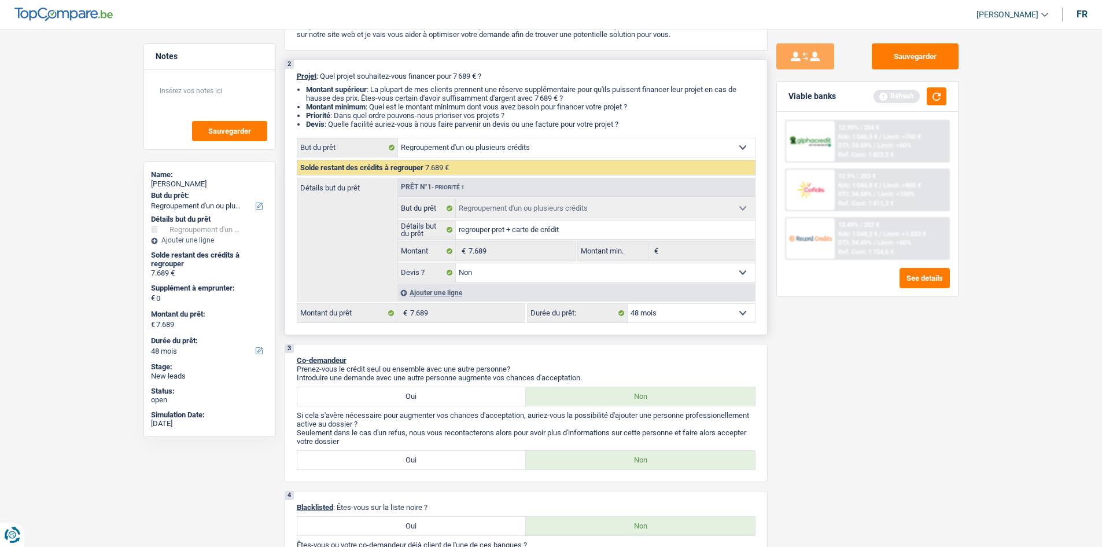
scroll to position [0, 0]
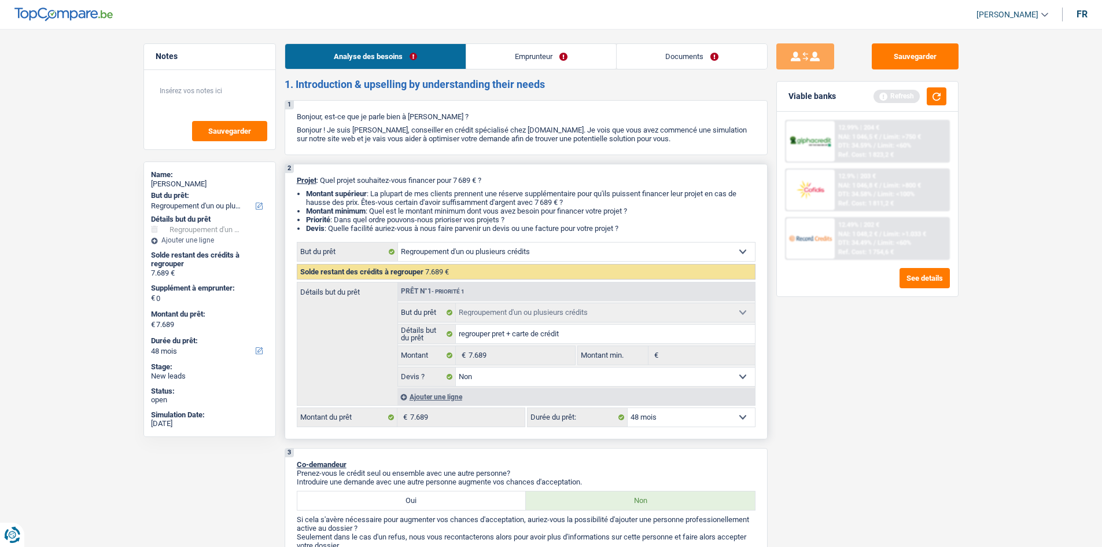
click at [548, 60] on link "Emprunteur" at bounding box center [541, 56] width 150 height 25
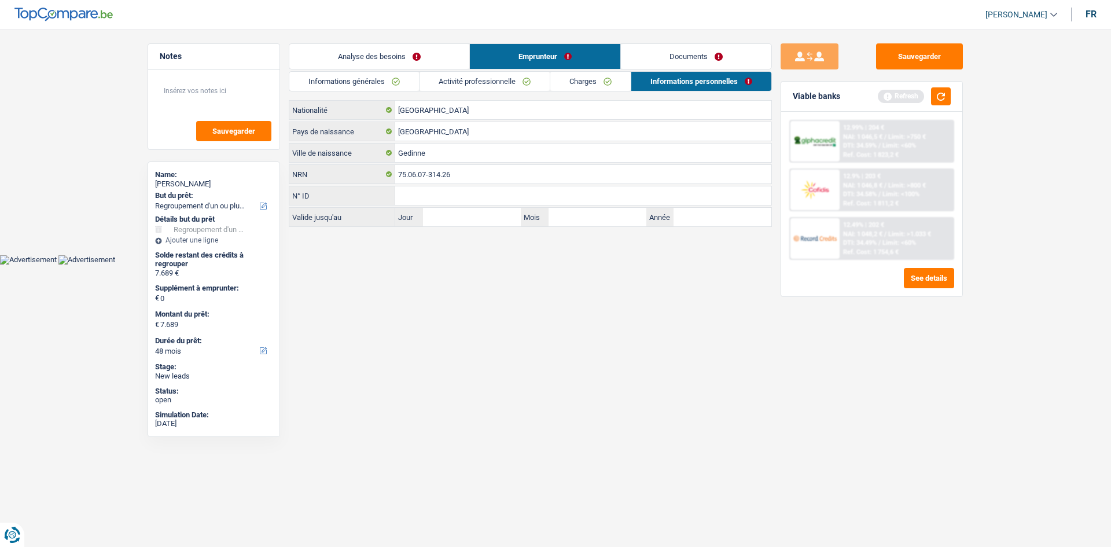
click at [684, 60] on link "Documents" at bounding box center [696, 56] width 150 height 25
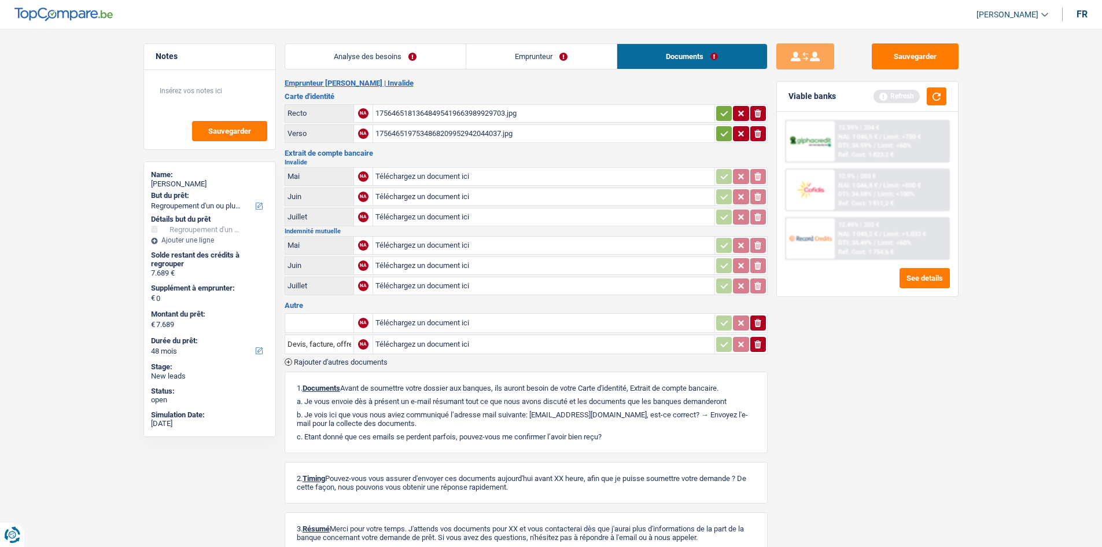
click at [358, 59] on link "Analyse des besoins" at bounding box center [375, 56] width 180 height 25
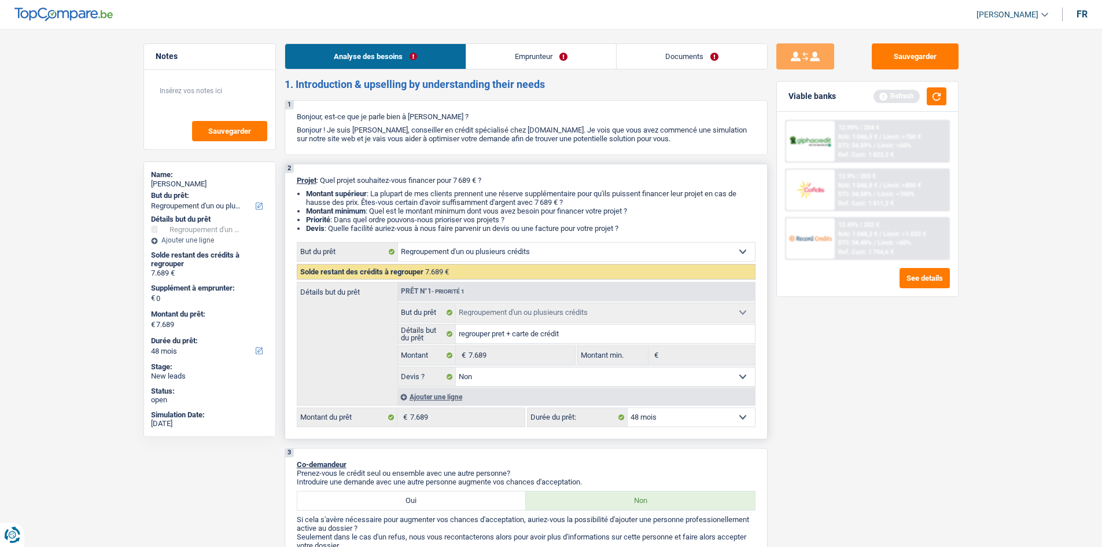
click at [674, 247] on select "Confort maison: meubles, textile, peinture, électroménager, outillage non-profe…" at bounding box center [576, 251] width 357 height 19
click at [398, 242] on select "Confort maison: meubles, textile, peinture, électroménager, outillage non-profe…" at bounding box center [576, 251] width 357 height 19
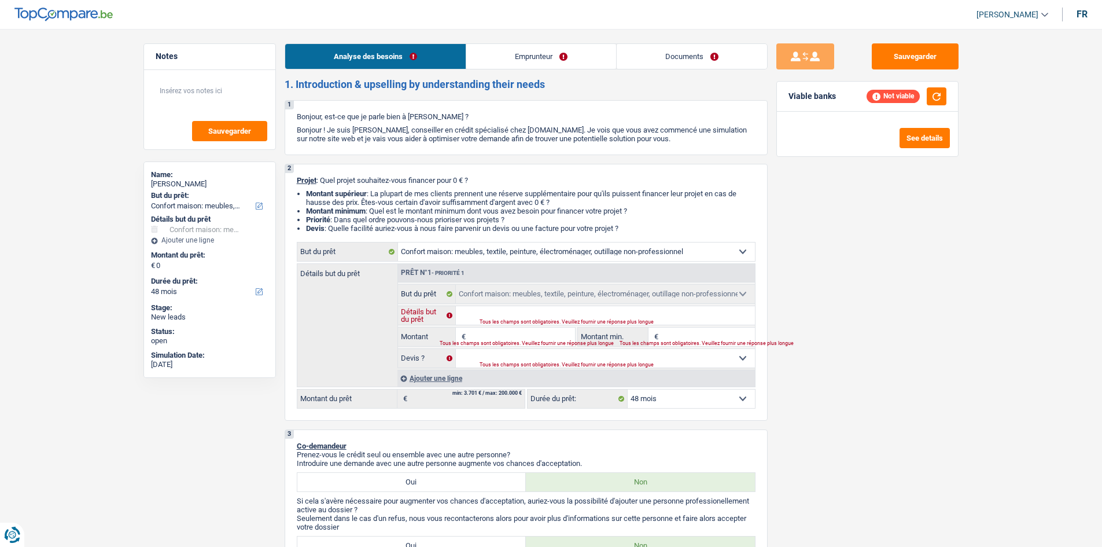
click at [503, 314] on input "Détails but du prêt" at bounding box center [605, 315] width 299 height 19
click at [498, 338] on input "Montant" at bounding box center [522, 336] width 106 height 19
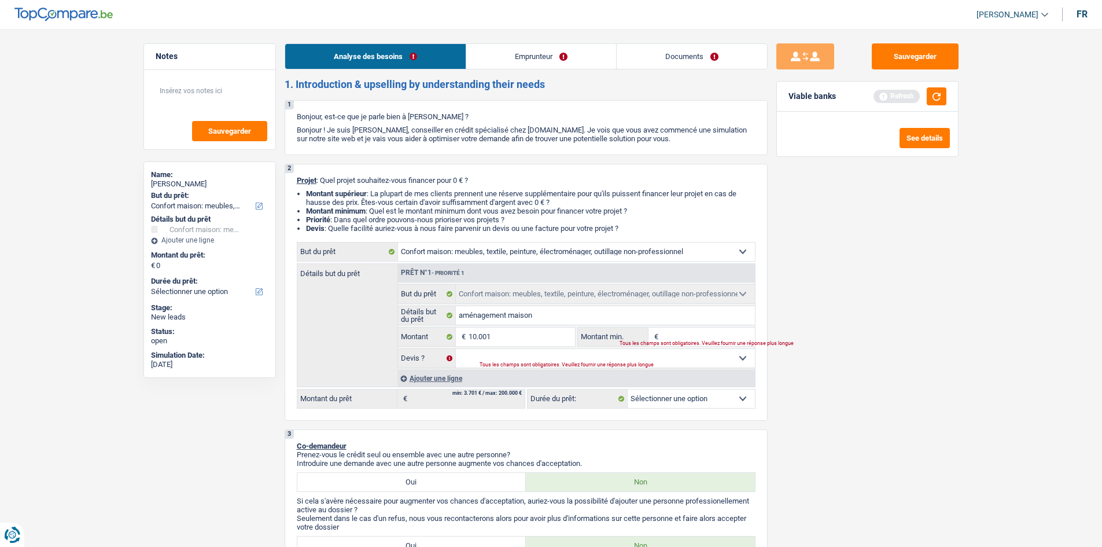
click at [674, 337] on input "Montant min." at bounding box center [708, 336] width 94 height 19
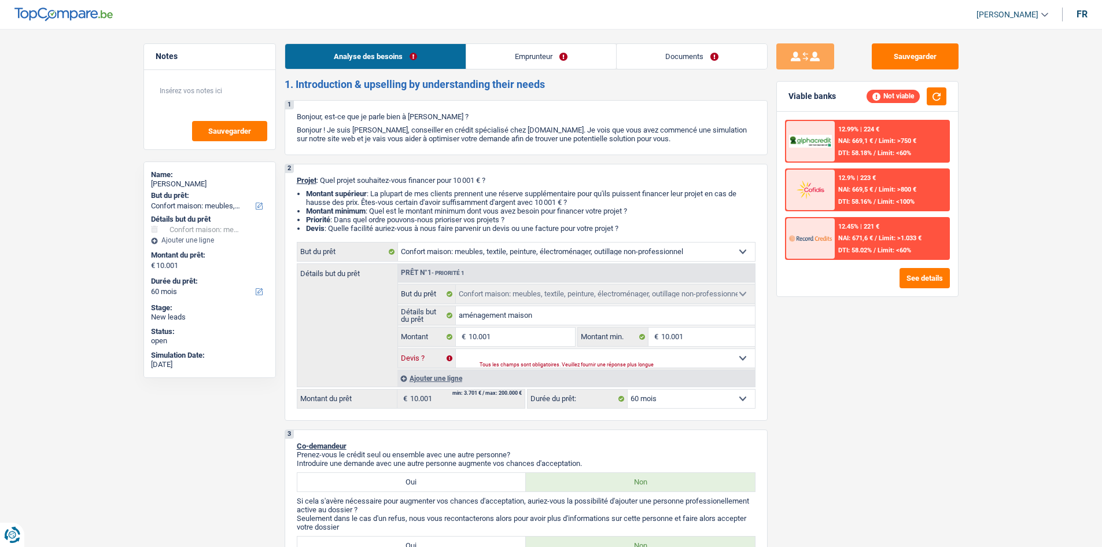
click at [694, 360] on select "Oui Non Non répondu Sélectionner une option" at bounding box center [605, 358] width 299 height 19
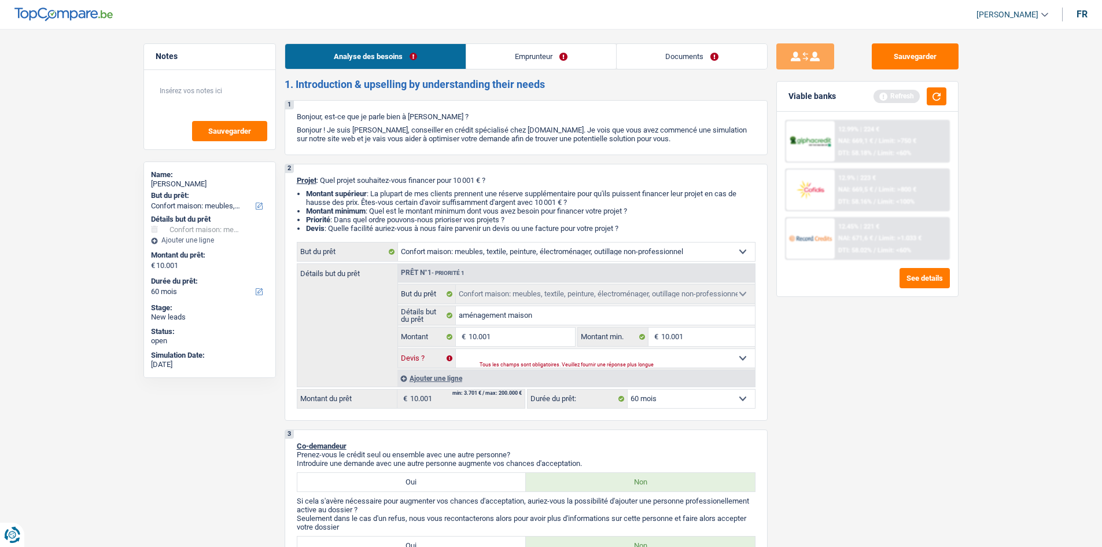
click at [456, 349] on select "Oui Non Non répondu Sélectionner une option" at bounding box center [605, 358] width 299 height 19
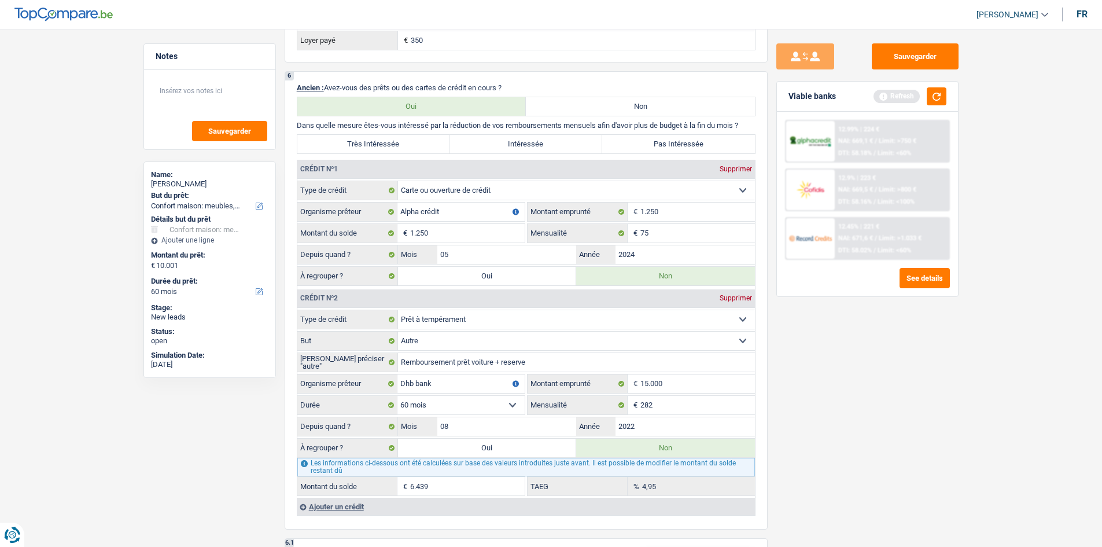
scroll to position [868, 0]
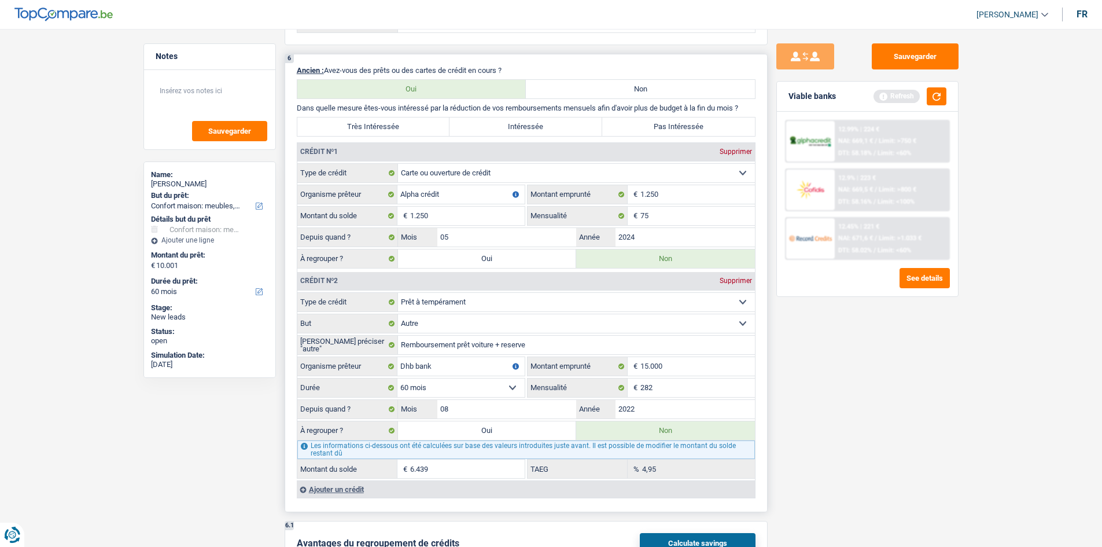
drag, startPoint x: 443, startPoint y: 256, endPoint x: 478, endPoint y: 417, distance: 165.3
click at [444, 256] on label "Oui" at bounding box center [487, 258] width 179 height 19
click at [444, 256] on input "Oui" at bounding box center [487, 258] width 179 height 19
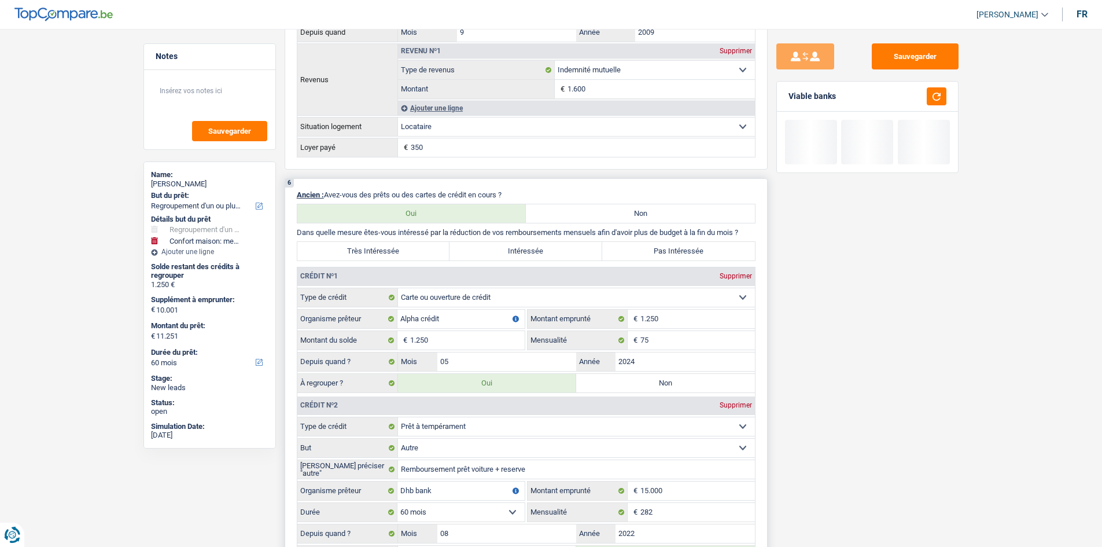
scroll to position [1099, 0]
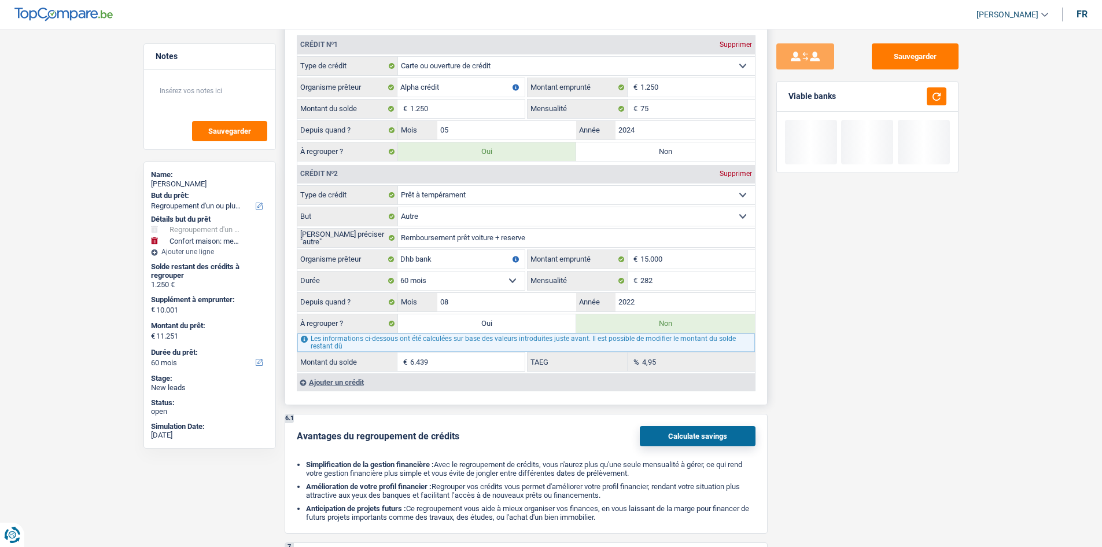
click at [470, 323] on label "Oui" at bounding box center [487, 323] width 179 height 19
click at [470, 323] on input "Oui" at bounding box center [487, 323] width 179 height 19
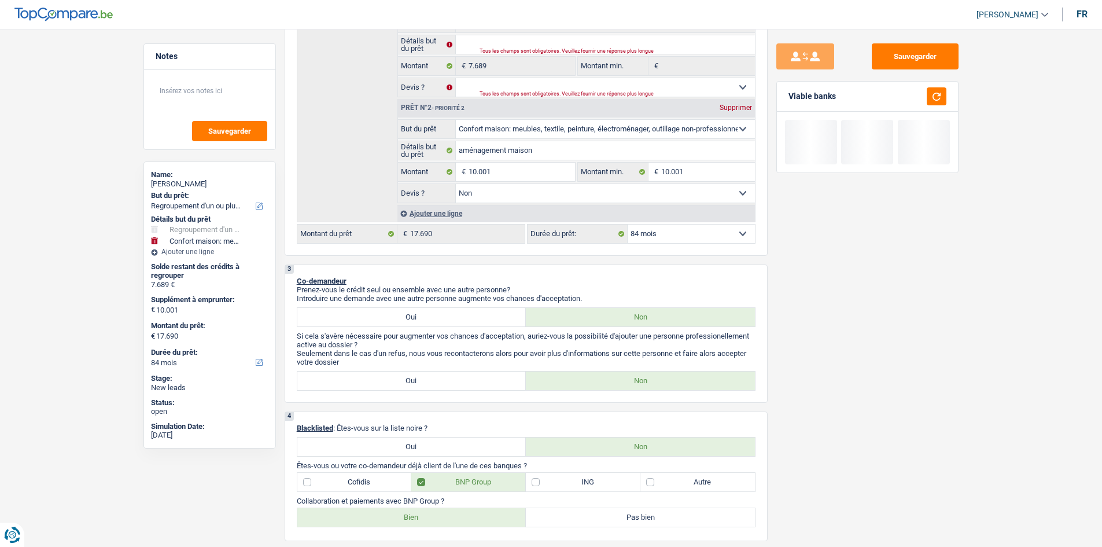
scroll to position [58, 0]
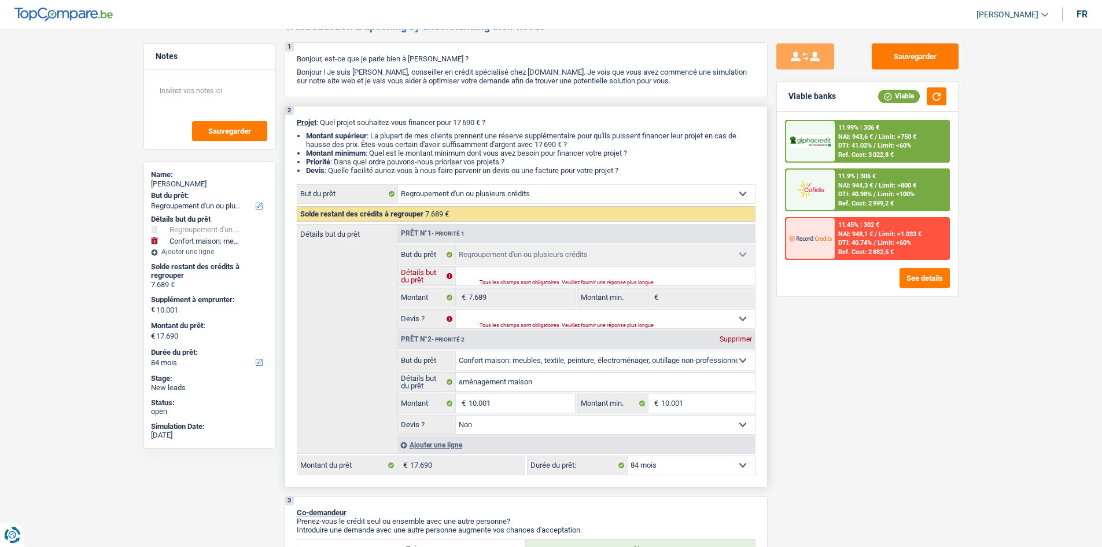
click at [533, 278] on input "Détails but du prêt" at bounding box center [605, 276] width 299 height 19
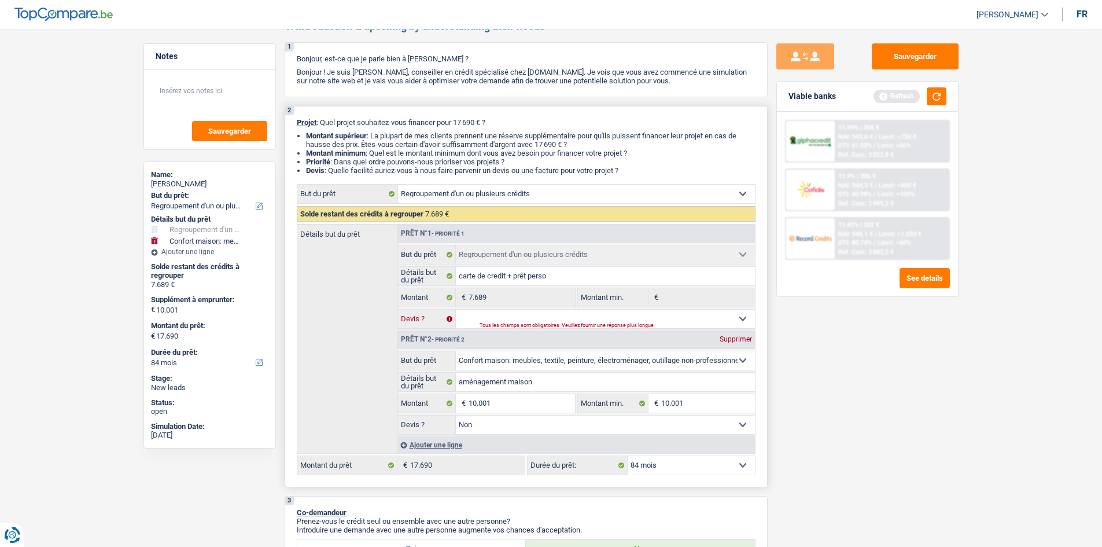
click at [508, 315] on select "Oui Non Non répondu Sélectionner une option" at bounding box center [605, 318] width 299 height 19
click at [456, 309] on select "Oui Non Non répondu Sélectionner une option" at bounding box center [605, 318] width 299 height 19
click at [929, 101] on button "button" at bounding box center [937, 96] width 20 height 18
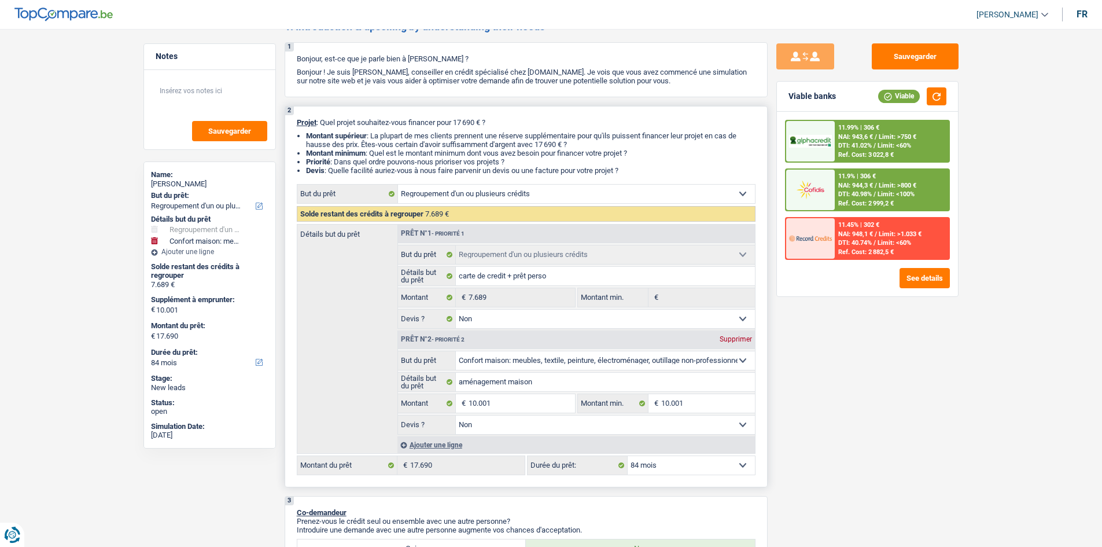
click at [701, 470] on select "12 mois 18 mois 24 mois 30 mois 36 mois 42 mois 48 mois 60 mois 72 mois 84 mois…" at bounding box center [691, 465] width 127 height 19
click at [628, 456] on select "12 mois 18 mois 24 mois 30 mois 36 mois 42 mois 48 mois 60 mois 72 mois 84 mois…" at bounding box center [691, 465] width 127 height 19
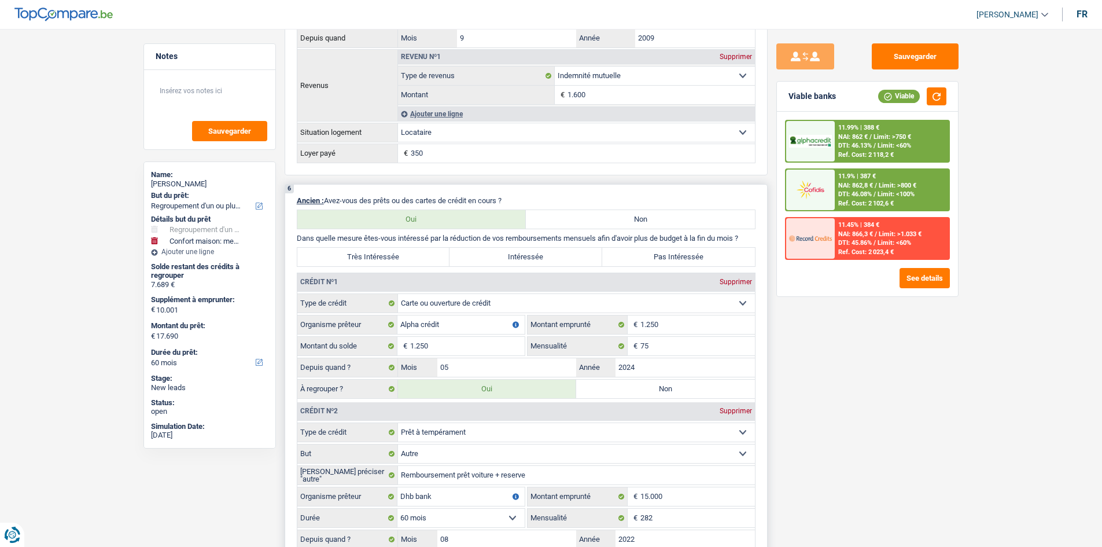
scroll to position [925, 0]
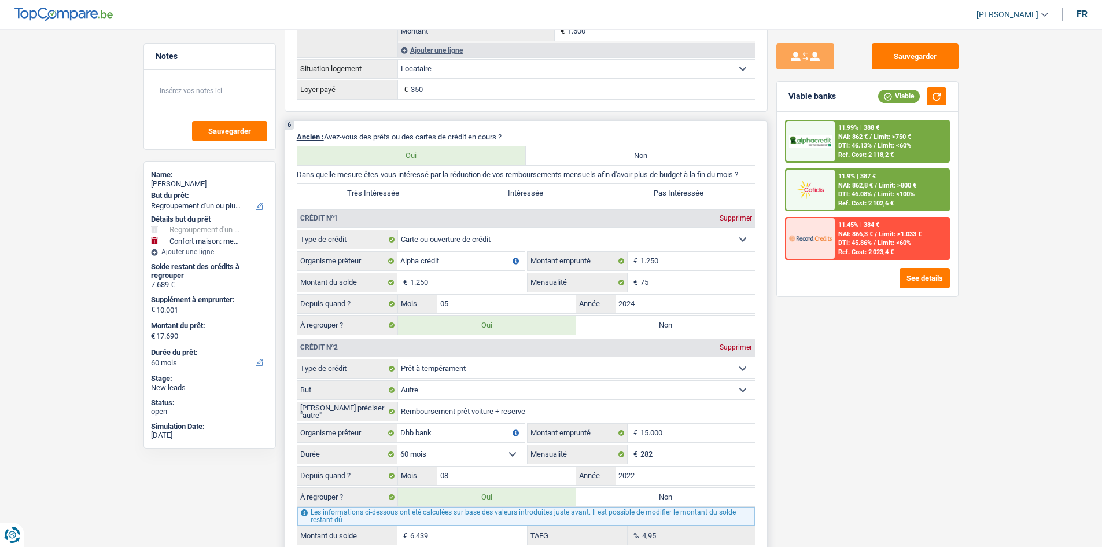
click at [672, 329] on label "Non" at bounding box center [665, 325] width 179 height 19
click at [672, 329] on input "Non" at bounding box center [665, 325] width 179 height 19
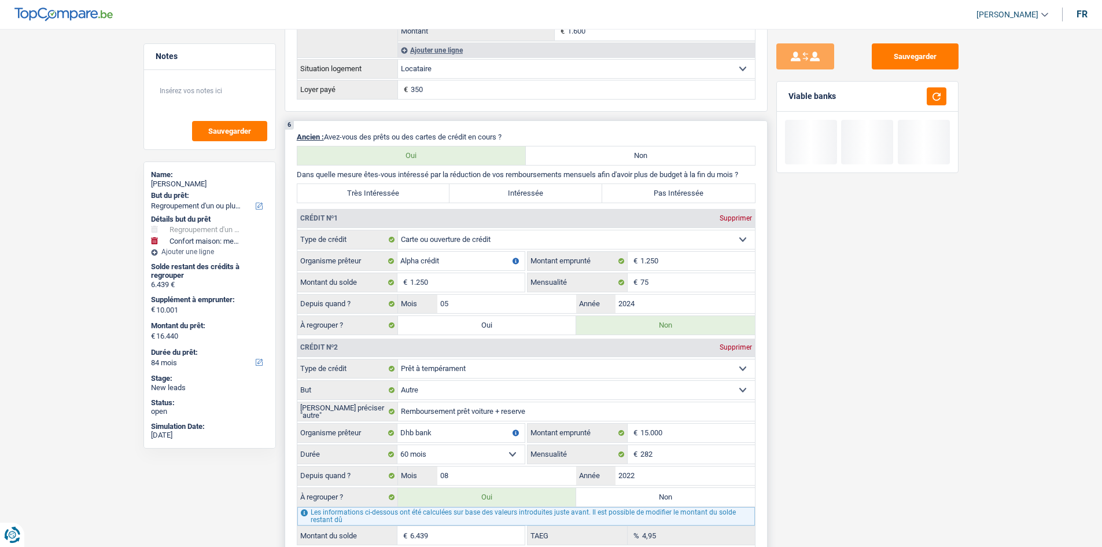
click at [667, 499] on label "Non" at bounding box center [665, 497] width 179 height 19
click at [667, 499] on input "Non" at bounding box center [665, 497] width 179 height 19
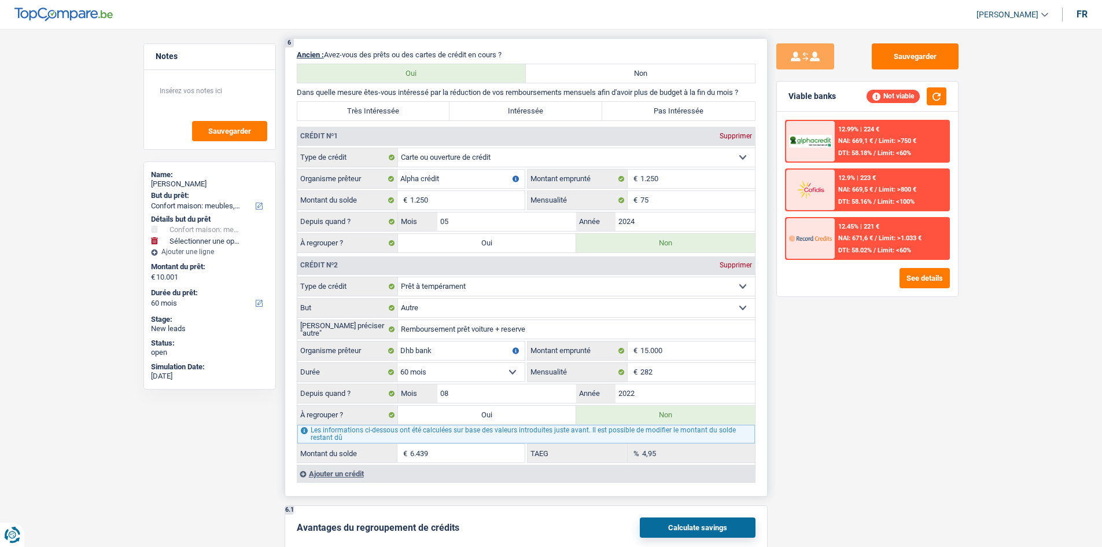
scroll to position [1041, 0]
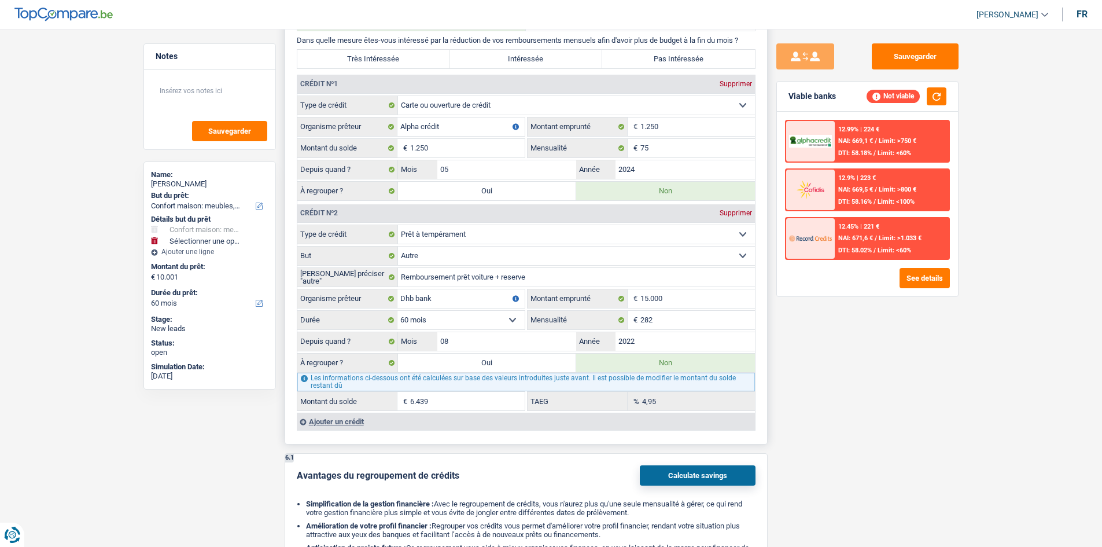
click at [481, 188] on label "Oui" at bounding box center [487, 191] width 179 height 19
click at [481, 188] on input "Oui" at bounding box center [487, 191] width 179 height 19
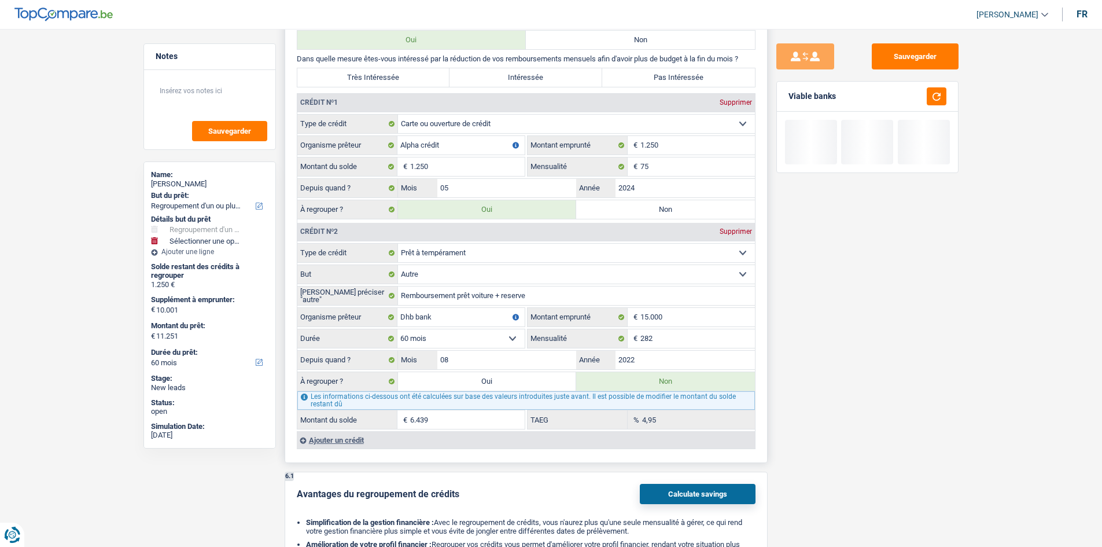
click at [491, 382] on label "Oui" at bounding box center [487, 381] width 179 height 19
click at [491, 382] on input "Oui" at bounding box center [487, 381] width 179 height 19
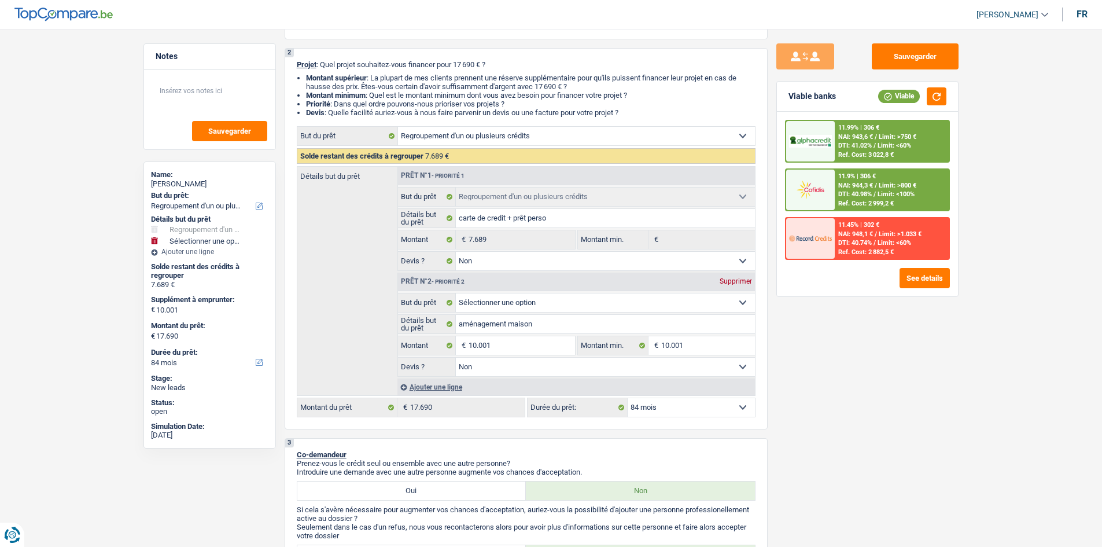
scroll to position [174, 0]
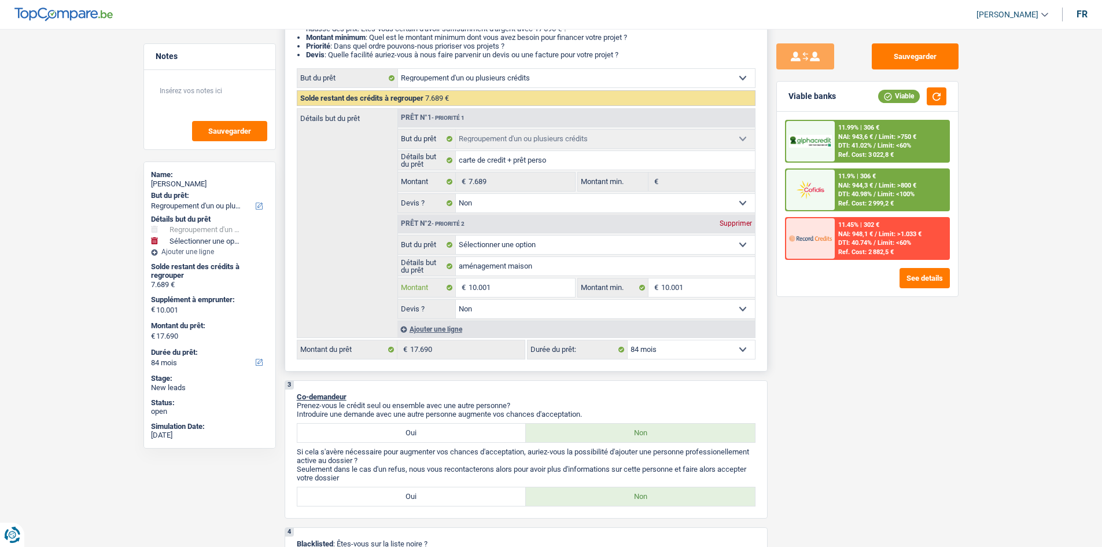
click at [504, 285] on input "10.001" at bounding box center [522, 287] width 106 height 19
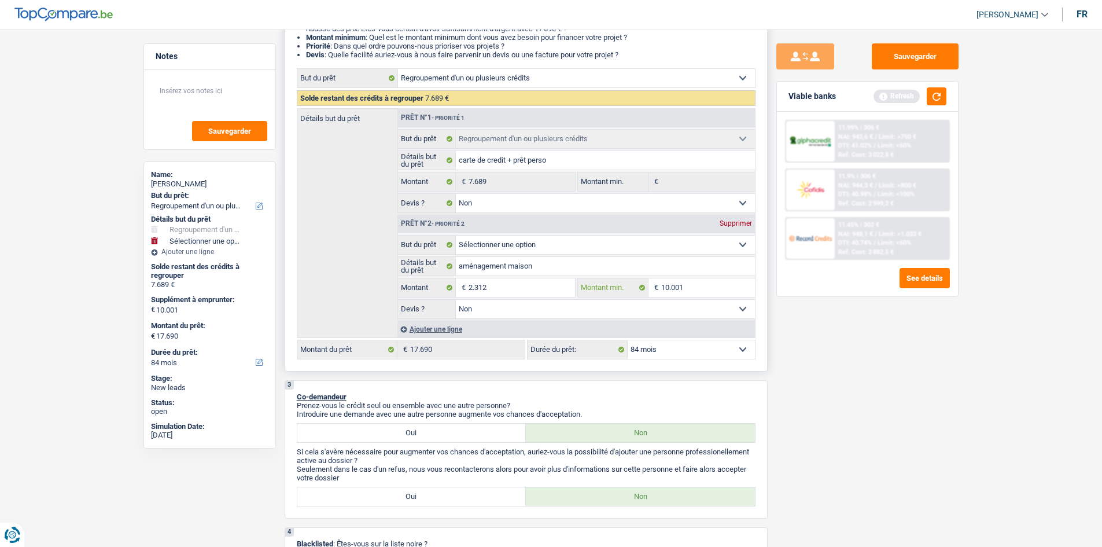
click at [692, 292] on input "10.001" at bounding box center [708, 287] width 94 height 19
click at [940, 100] on button "button" at bounding box center [937, 96] width 20 height 18
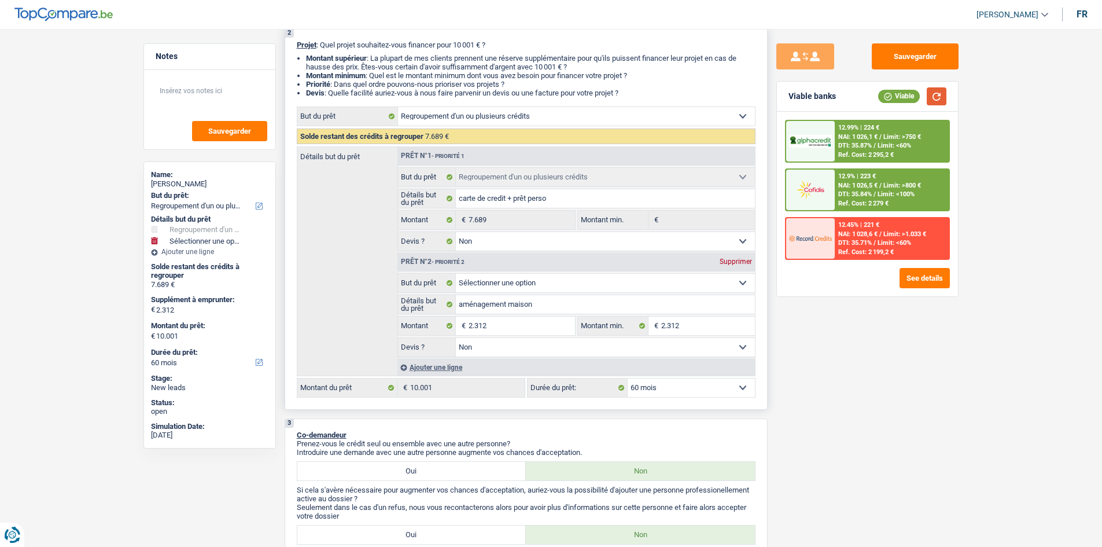
scroll to position [116, 0]
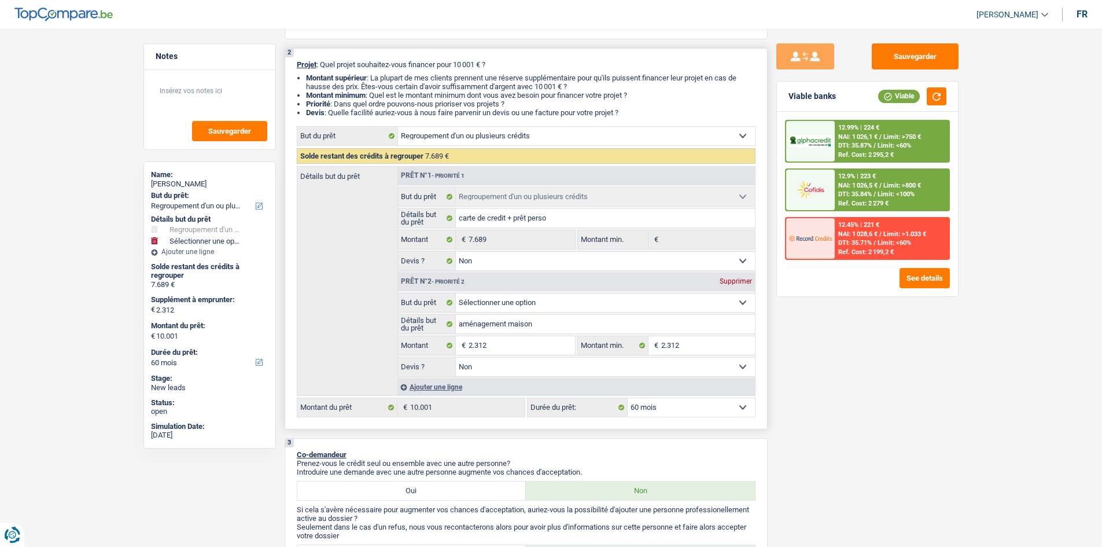
click at [709, 407] on select "12 mois 18 mois 24 mois 30 mois 36 mois 42 mois 48 mois 60 mois Sélectionner un…" at bounding box center [691, 407] width 127 height 19
click at [628, 398] on select "12 mois 18 mois 24 mois 30 mois 36 mois 42 mois 48 mois 60 mois Sélectionner un…" at bounding box center [691, 407] width 127 height 19
click at [864, 138] on span "NAI: 1 026,1 €" at bounding box center [857, 137] width 39 height 8
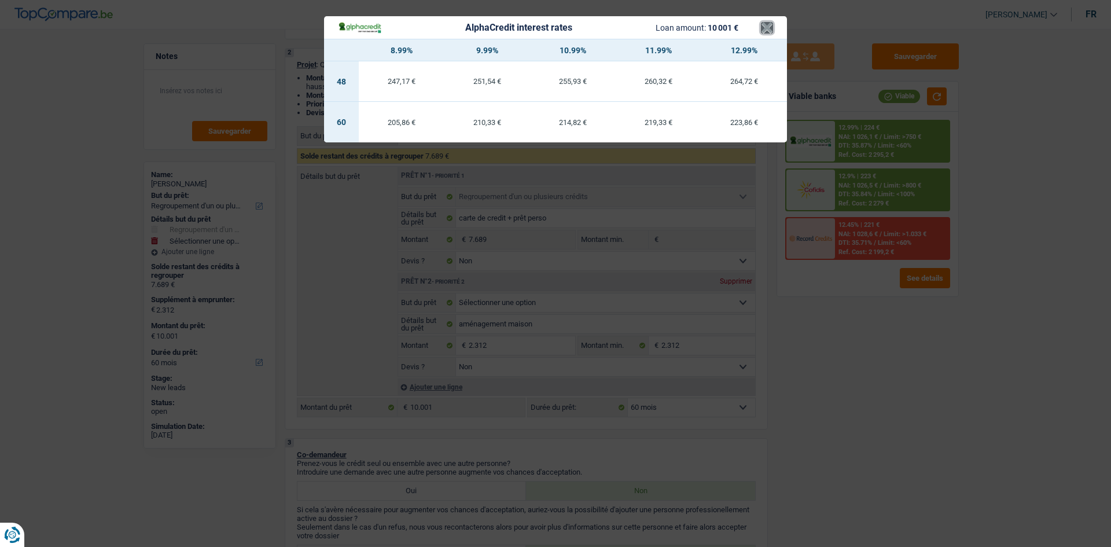
click at [771, 27] on button "×" at bounding box center [767, 28] width 12 height 12
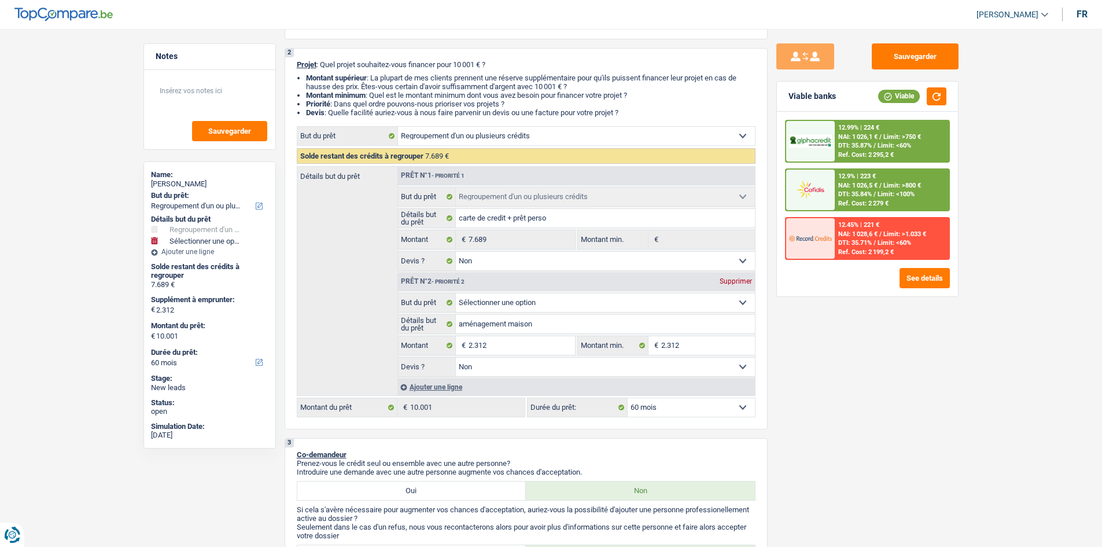
click at [891, 143] on span "Limit: <60%" at bounding box center [894, 146] width 34 height 8
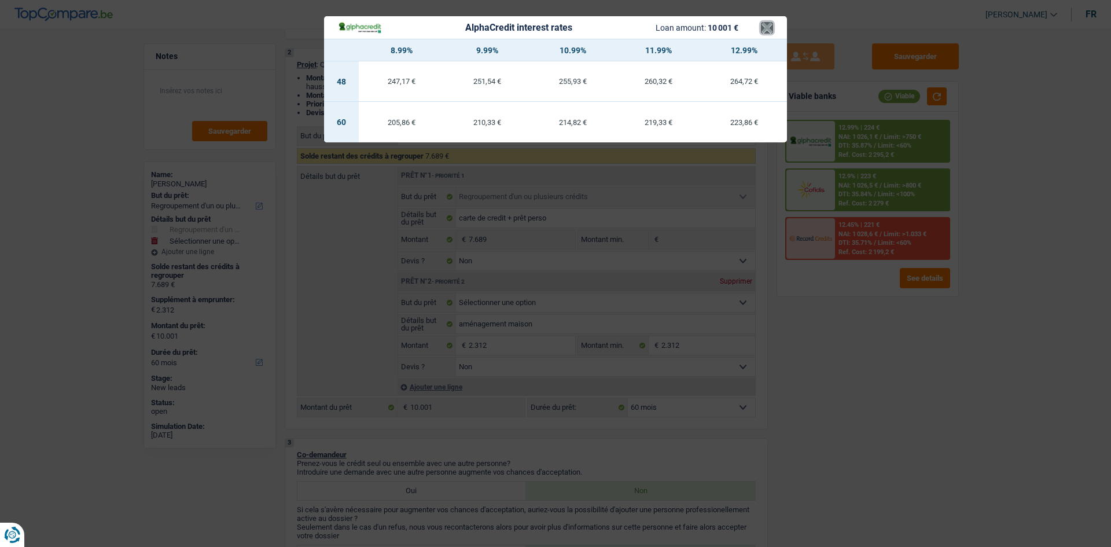
click at [768, 30] on button "×" at bounding box center [767, 28] width 12 height 12
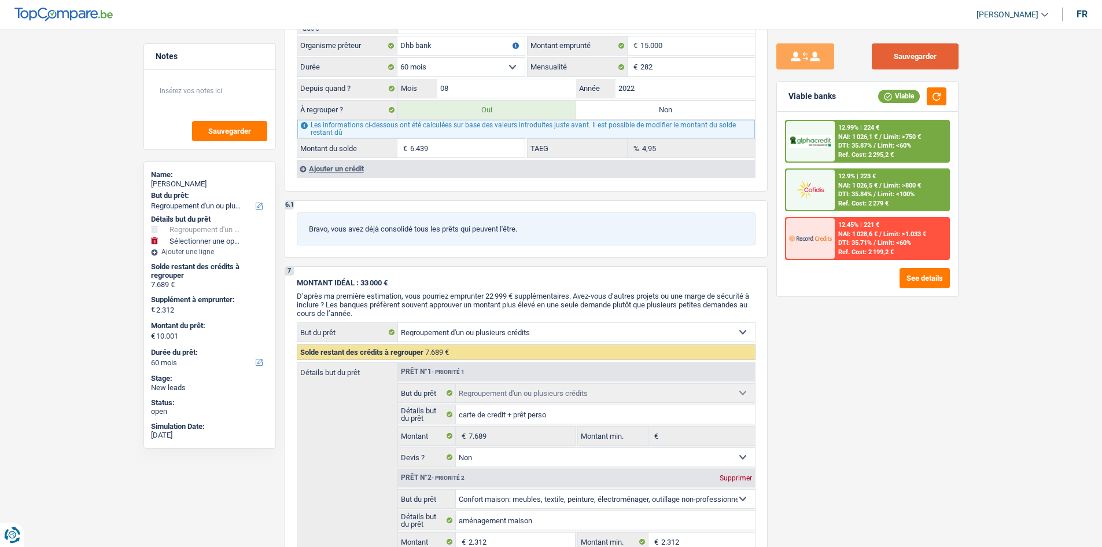
scroll to position [1310, 0]
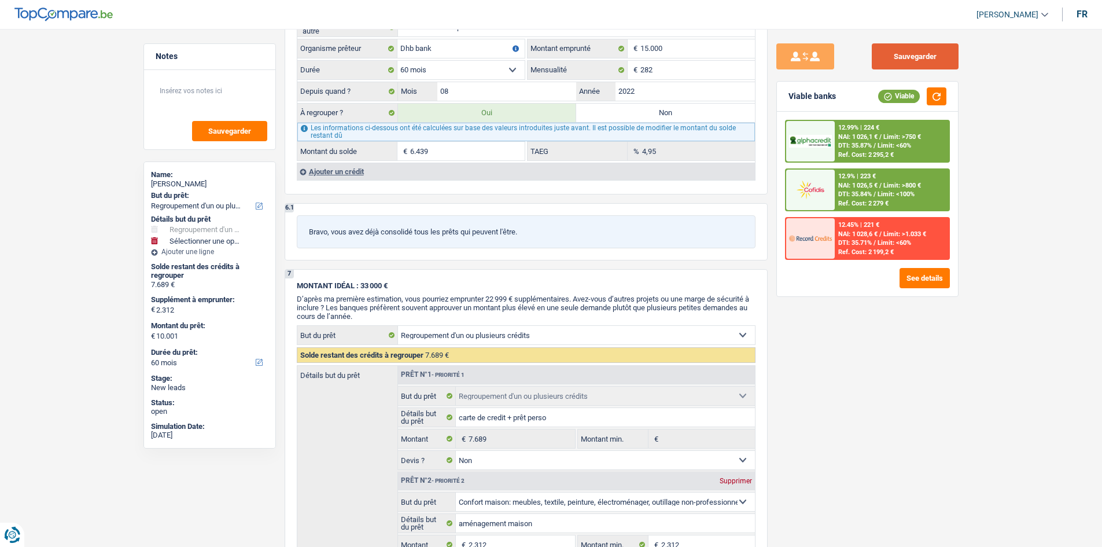
click at [897, 61] on button "Sauvegarder" at bounding box center [915, 56] width 87 height 26
click at [896, 64] on button "Sauvegarder" at bounding box center [915, 56] width 87 height 26
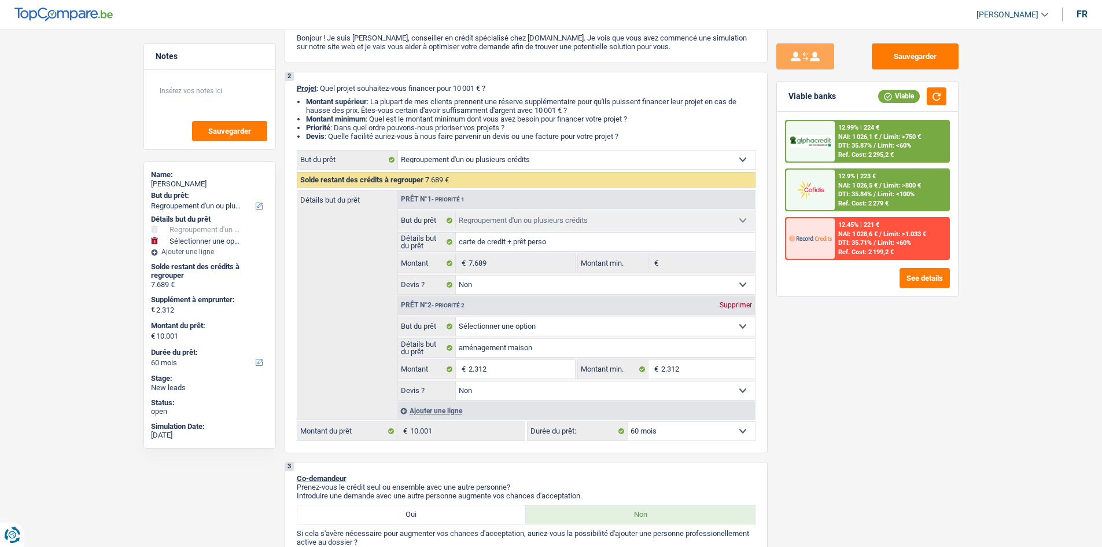
scroll to position [0, 0]
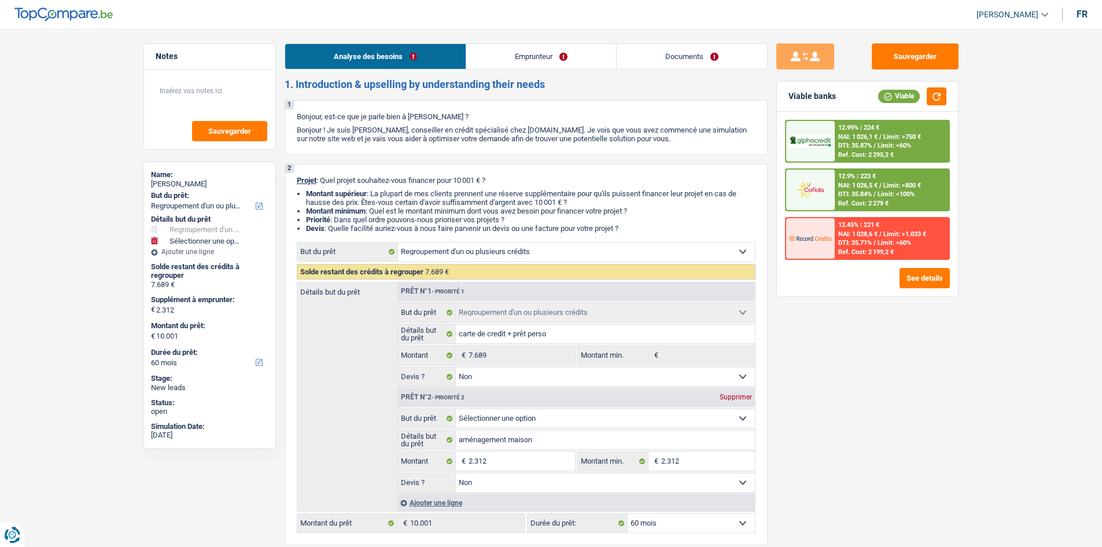
click at [540, 57] on link "Emprunteur" at bounding box center [541, 56] width 150 height 25
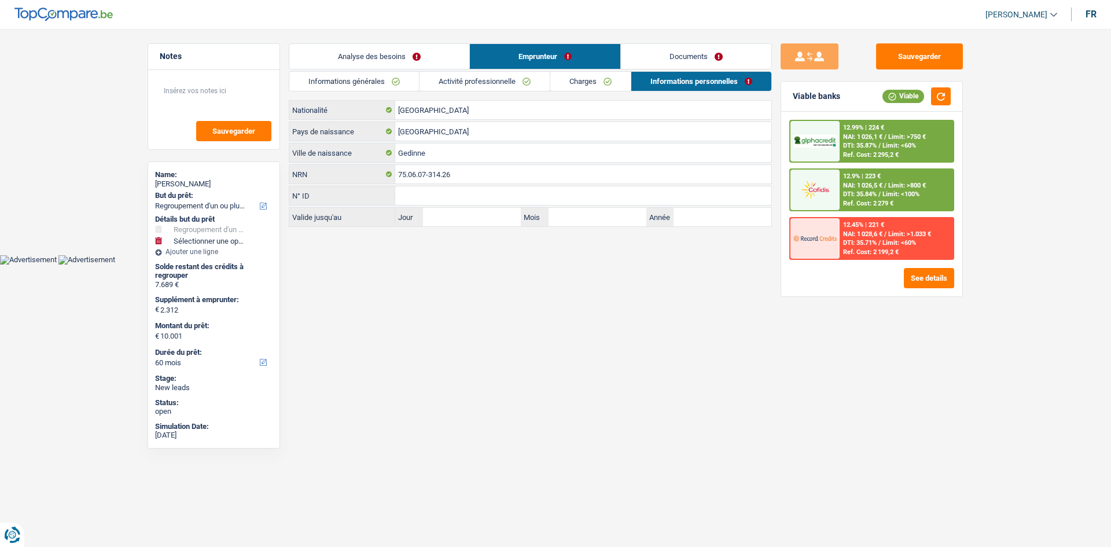
click at [449, 53] on link "Analyse des besoins" at bounding box center [379, 56] width 180 height 25
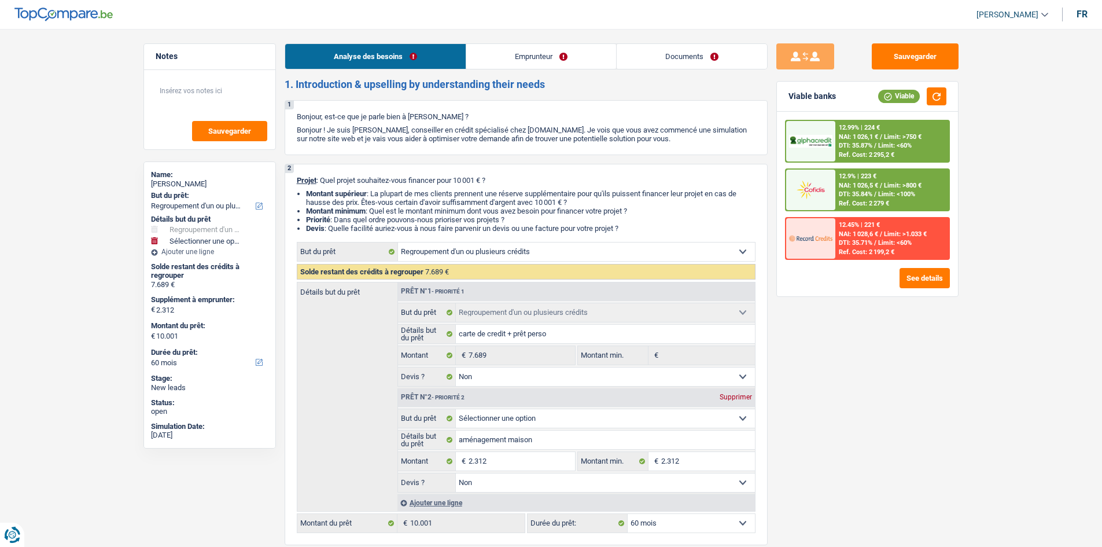
click at [658, 56] on link "Documents" at bounding box center [692, 56] width 150 height 25
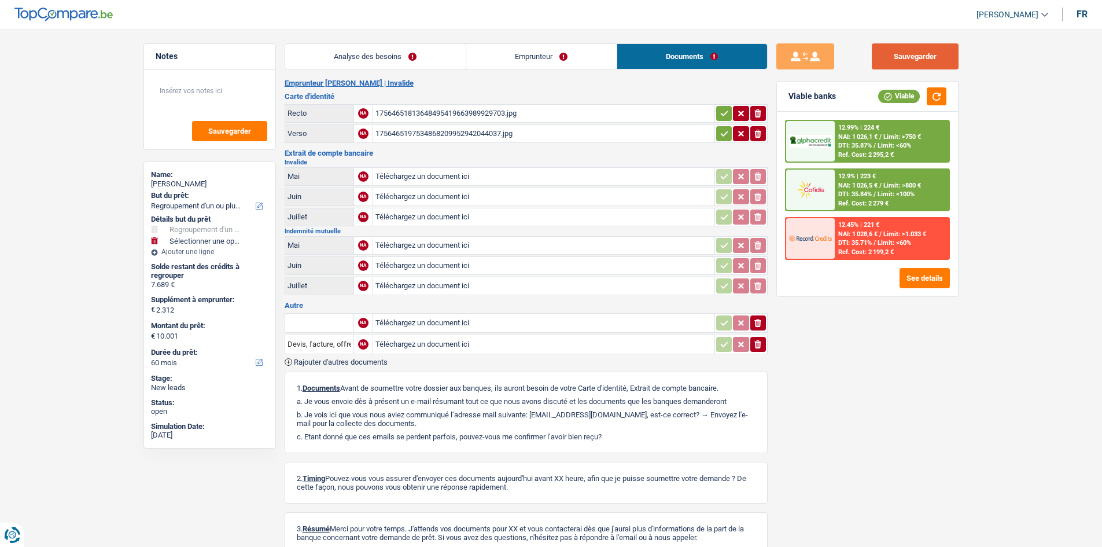
click at [897, 64] on button "Sauvegarder" at bounding box center [915, 56] width 87 height 26
click at [906, 56] on button "Sauvegarder" at bounding box center [915, 56] width 87 height 26
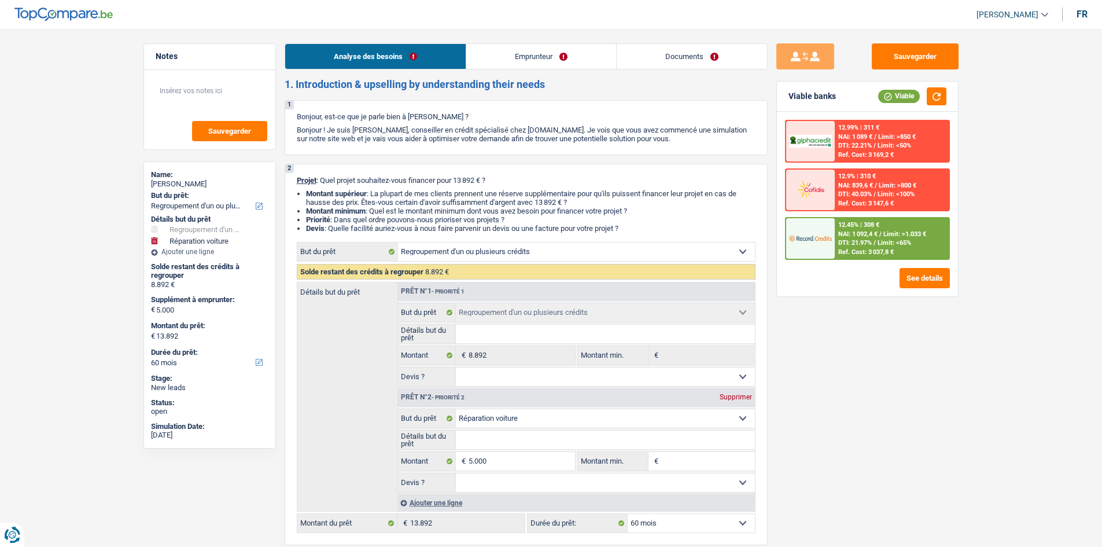
select select "refinancing"
select select "carRepair"
select select "60"
select select "refinancing"
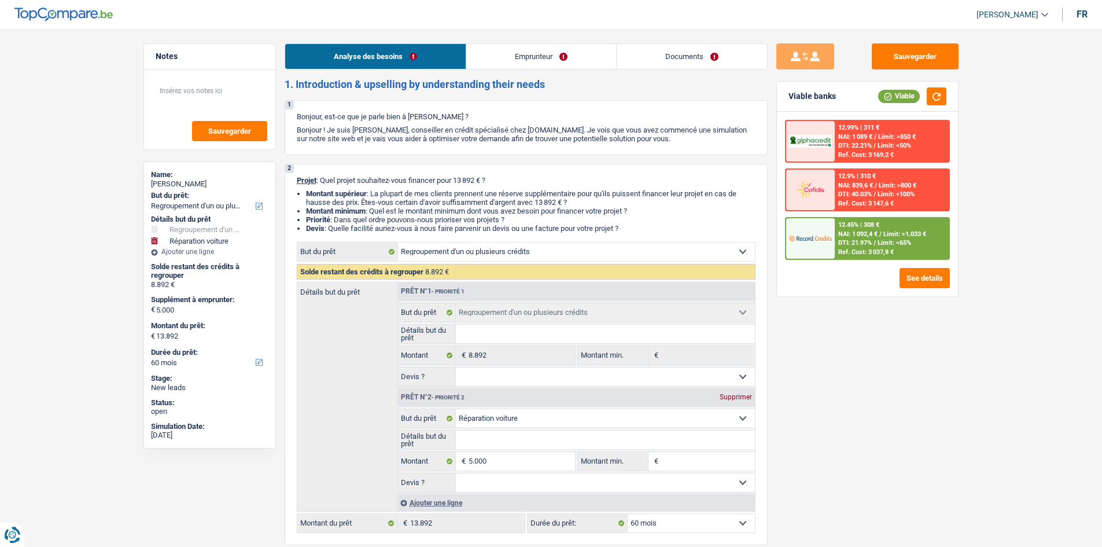
select select "refinancing"
select select "carRepair"
select select "60"
select select "unemployed"
select select "unemployment"
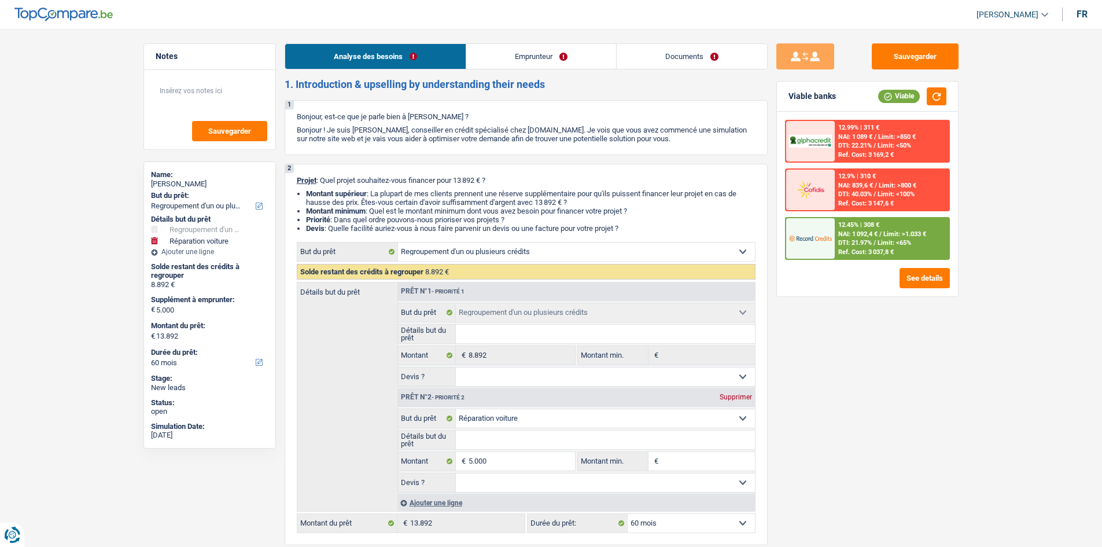
select select "liveWithParents"
select select "creditConsolidation"
select select "84"
select select "refinancing"
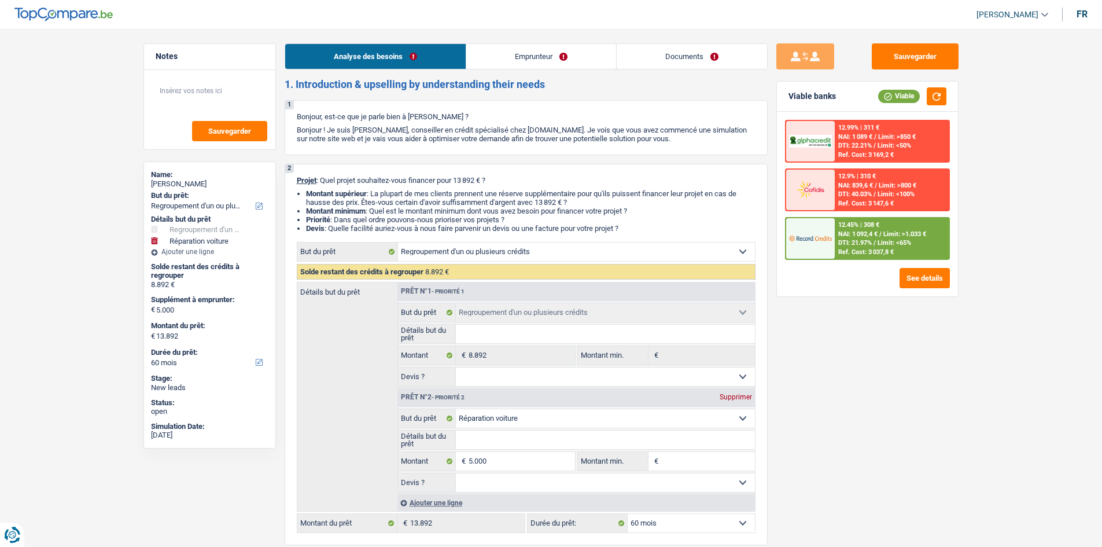
select select "carRepair"
select select "60"
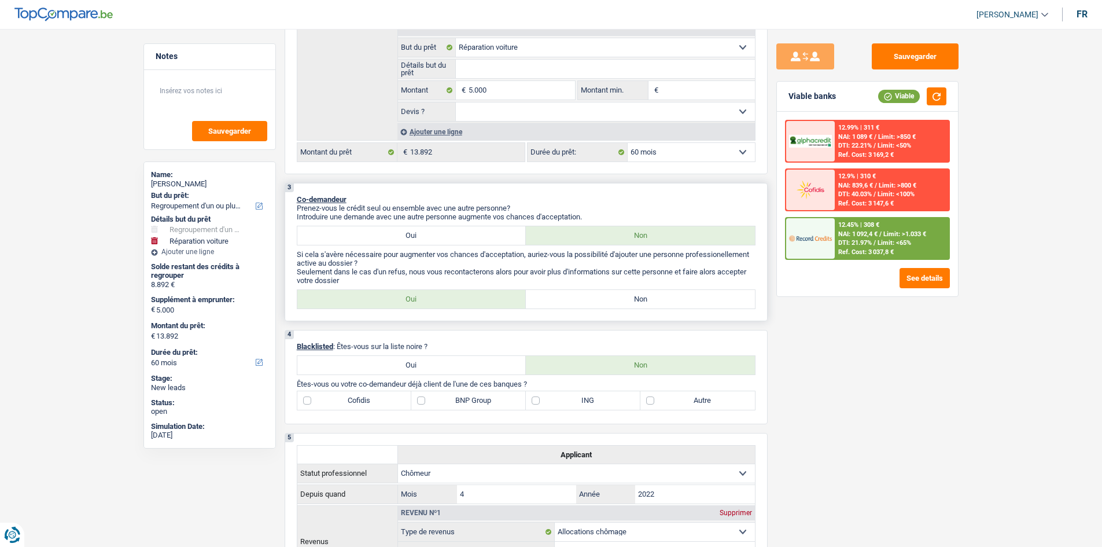
scroll to position [405, 0]
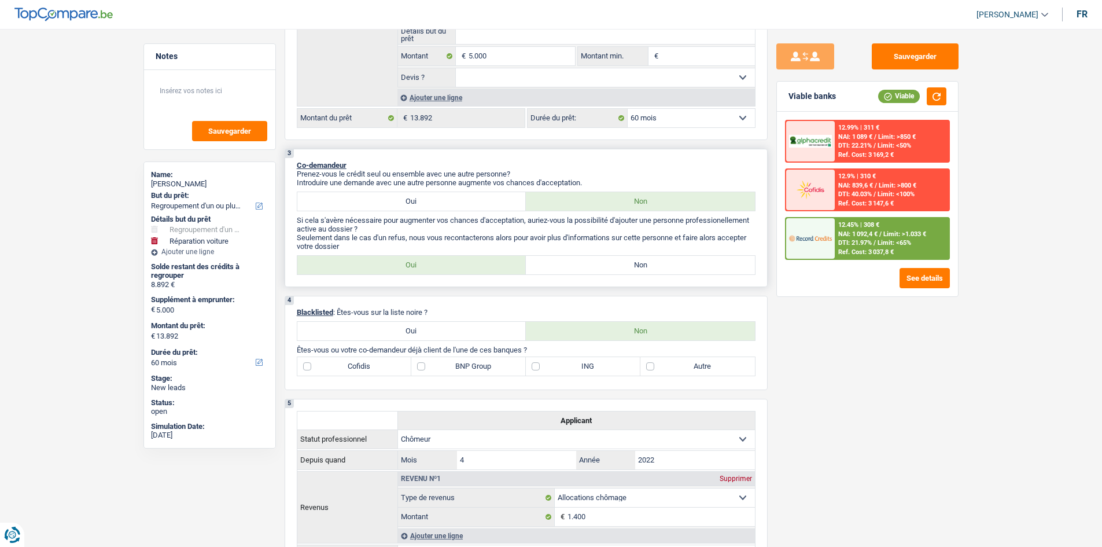
click at [621, 264] on label "Non" at bounding box center [640, 265] width 229 height 19
click at [621, 264] on input "Non" at bounding box center [640, 265] width 229 height 19
radio input "true"
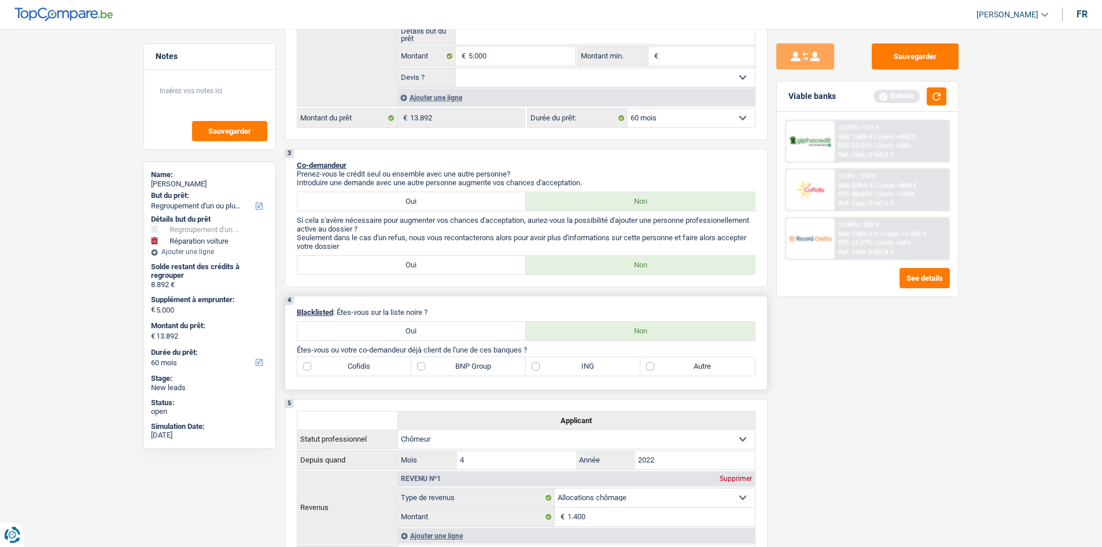
click at [535, 367] on label "ING" at bounding box center [583, 366] width 115 height 19
click at [535, 367] on input "ING" at bounding box center [583, 366] width 115 height 19
checkbox input "true"
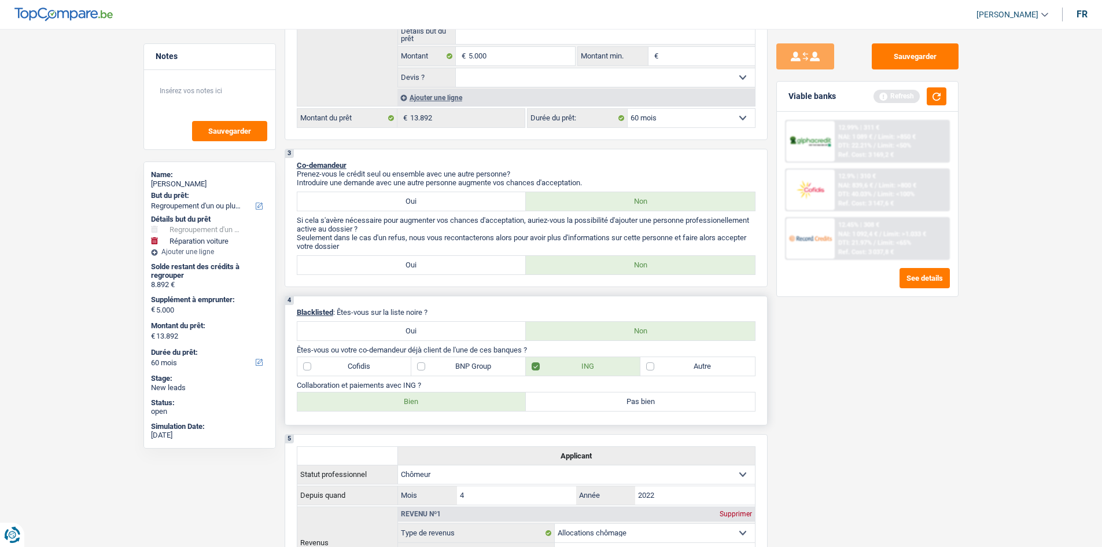
click at [414, 397] on label "Bien" at bounding box center [411, 401] width 229 height 19
click at [474, 400] on label "Bien" at bounding box center [411, 401] width 229 height 19
click at [474, 400] on input "Bien" at bounding box center [411, 401] width 229 height 19
radio input "true"
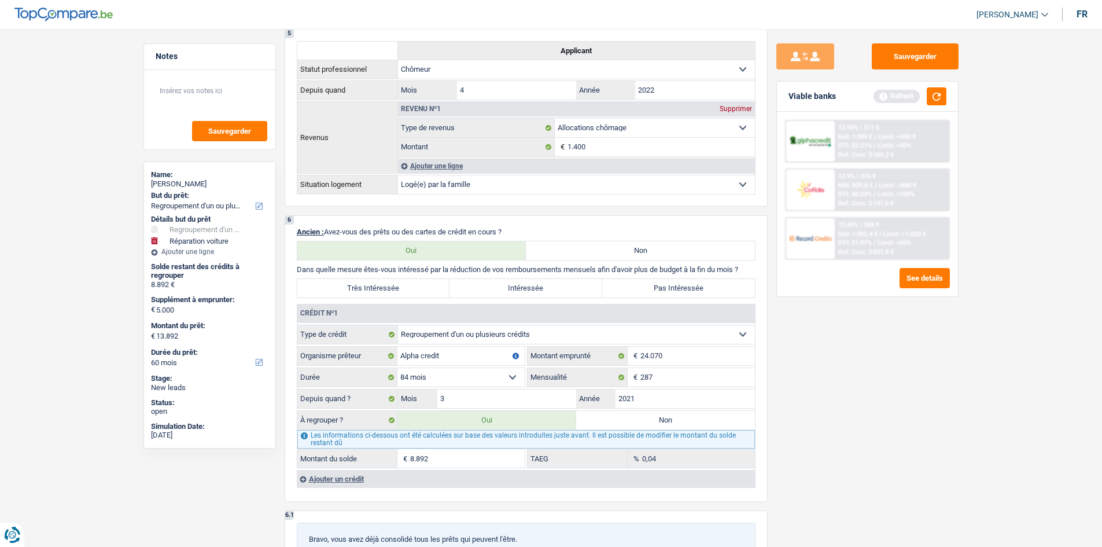
scroll to position [868, 0]
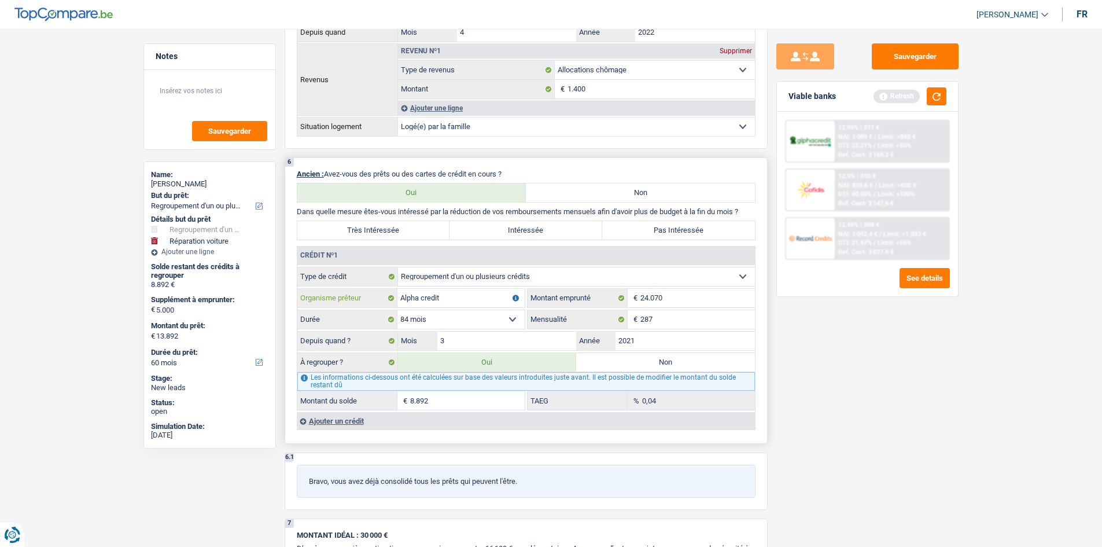
click at [477, 293] on input "Alpha credit" at bounding box center [460, 298] width 127 height 19
click at [693, 292] on input "24.070" at bounding box center [697, 298] width 115 height 19
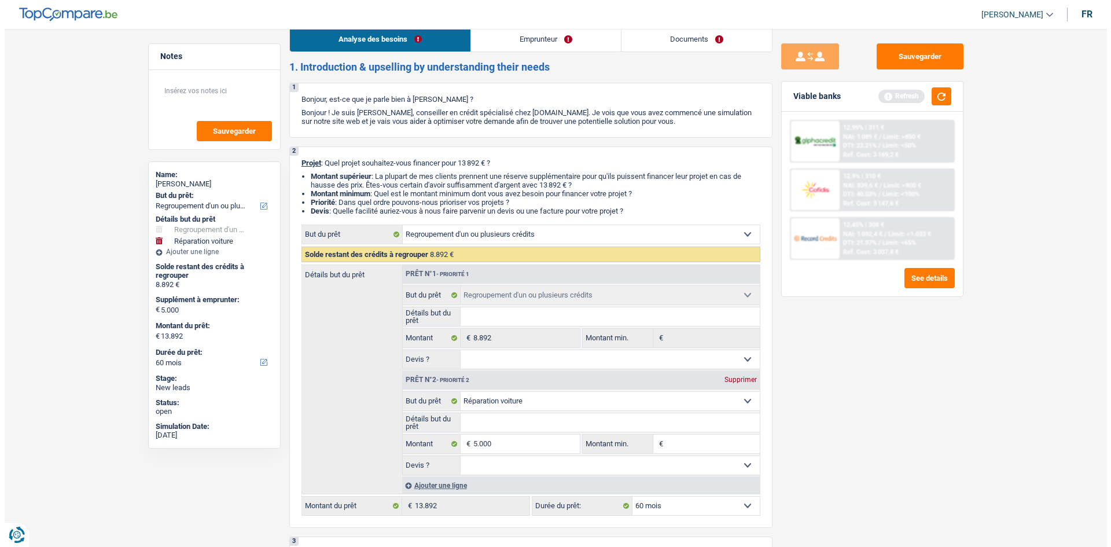
scroll to position [0, 0]
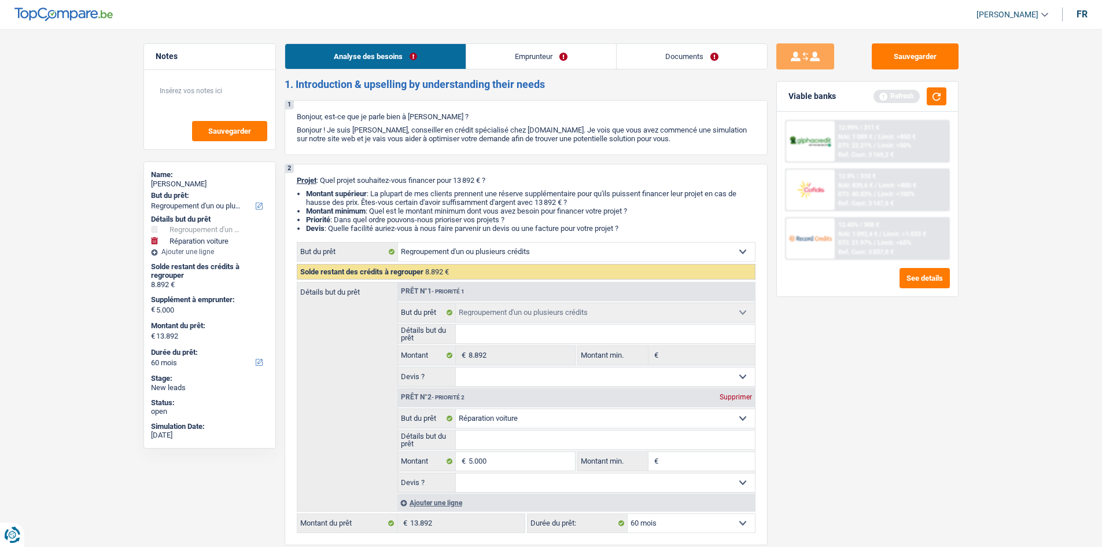
click at [546, 60] on link "Emprunteur" at bounding box center [541, 56] width 150 height 25
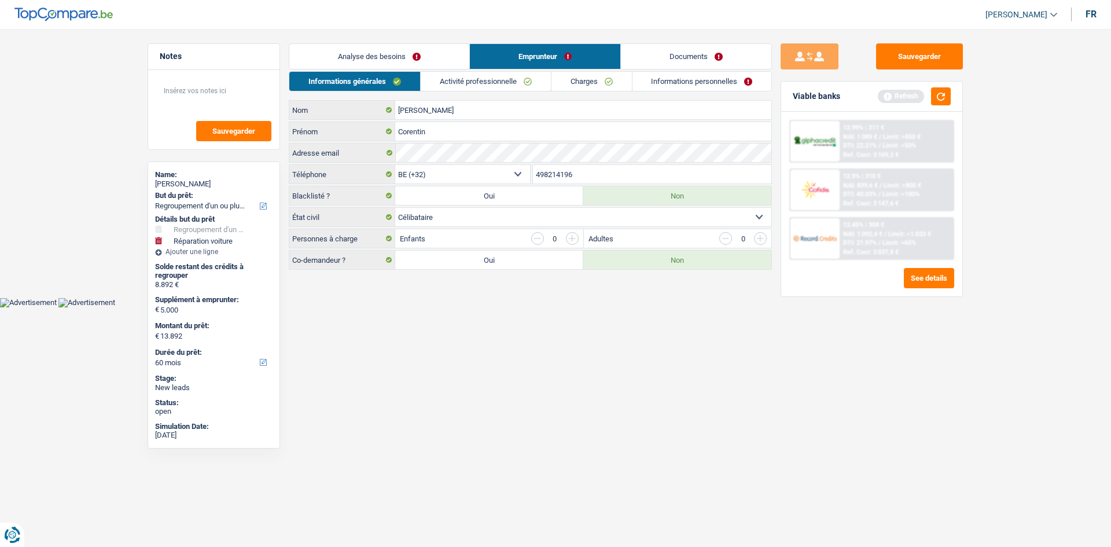
click at [498, 77] on link "Activité professionnelle" at bounding box center [486, 81] width 130 height 19
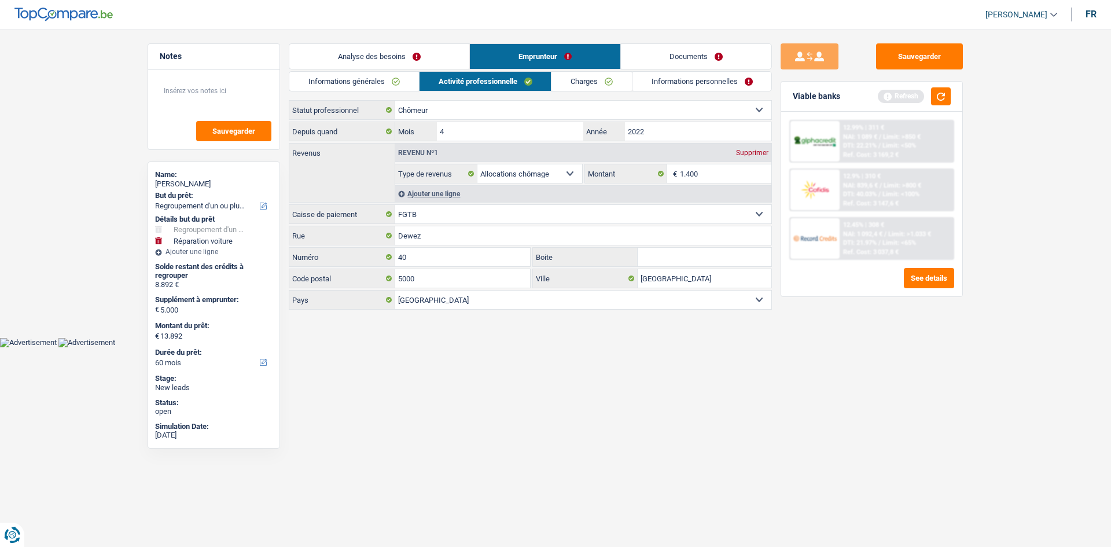
click at [378, 85] on link "Informations générales" at bounding box center [354, 81] width 130 height 19
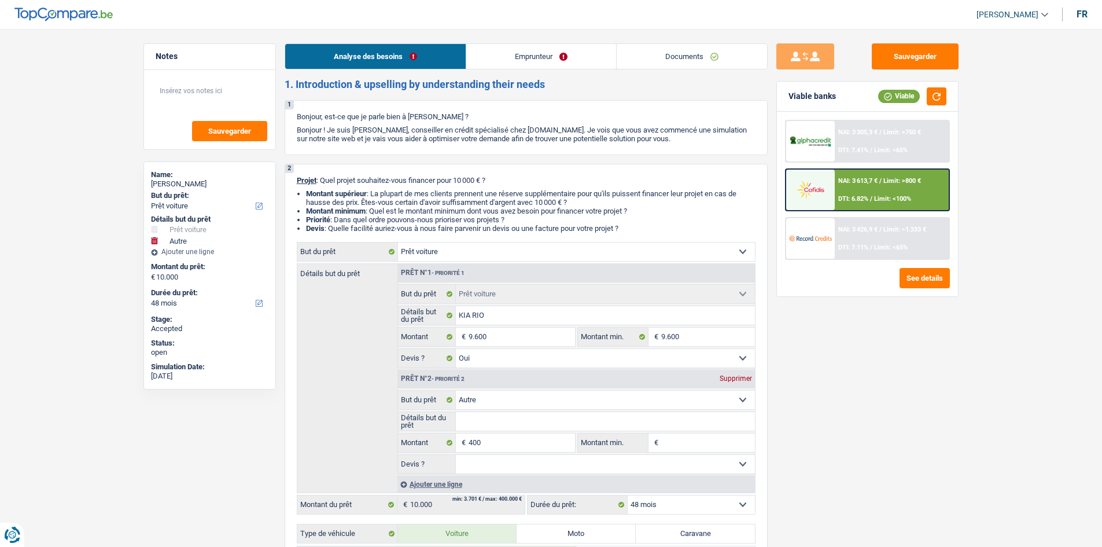
select select "car"
select select "other"
select select "48"
select select "car"
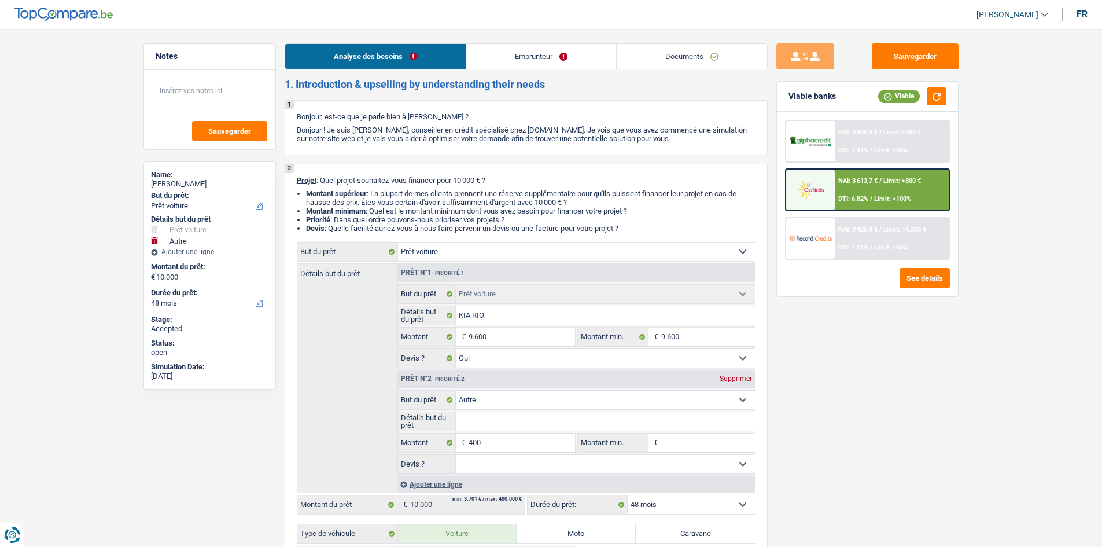
select select "car"
select select "yes"
select select "other"
select select "48"
select select "privateEmployee"
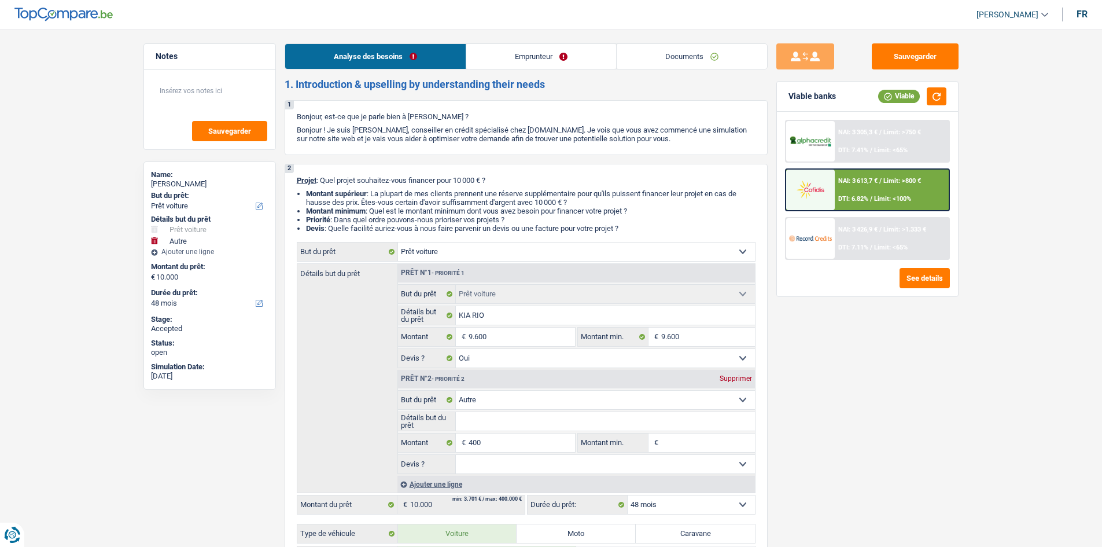
select select "familyAllowances"
select select "netSalary"
select select "mealVouchers"
select select "ownerWithoutMortgage"
select select "car"
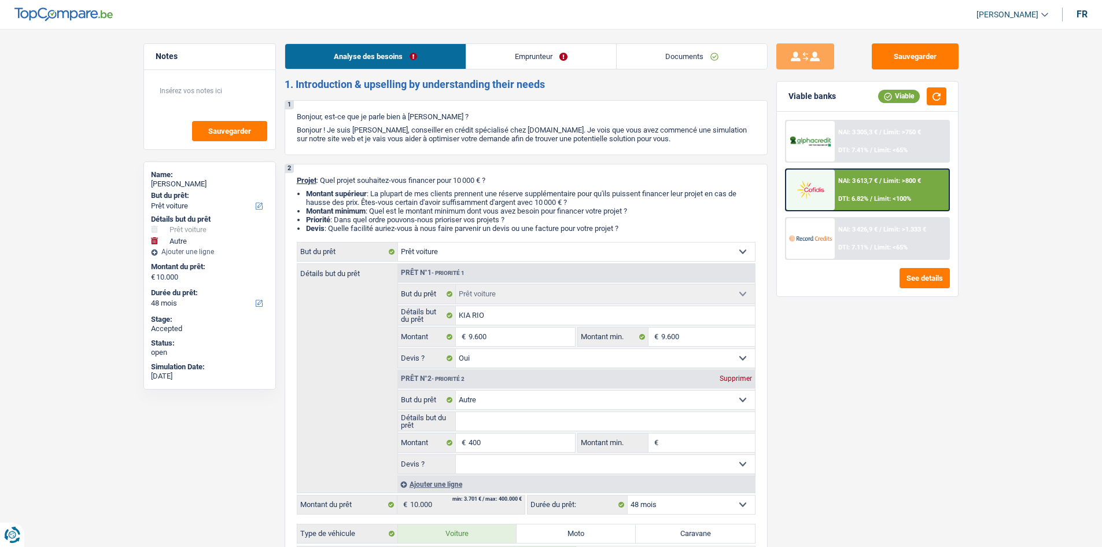
select select "car"
select select "yes"
select select "other"
select select "48"
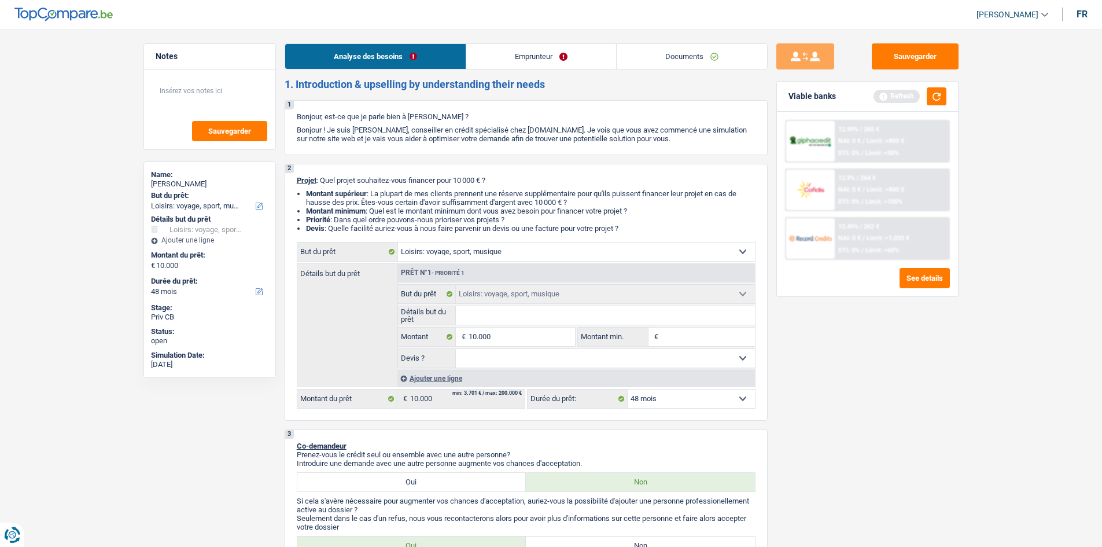
select select "hobbies"
select select "48"
select select "hobbies"
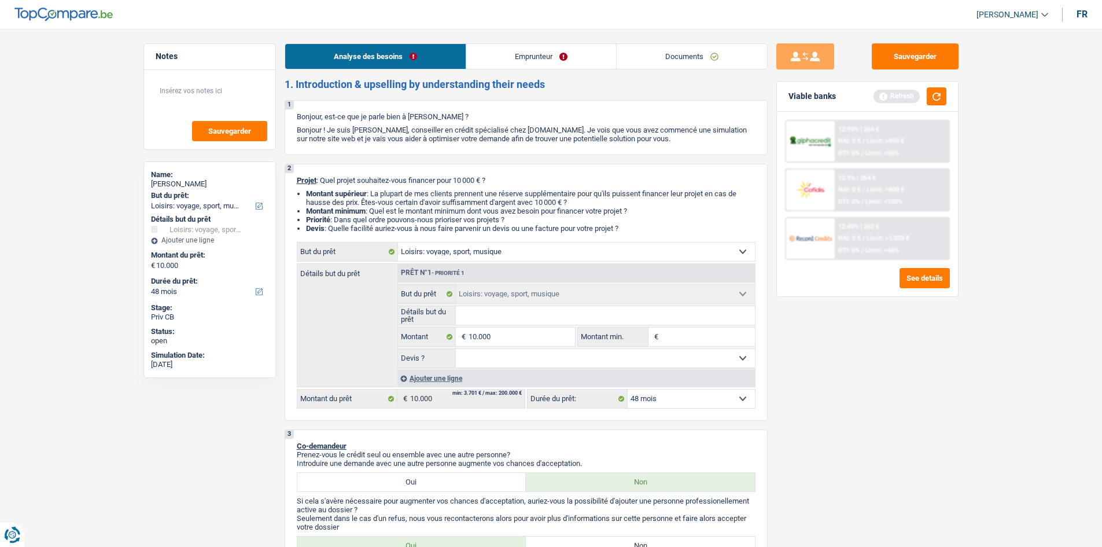
select select "48"
select select "hobbies"
select select "48"
click at [508, 336] on input "10.000" at bounding box center [522, 336] width 106 height 19
